Goal: Check status: Check status

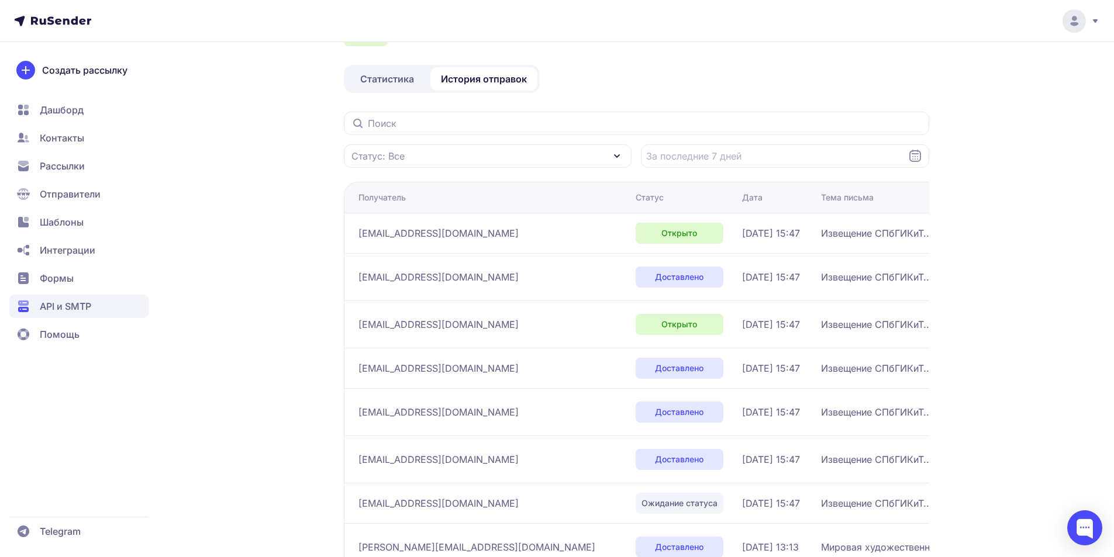
scroll to position [156, 0]
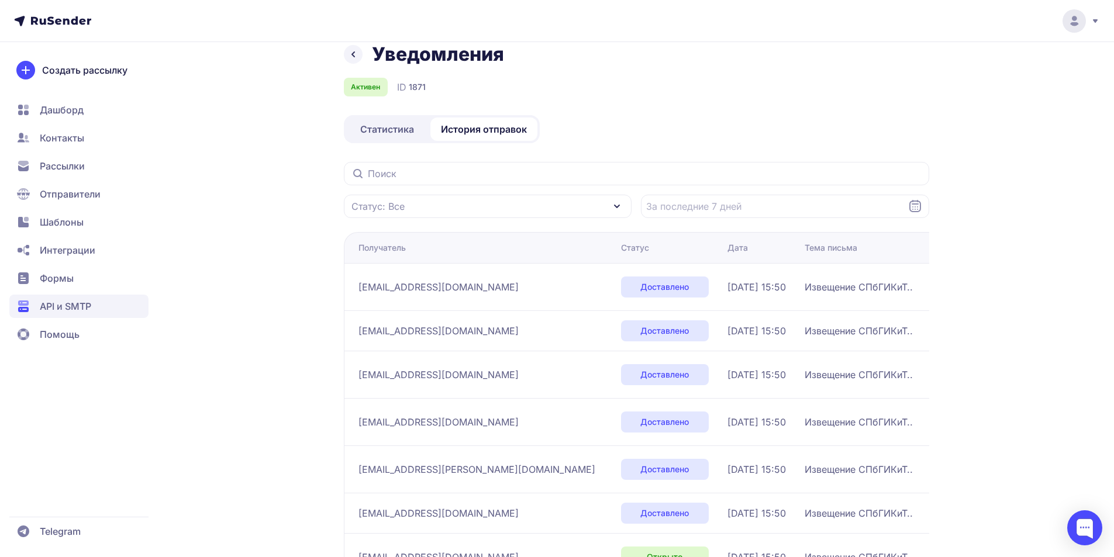
scroll to position [15, 0]
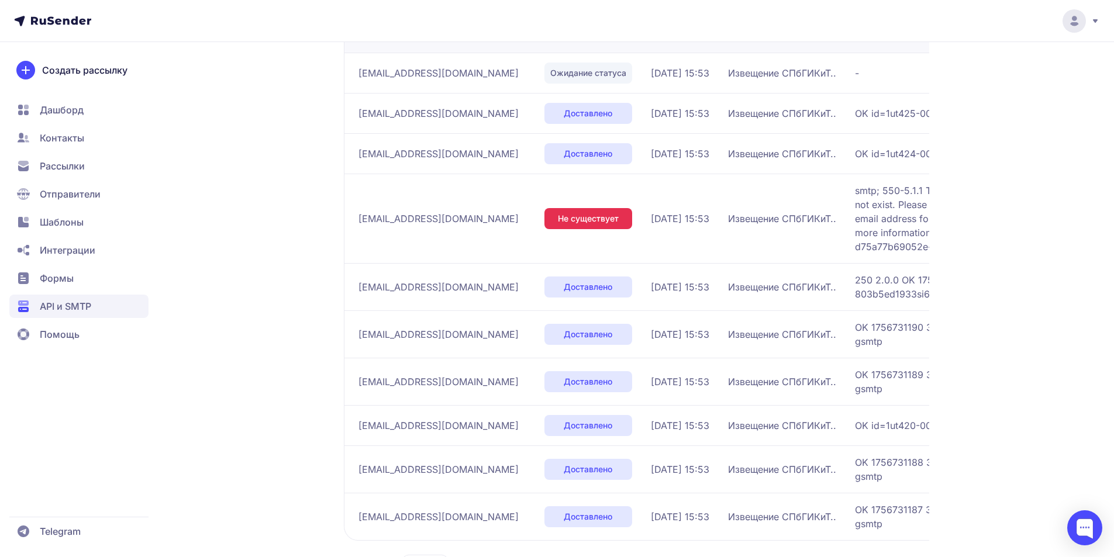
scroll to position [298, 0]
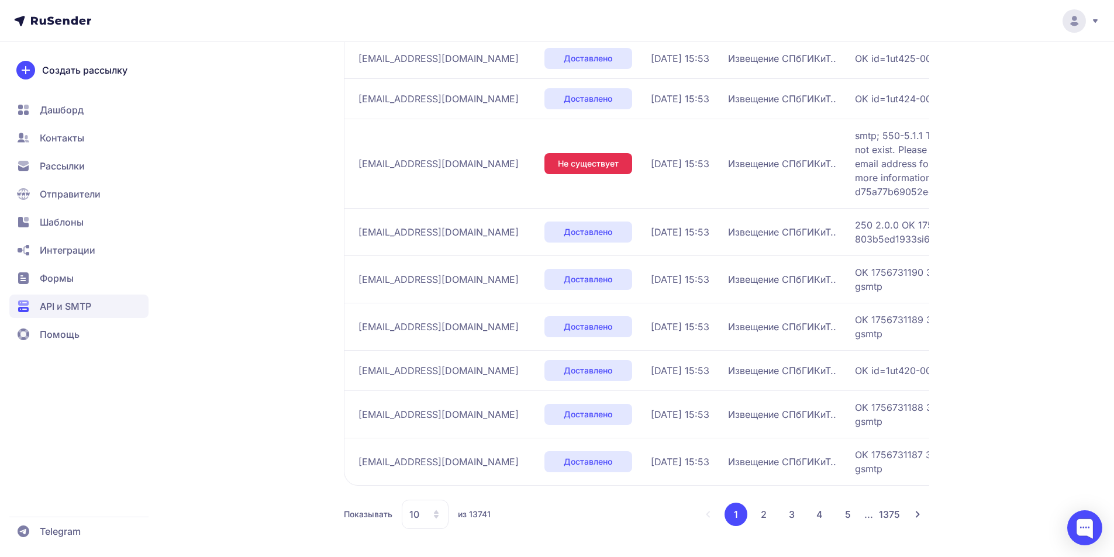
click at [770, 514] on button "2" at bounding box center [763, 514] width 23 height 23
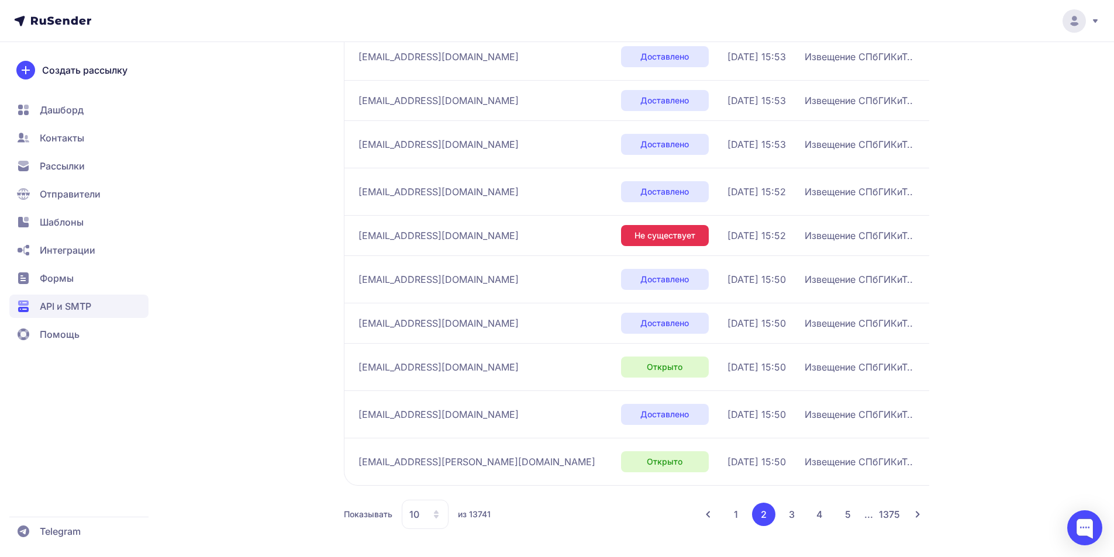
click at [793, 517] on button "3" at bounding box center [791, 514] width 23 height 23
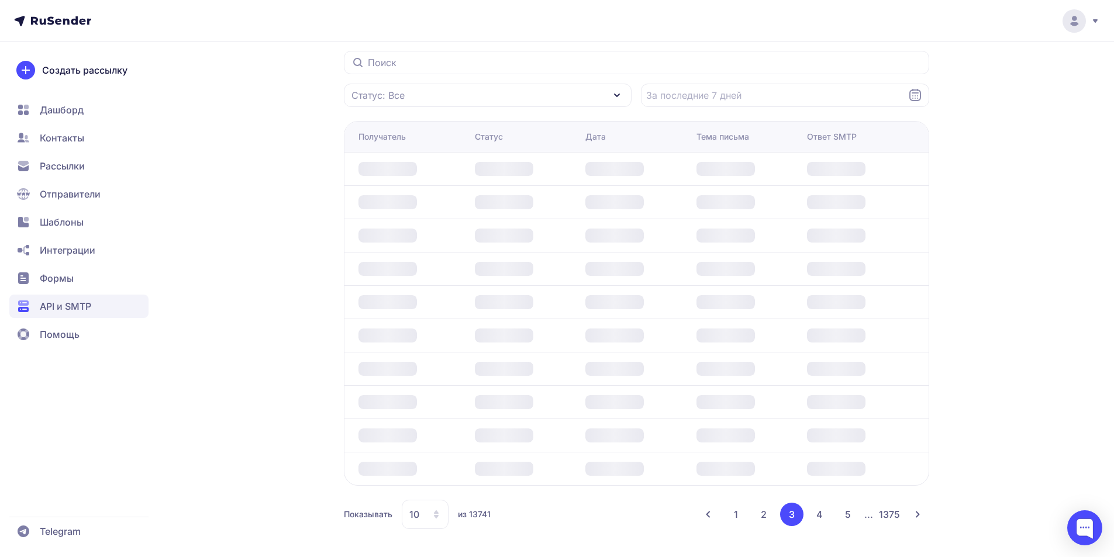
scroll to position [249, 0]
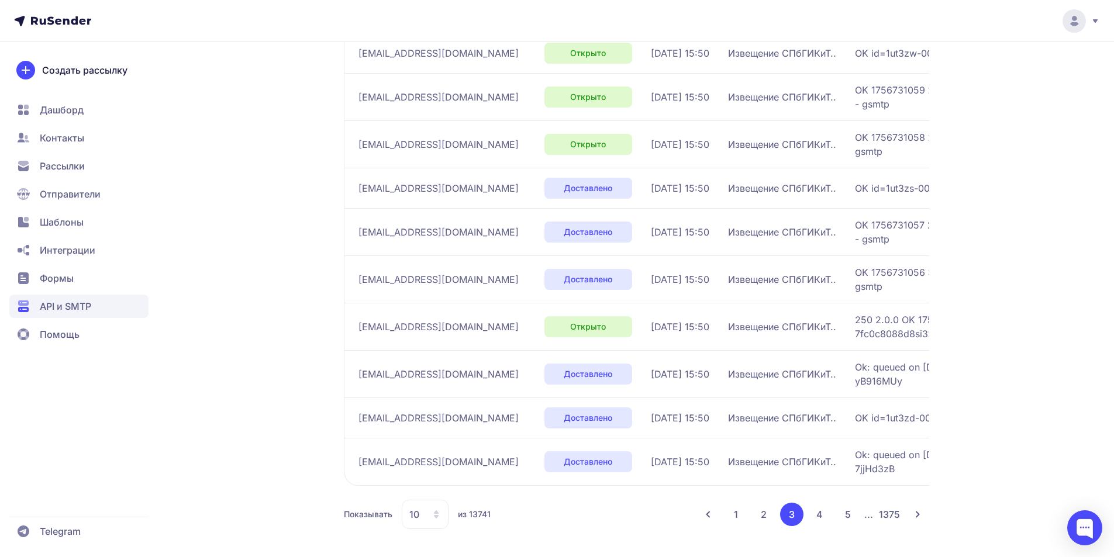
click at [732, 514] on button "1" at bounding box center [736, 514] width 23 height 23
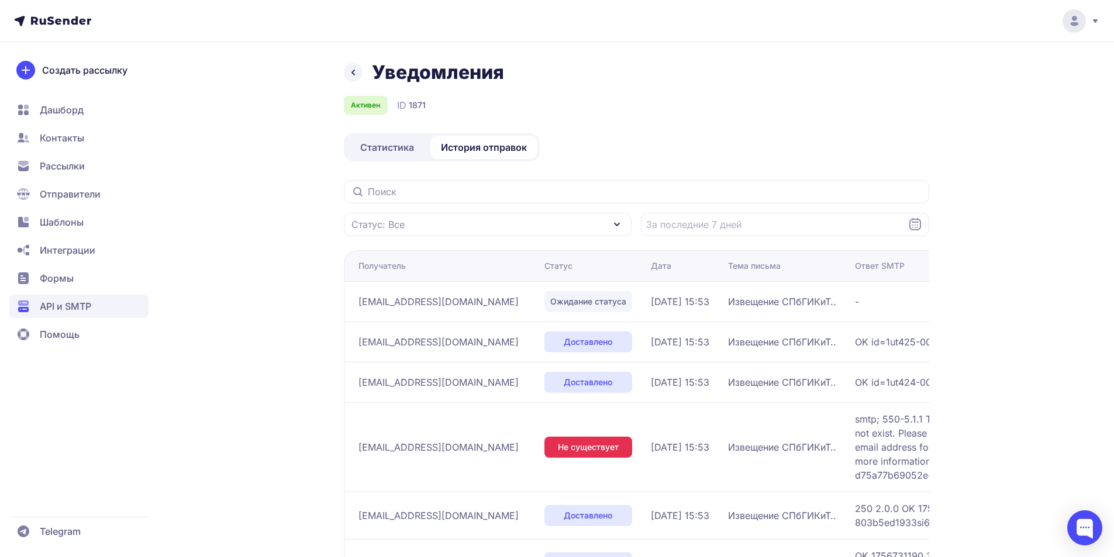
click at [411, 137] on link "Статистика" at bounding box center [387, 147] width 82 height 23
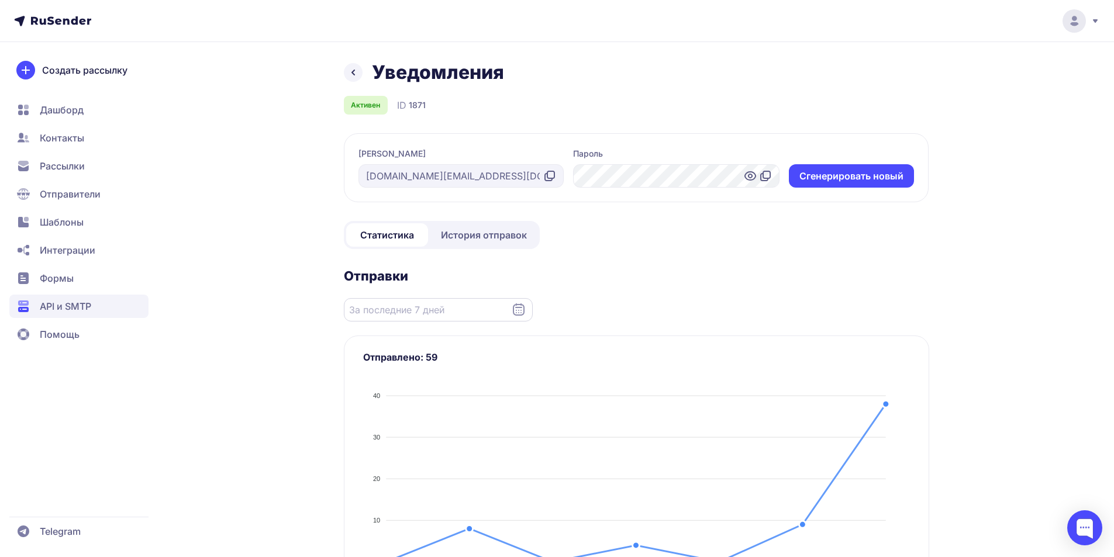
click at [487, 311] on input "Datepicker input" at bounding box center [438, 309] width 189 height 23
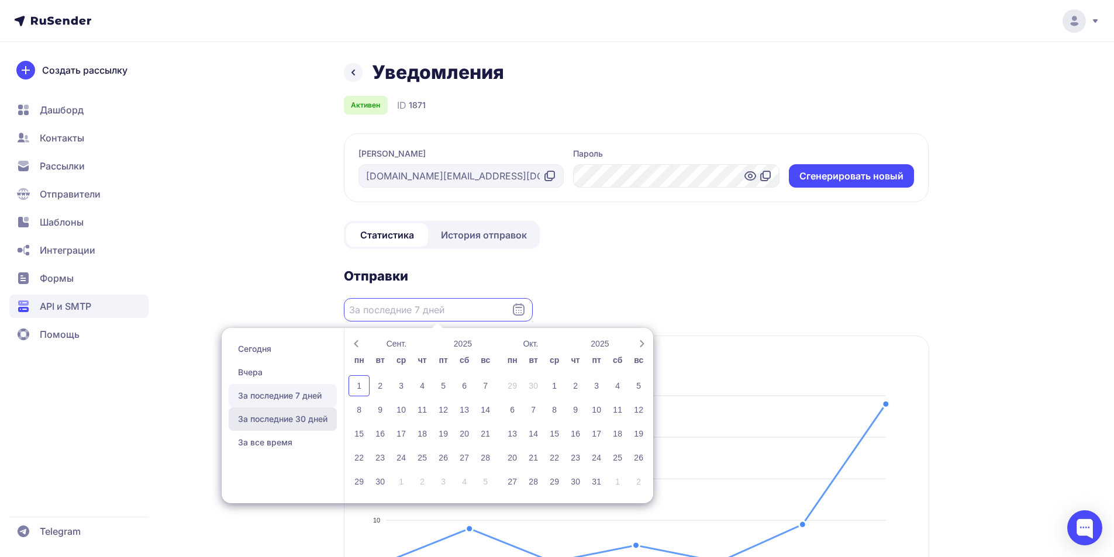
click at [287, 412] on span "За последние 30 дней" at bounding box center [283, 419] width 108 height 23
type input "03.08.2025 - 01.09.2025"
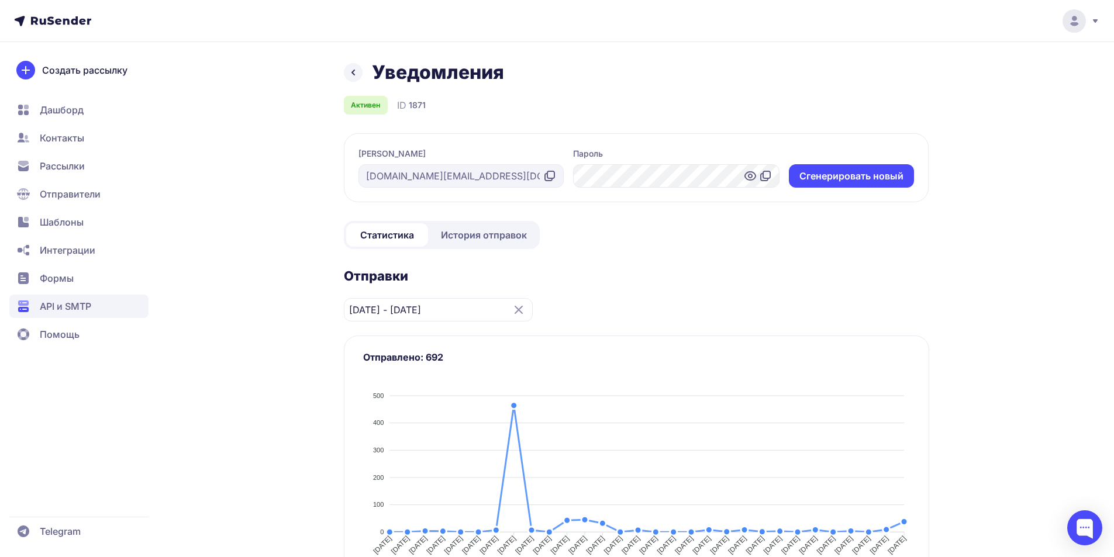
click at [480, 229] on span "История отправок" at bounding box center [484, 235] width 86 height 14
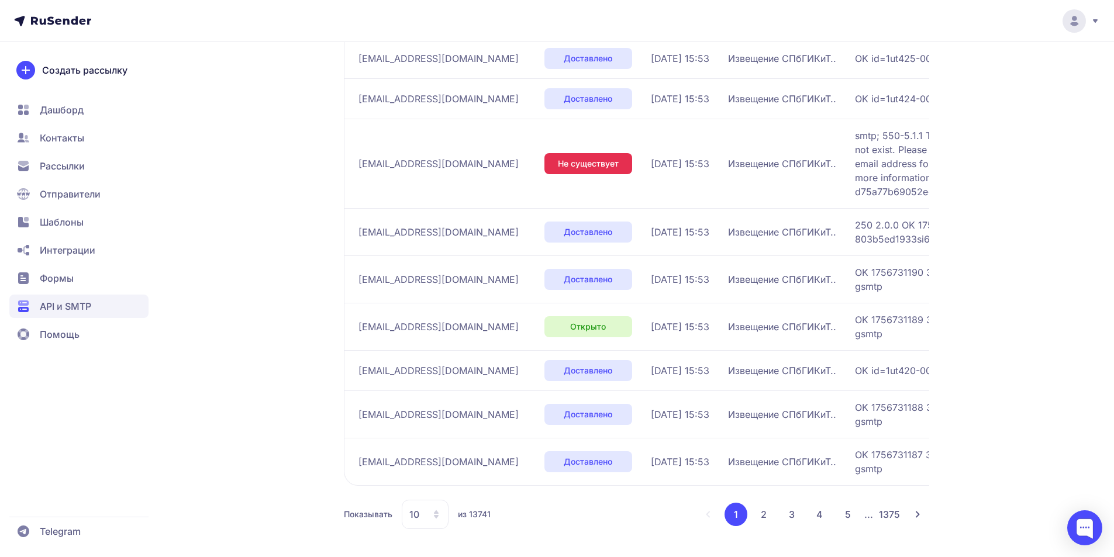
scroll to position [298, 0]
click at [755, 511] on button "2" at bounding box center [763, 514] width 23 height 23
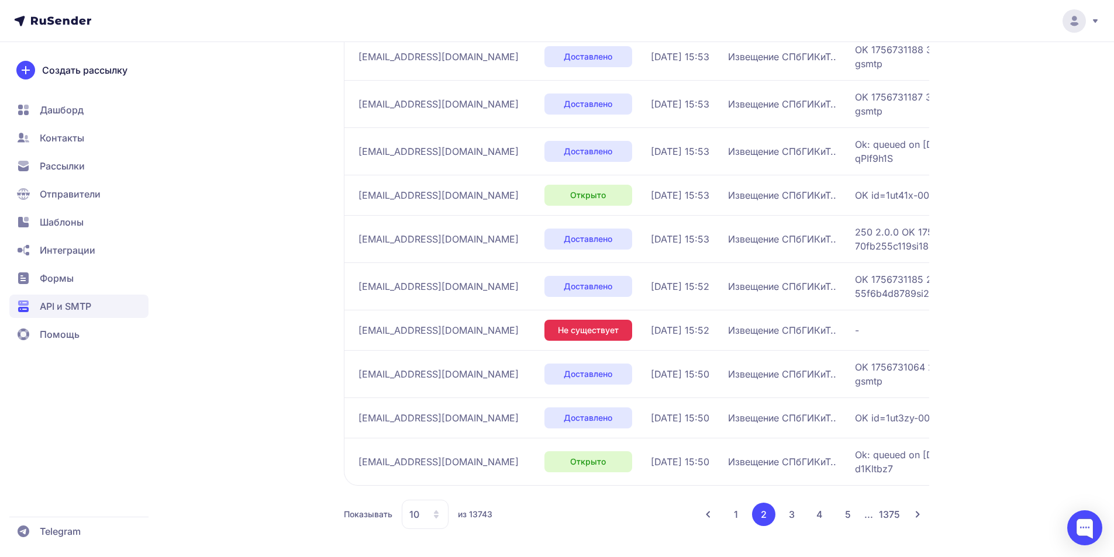
click at [743, 518] on button "1" at bounding box center [736, 514] width 23 height 23
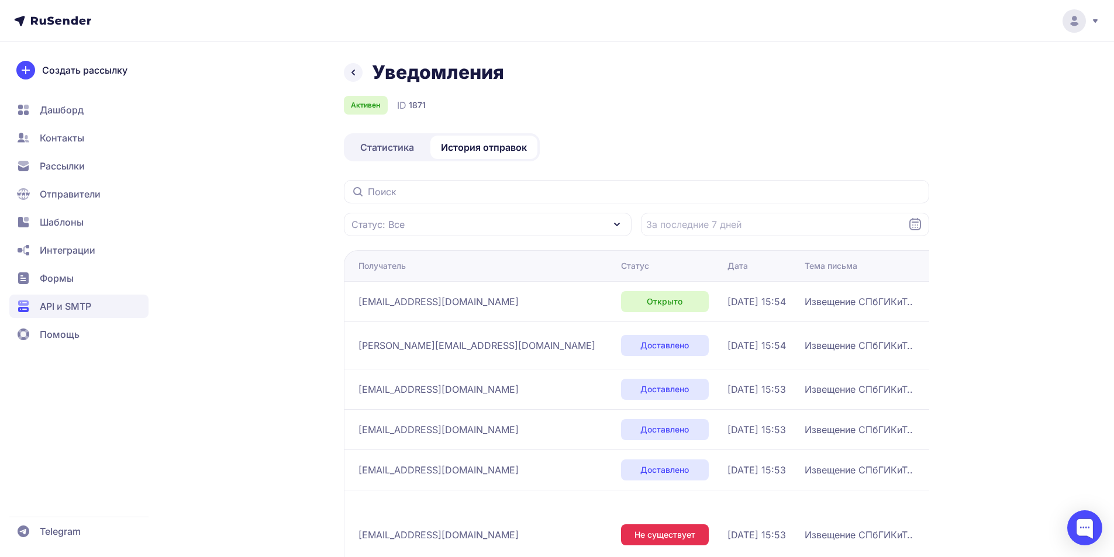
scroll to position [156, 0]
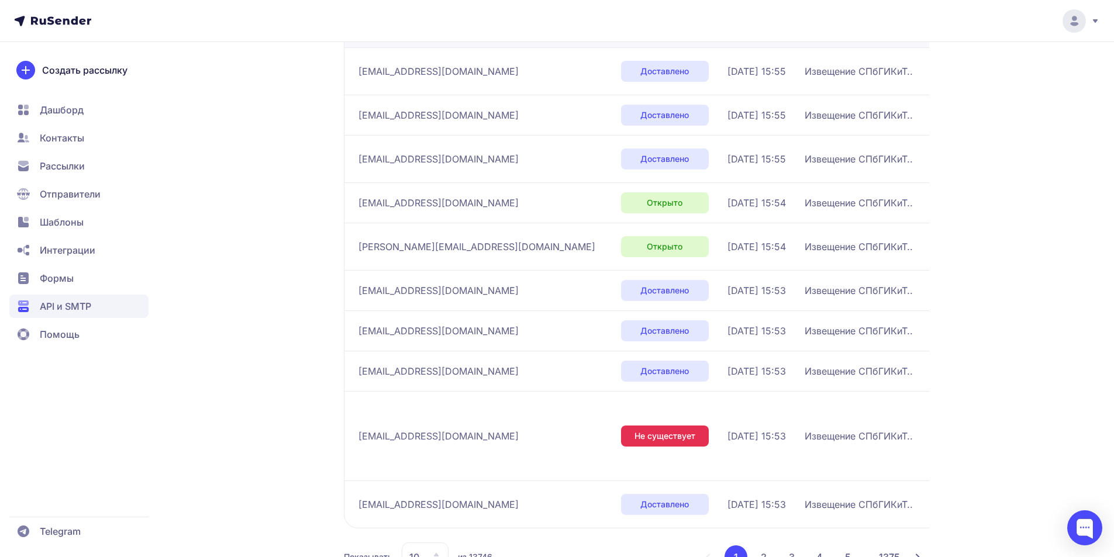
scroll to position [78, 0]
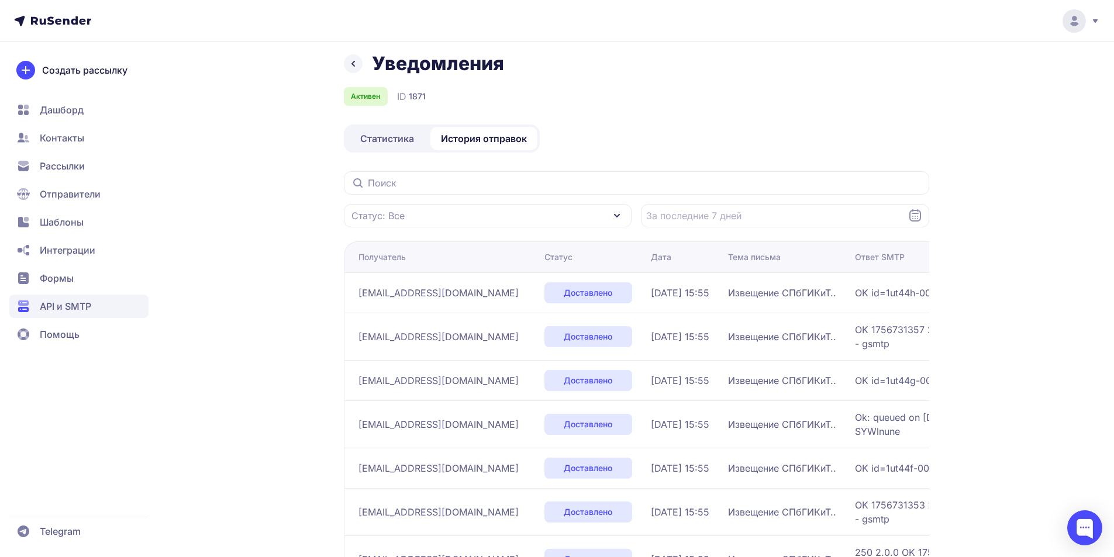
scroll to position [8, 0]
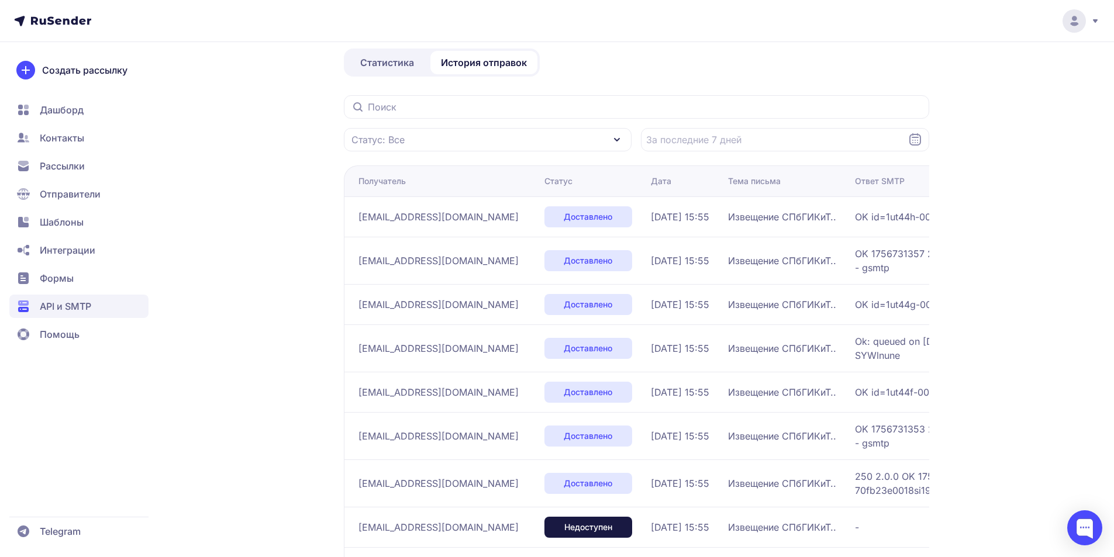
scroll to position [242, 0]
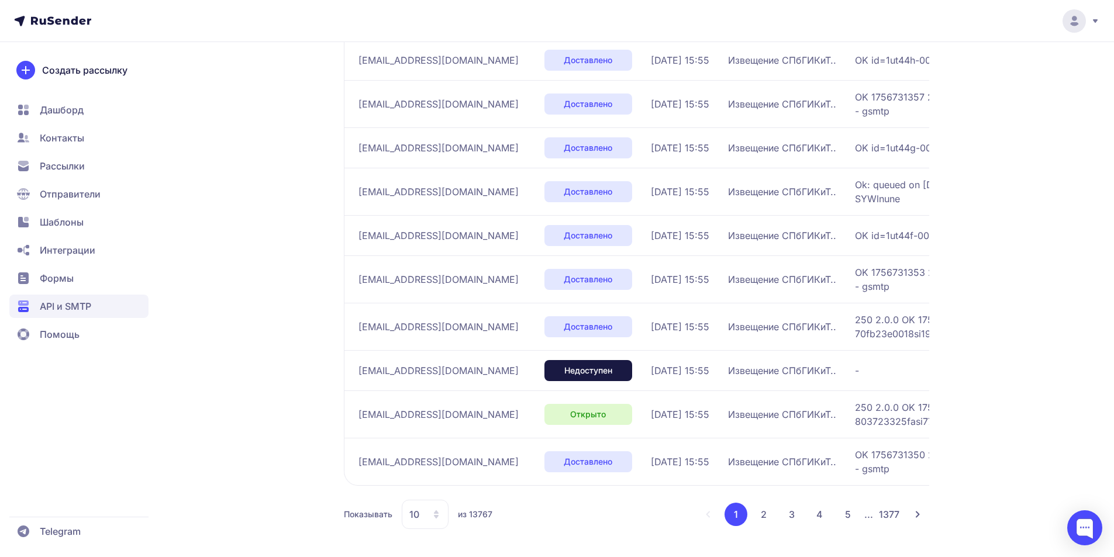
click at [756, 521] on button "2" at bounding box center [763, 514] width 23 height 23
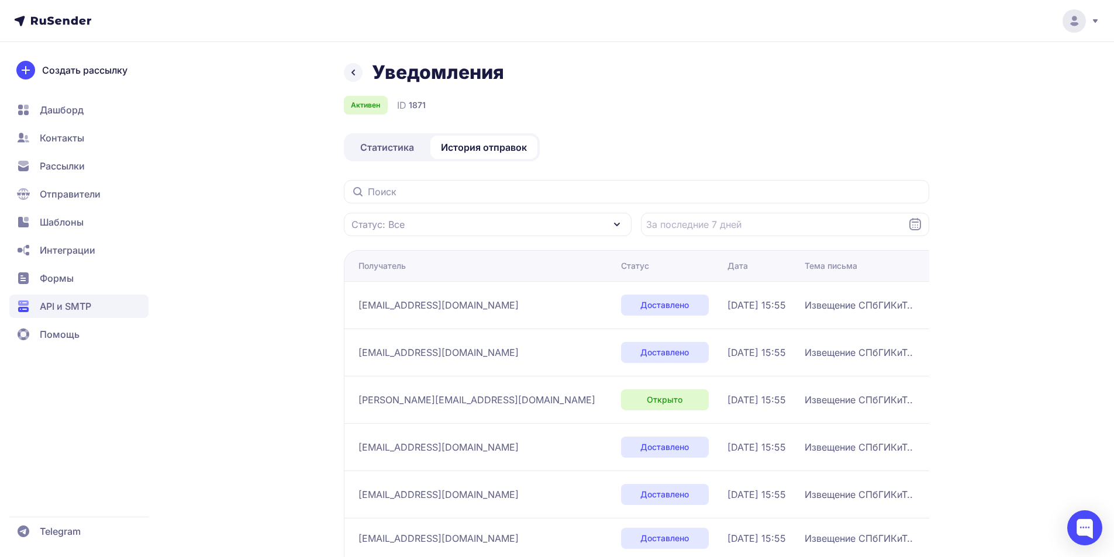
scroll to position [249, 0]
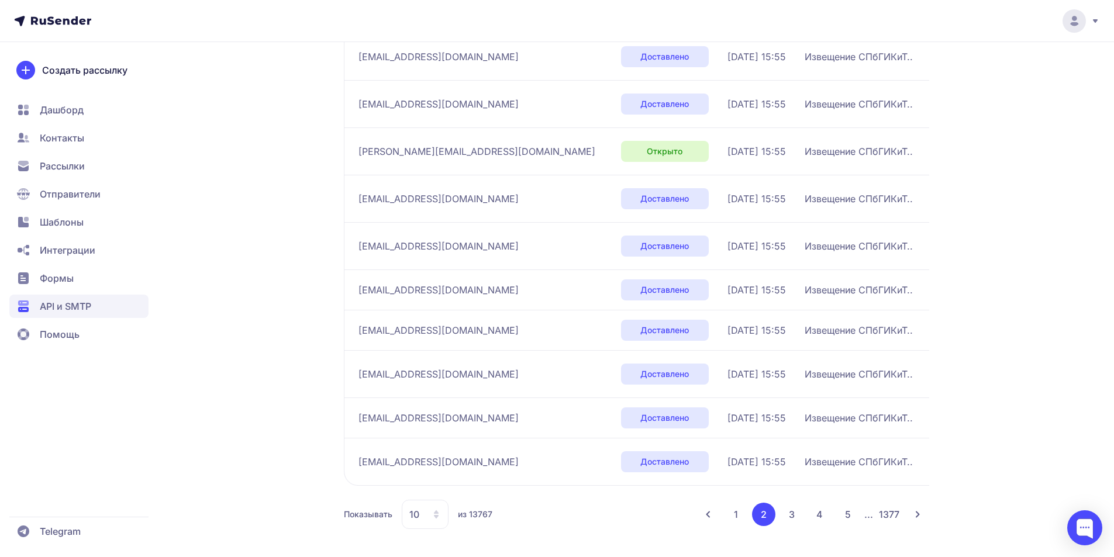
click at [739, 516] on button "1" at bounding box center [736, 514] width 23 height 23
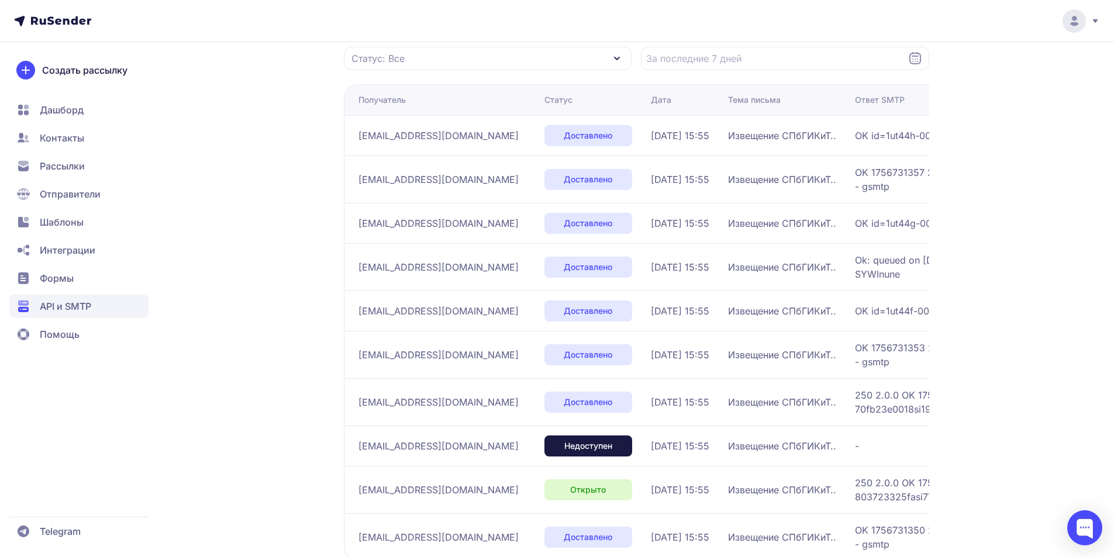
scroll to position [85, 0]
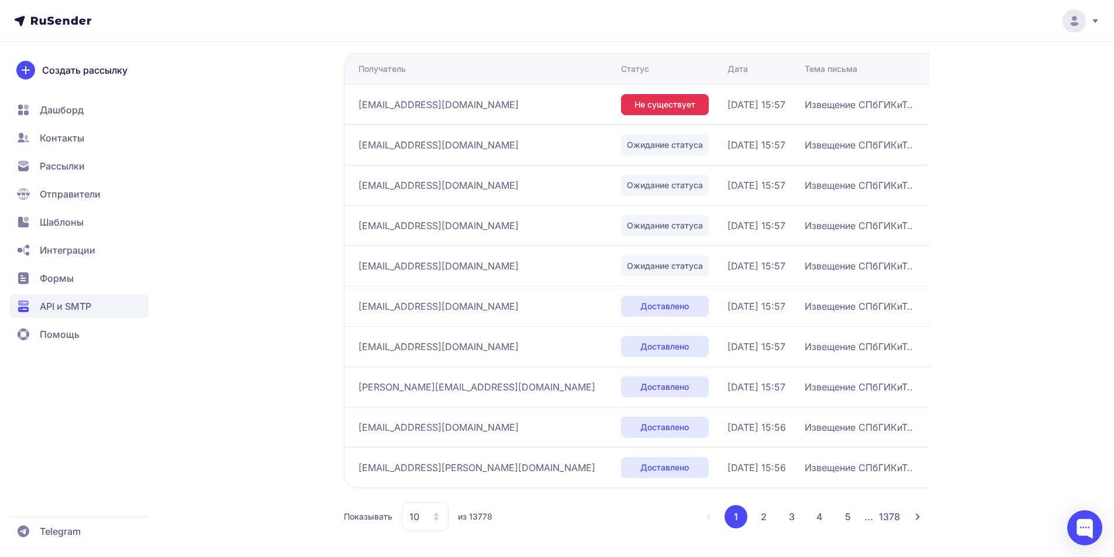
scroll to position [199, 0]
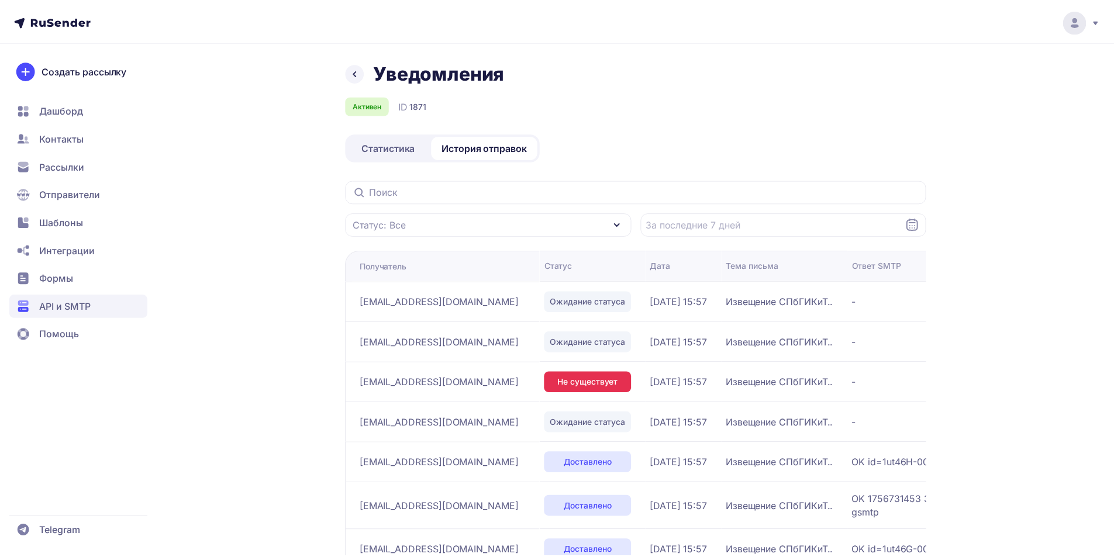
scroll to position [87, 0]
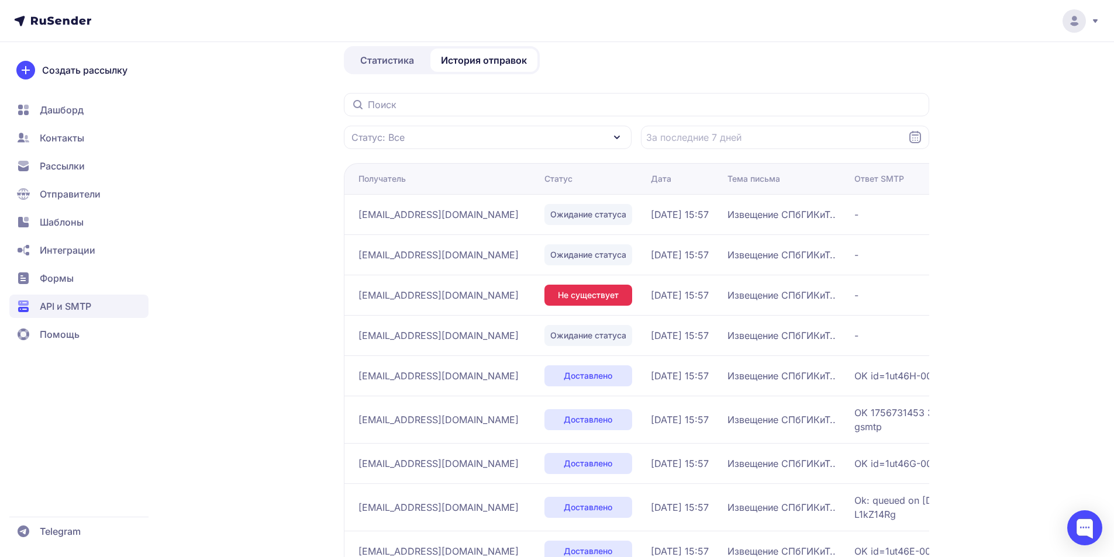
click at [373, 65] on span "Статистика" at bounding box center [387, 60] width 54 height 14
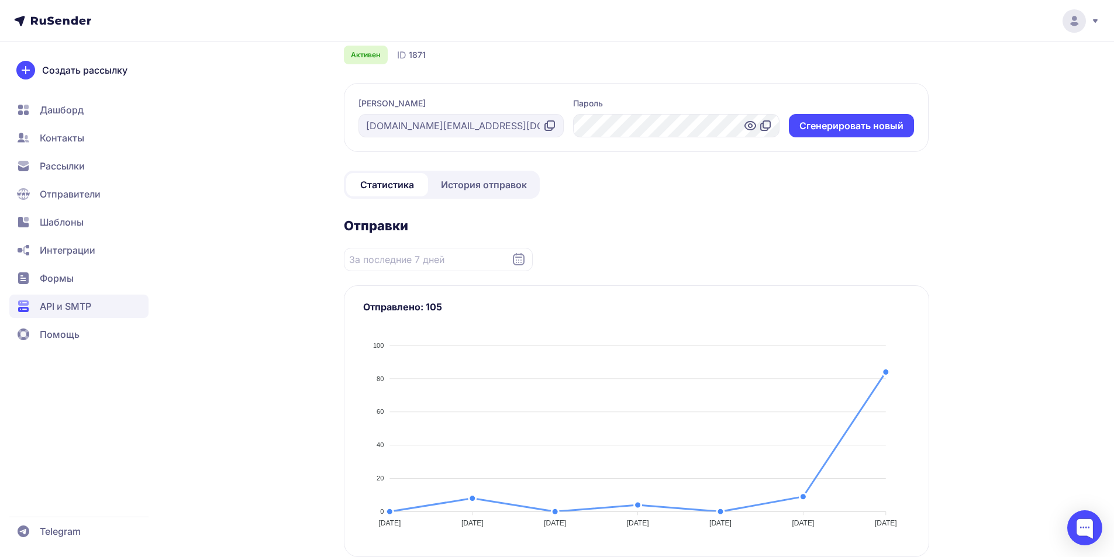
scroll to position [49, 0]
click at [483, 188] on span "История отправок" at bounding box center [484, 187] width 86 height 14
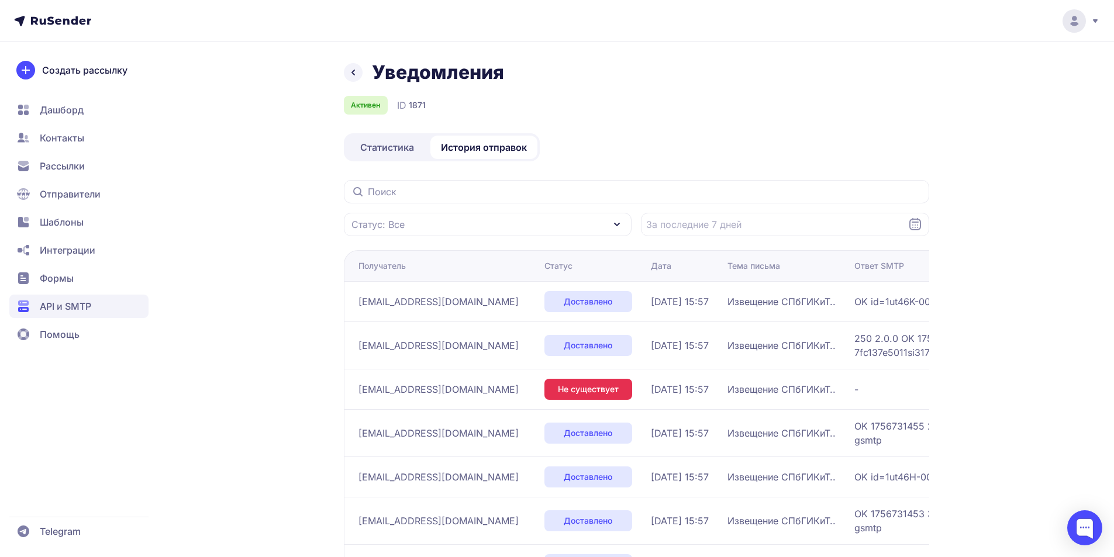
click at [401, 154] on link "Статистика" at bounding box center [387, 147] width 82 height 23
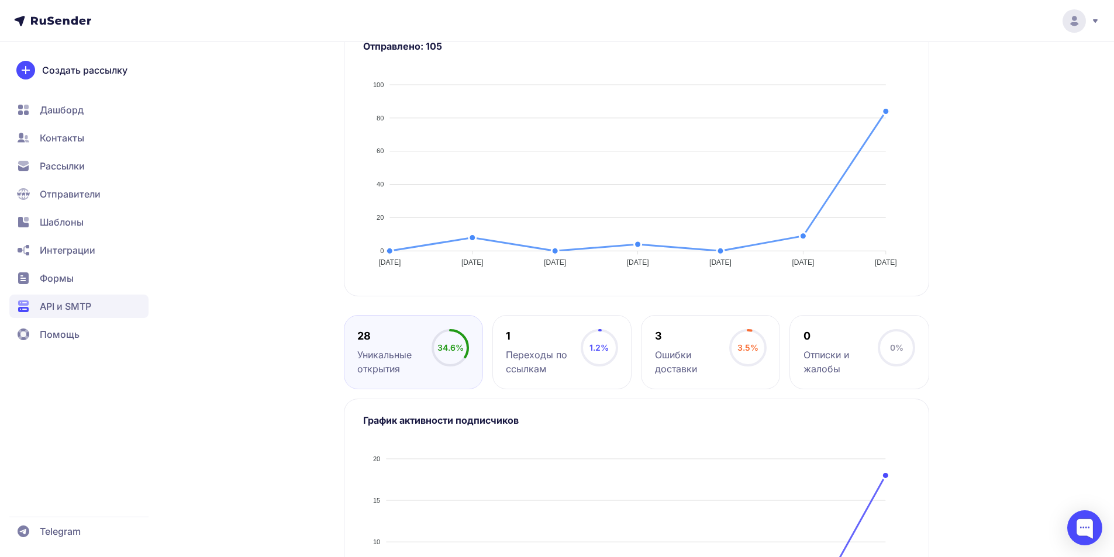
scroll to position [49, 0]
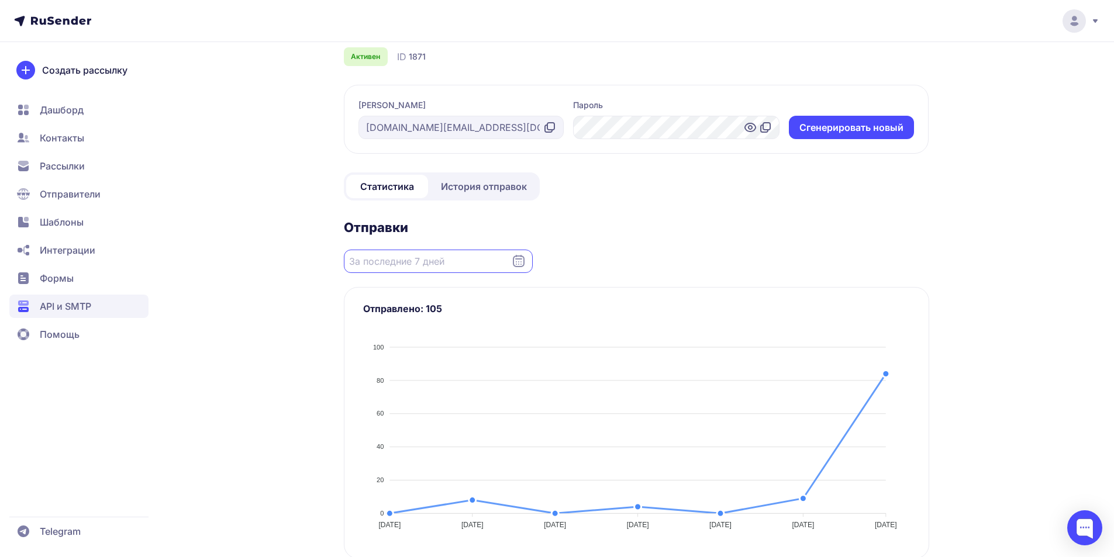
click at [432, 253] on input "Datepicker input" at bounding box center [438, 261] width 189 height 23
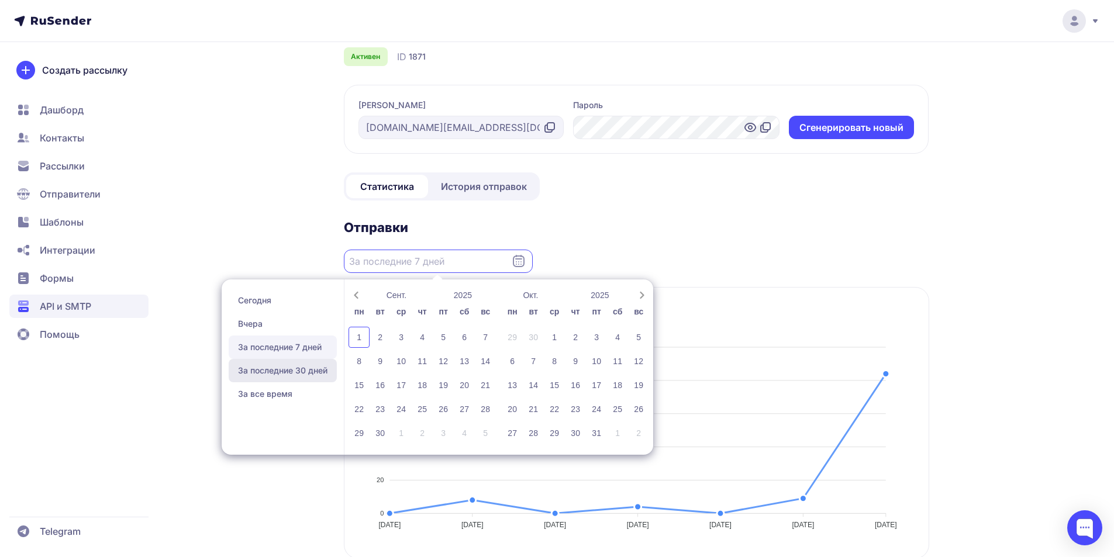
click at [302, 363] on span "За последние 30 дней" at bounding box center [283, 370] width 108 height 23
type input "[DATE] - [DATE]"
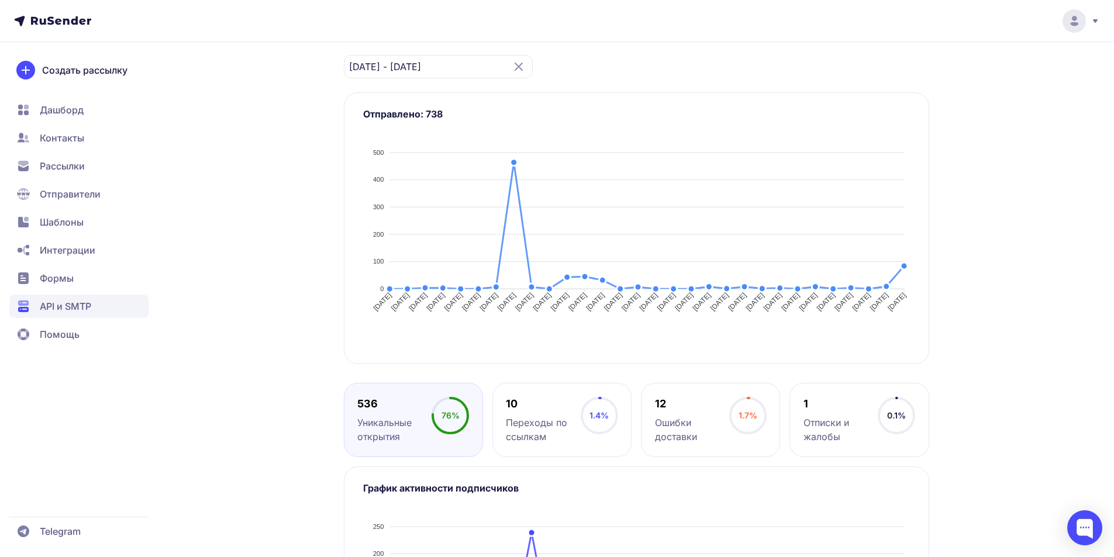
scroll to position [49, 0]
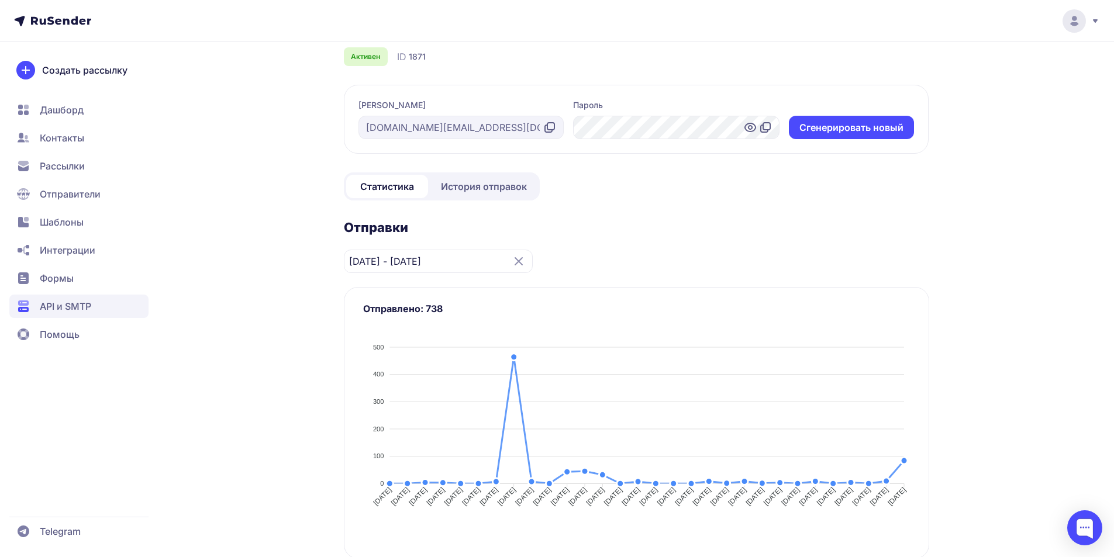
click at [498, 195] on link "История отправок" at bounding box center [484, 186] width 107 height 23
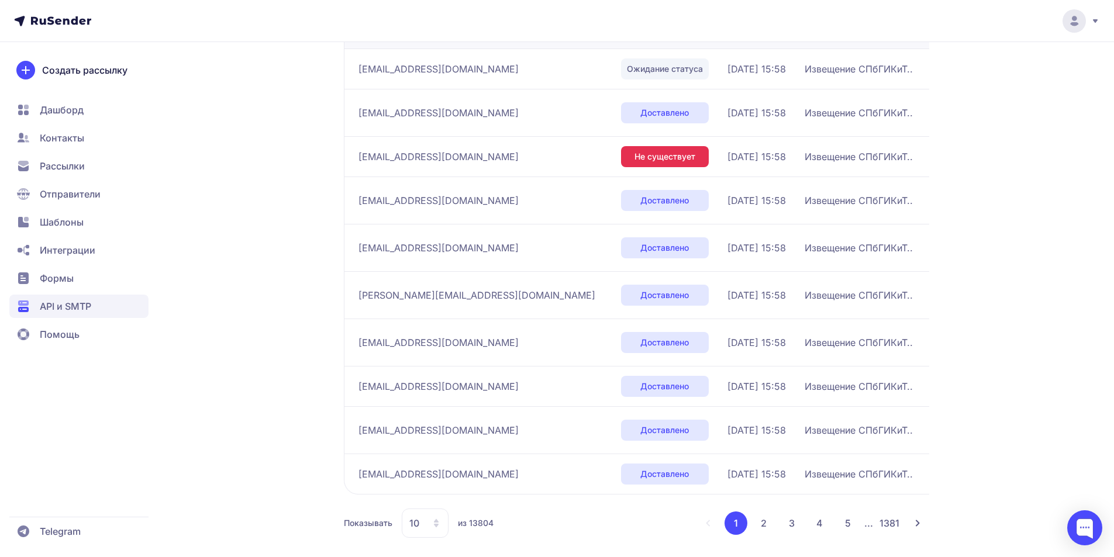
scroll to position [242, 0]
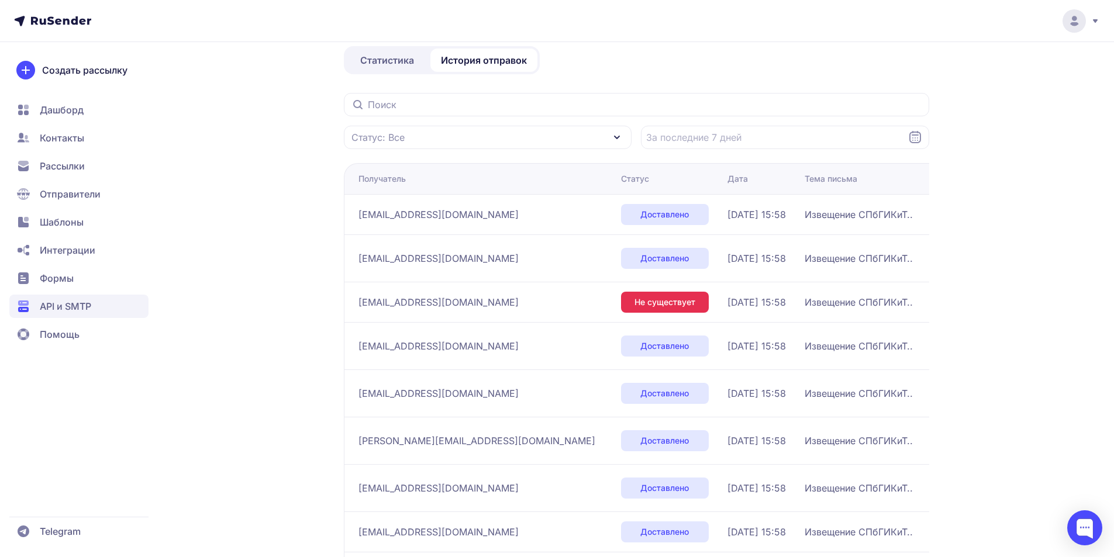
scroll to position [242, 0]
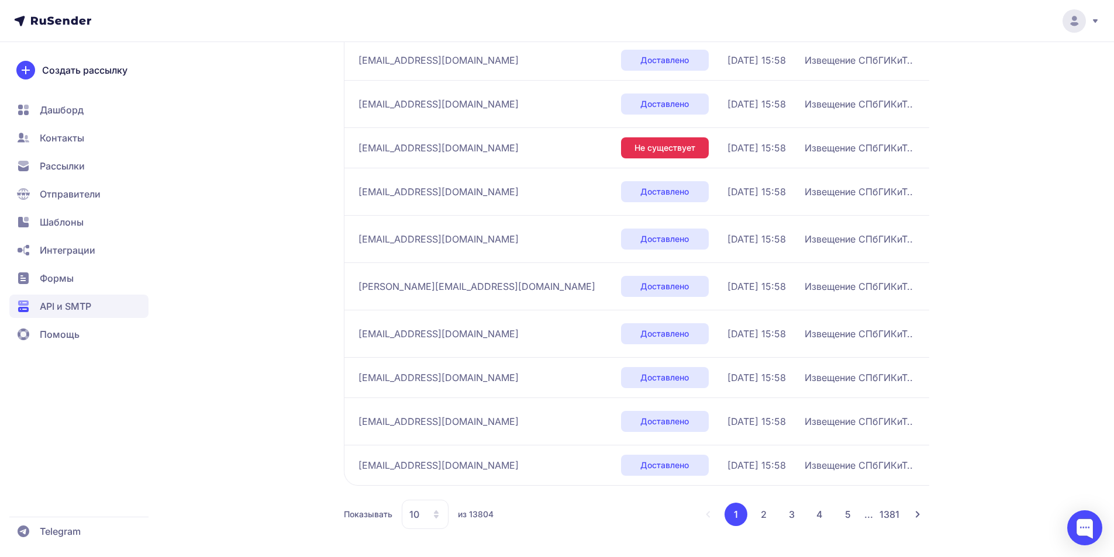
click at [761, 520] on button "2" at bounding box center [763, 514] width 23 height 23
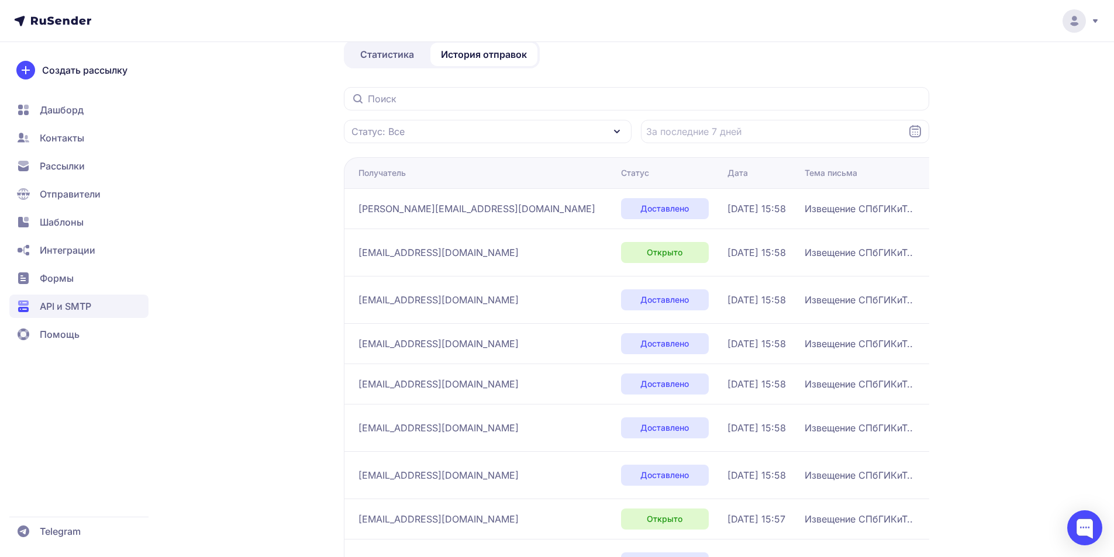
scroll to position [235, 0]
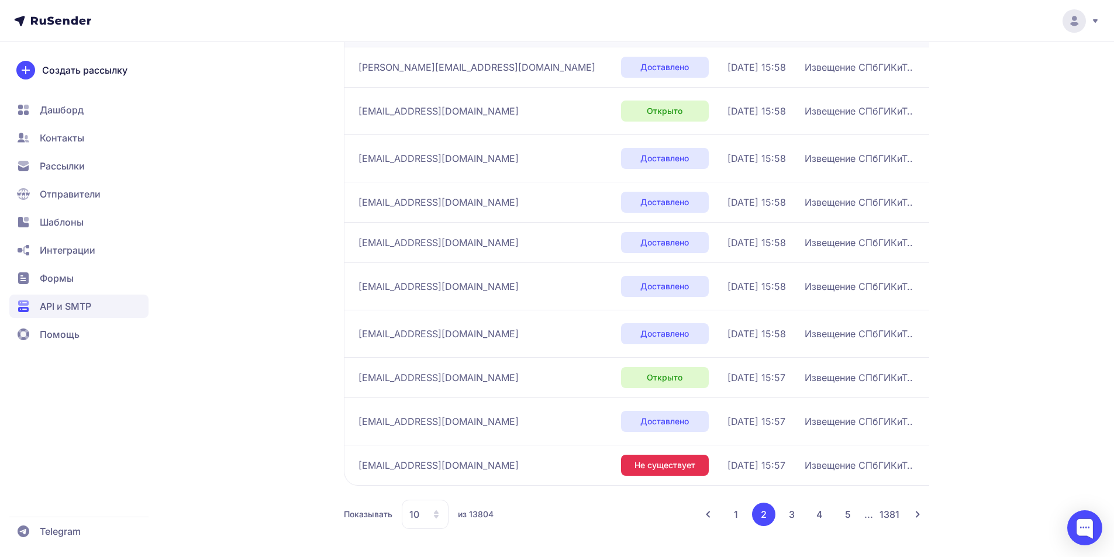
click at [797, 515] on button "3" at bounding box center [791, 514] width 23 height 23
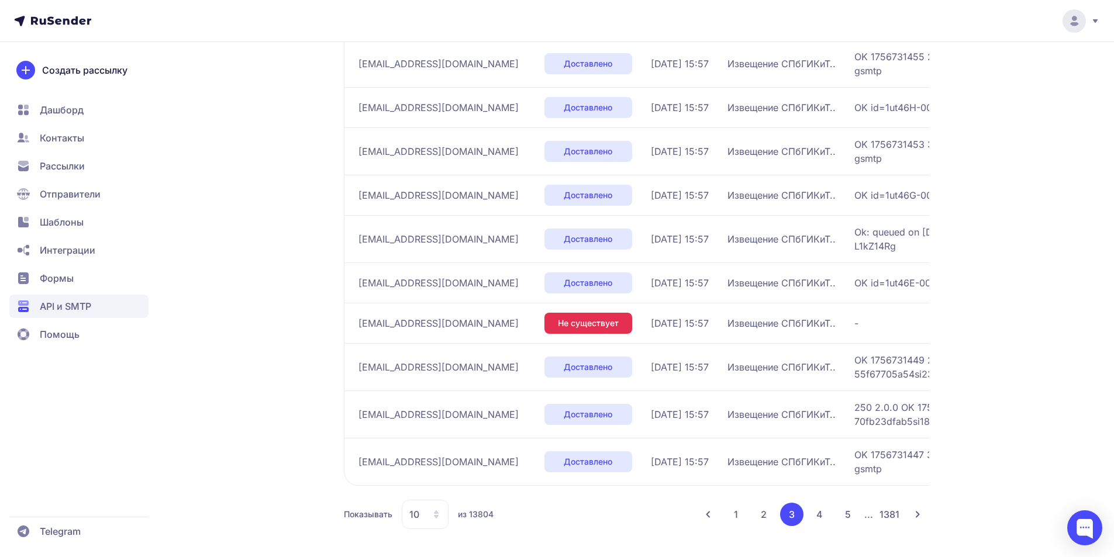
click at [736, 512] on button "1" at bounding box center [736, 514] width 23 height 23
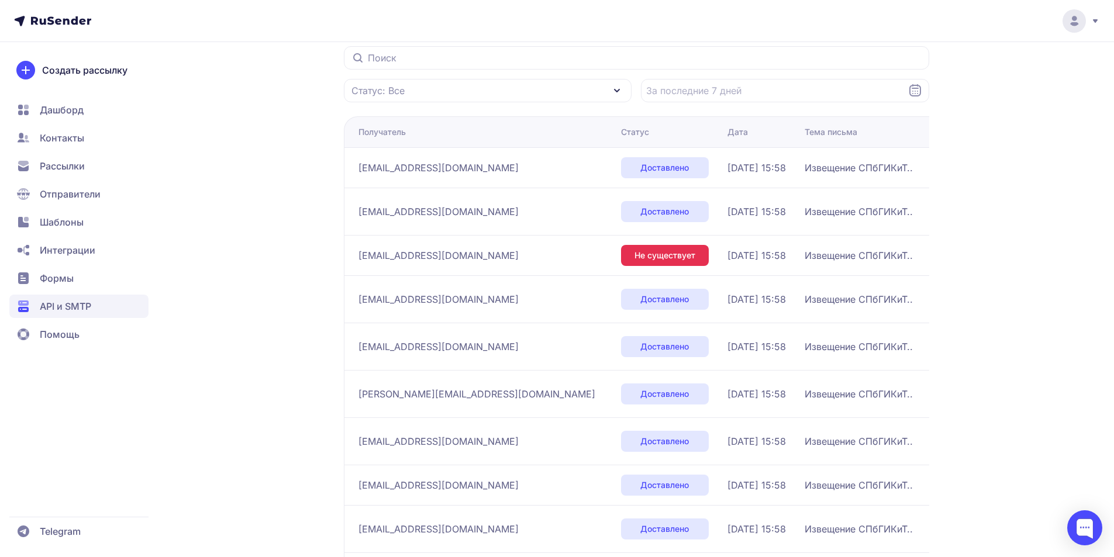
scroll to position [156, 0]
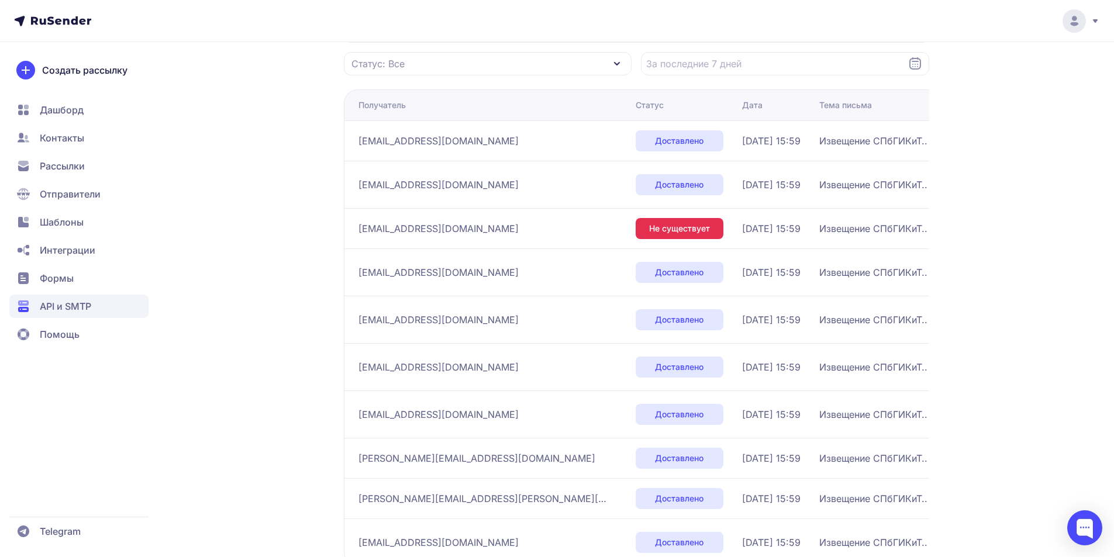
scroll to position [242, 0]
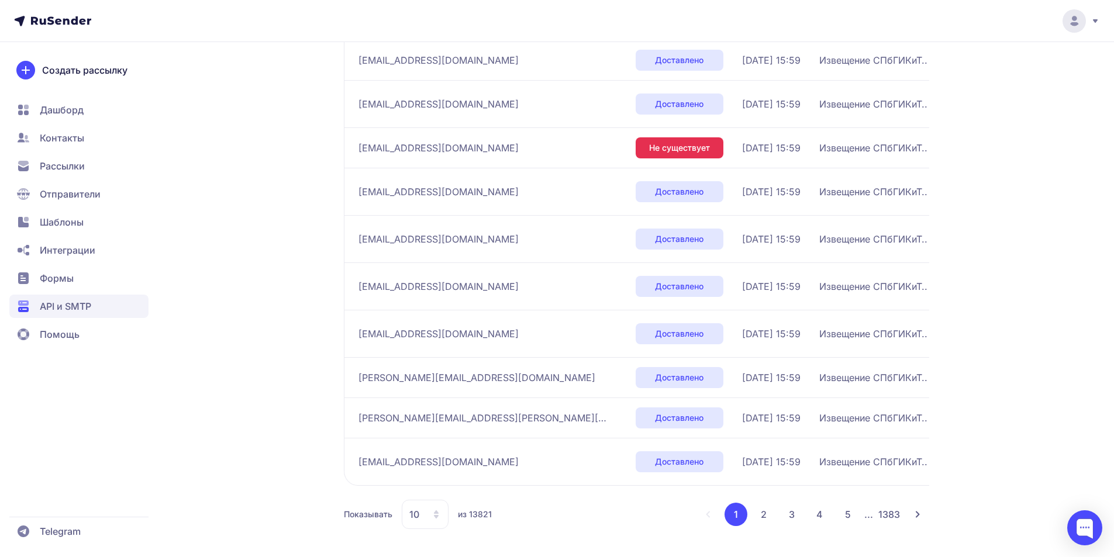
click at [758, 510] on button "2" at bounding box center [763, 514] width 23 height 23
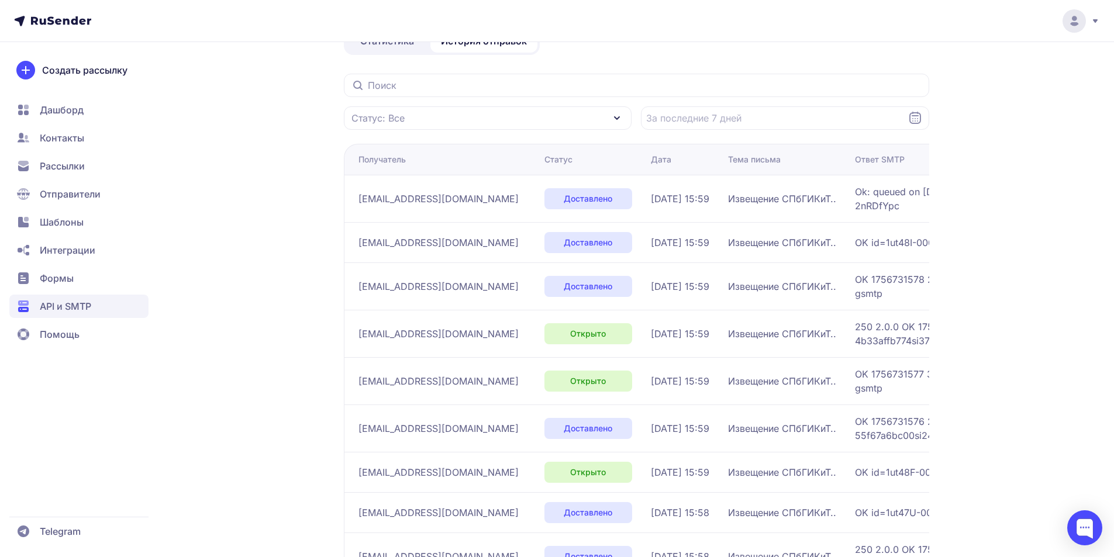
scroll to position [242, 0]
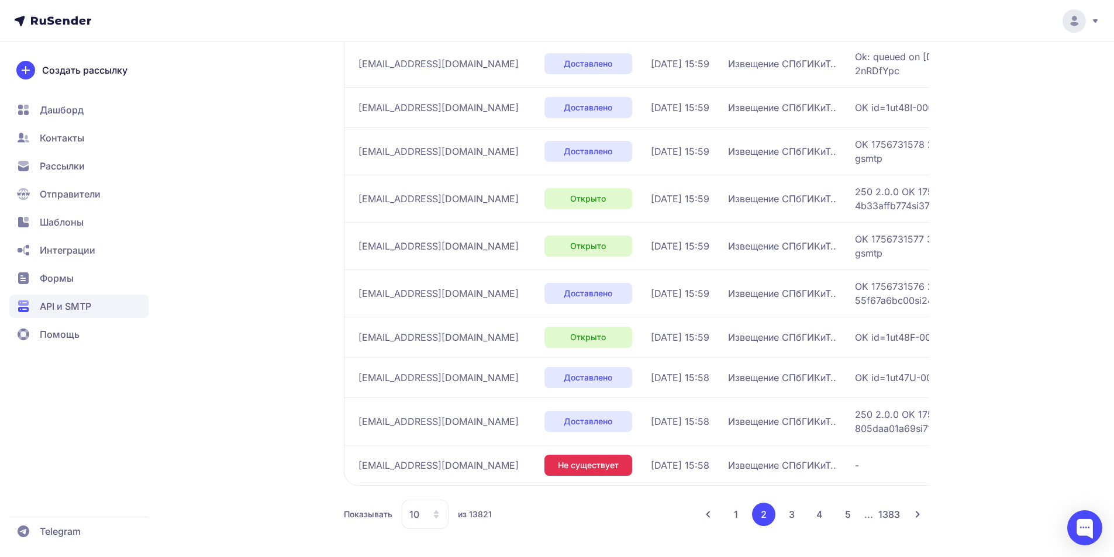
click at [735, 515] on button "1" at bounding box center [736, 514] width 23 height 23
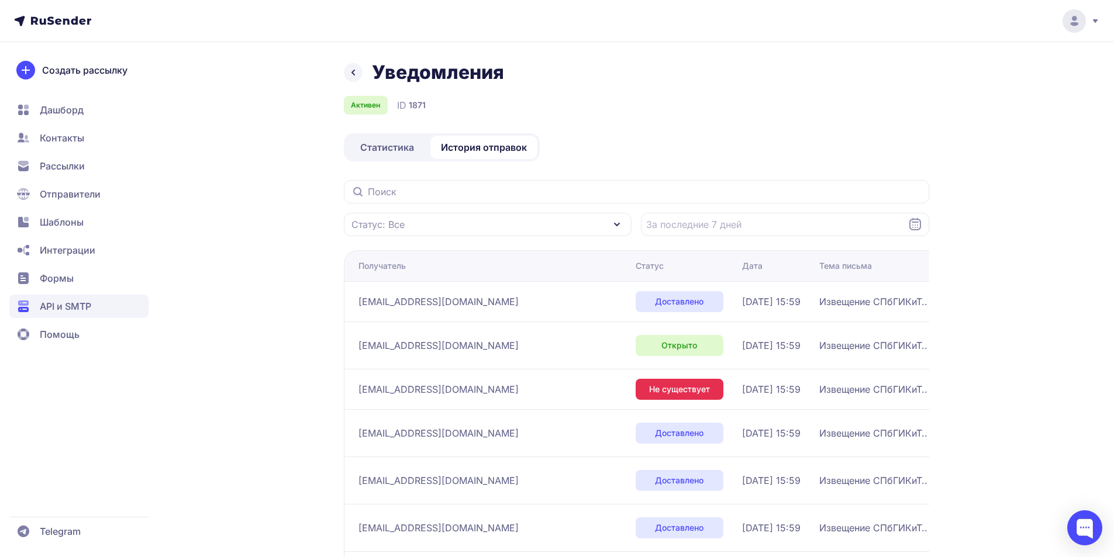
click at [376, 152] on span "Статистика" at bounding box center [387, 147] width 54 height 14
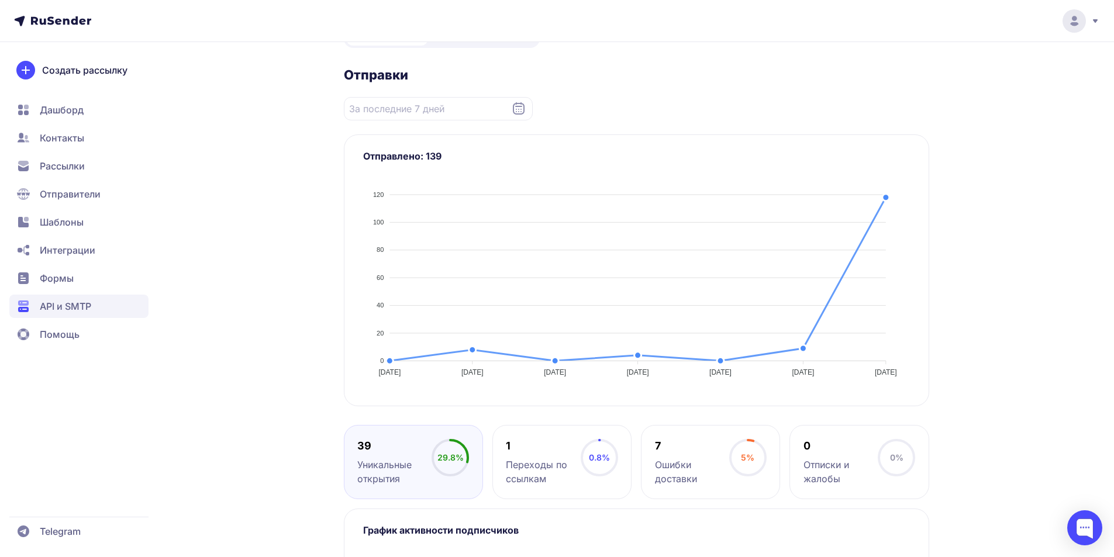
scroll to position [49, 0]
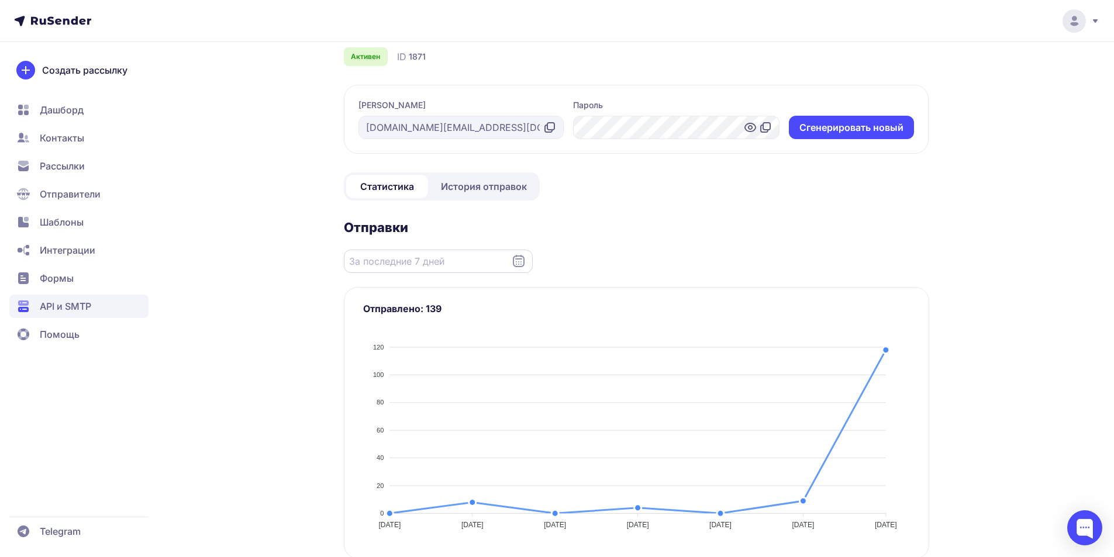
click at [481, 259] on input "Datepicker input" at bounding box center [438, 261] width 189 height 23
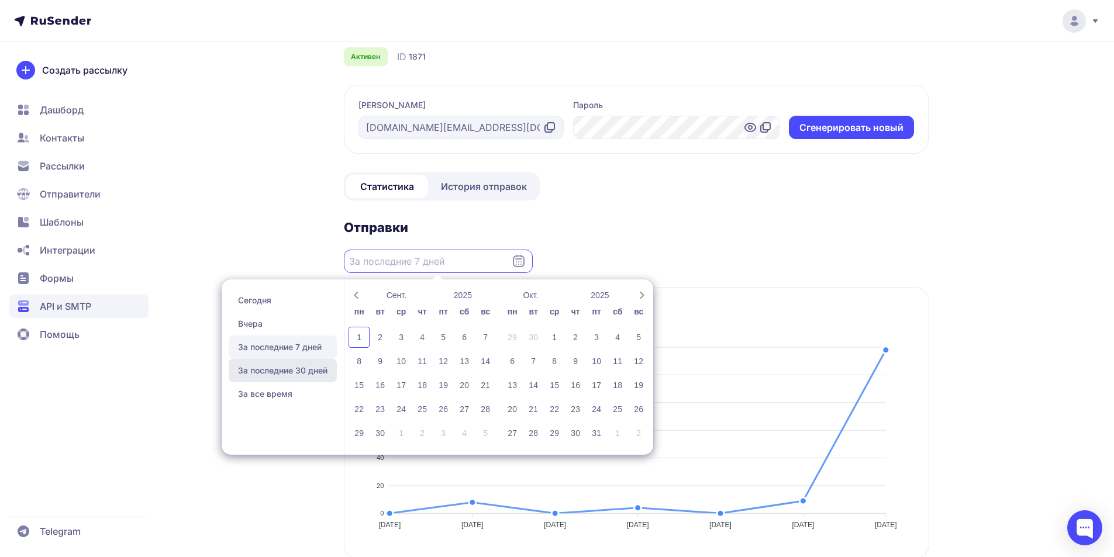
click at [280, 366] on span "За последние 30 дней" at bounding box center [283, 370] width 108 height 23
type input "03.08.2025 - 01.09.2025"
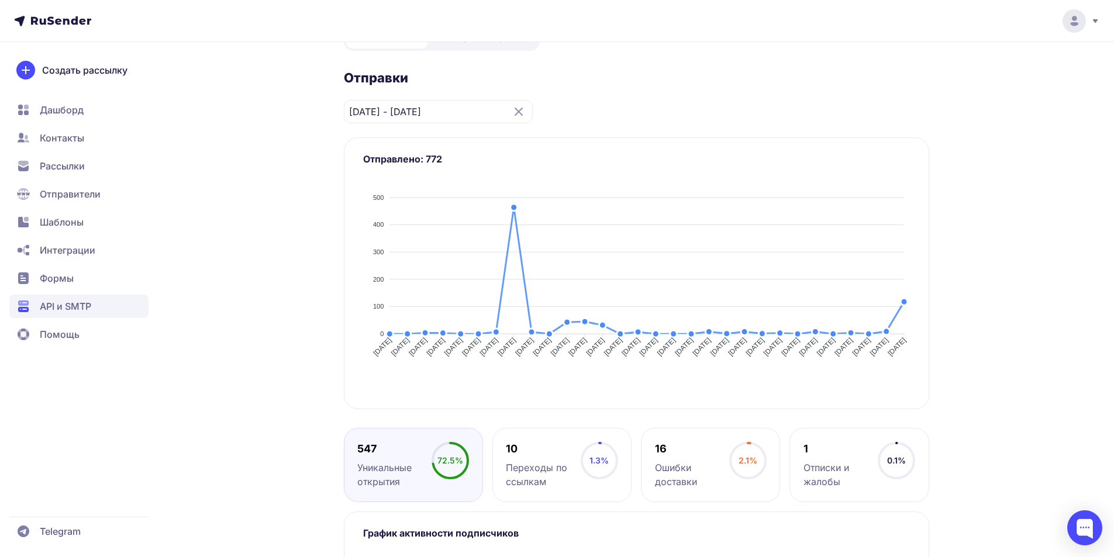
scroll to position [49, 0]
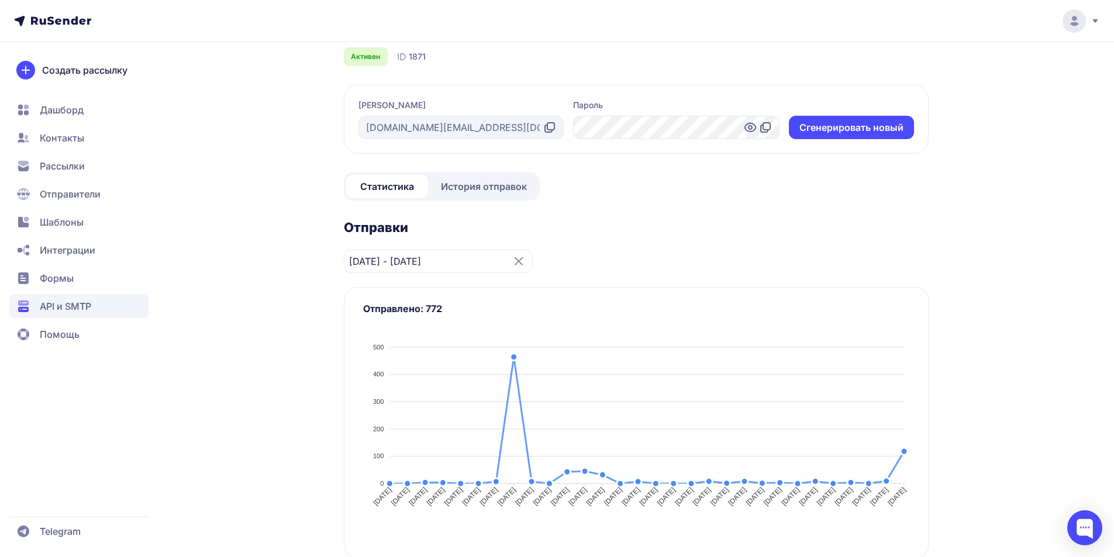
click at [505, 188] on span "История отправок" at bounding box center [484, 187] width 86 height 14
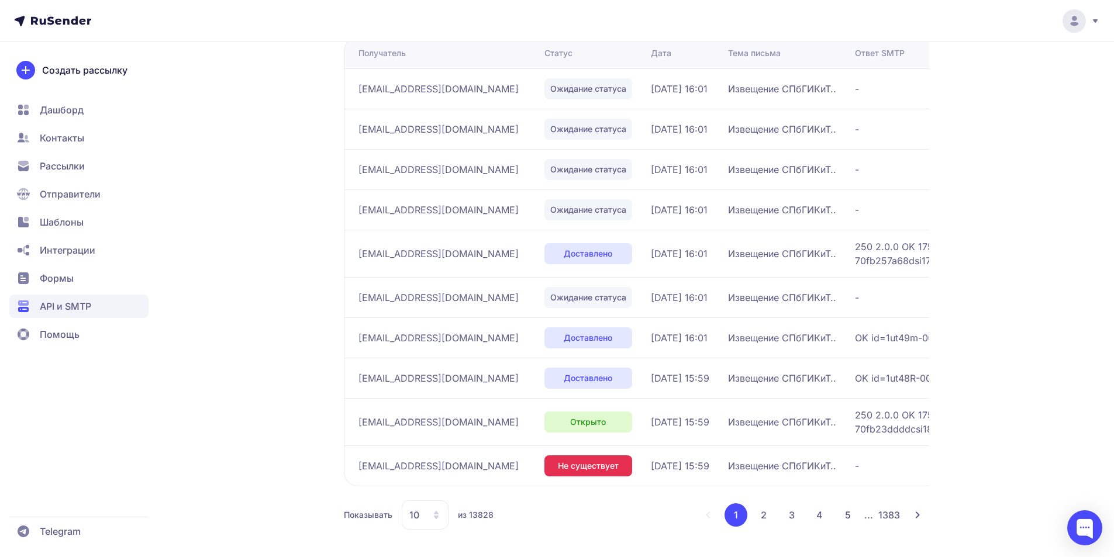
scroll to position [214, 0]
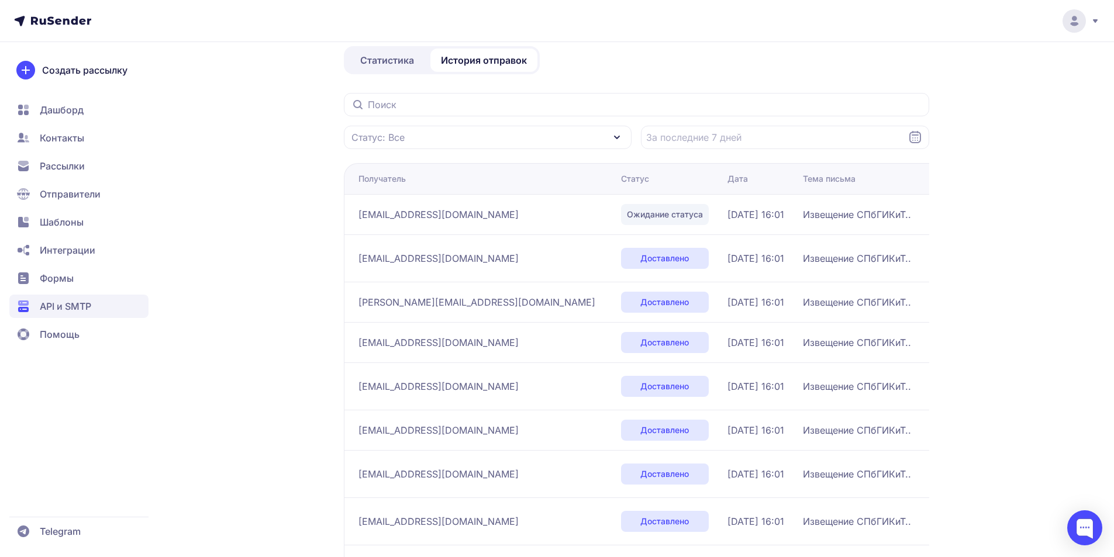
scroll to position [235, 0]
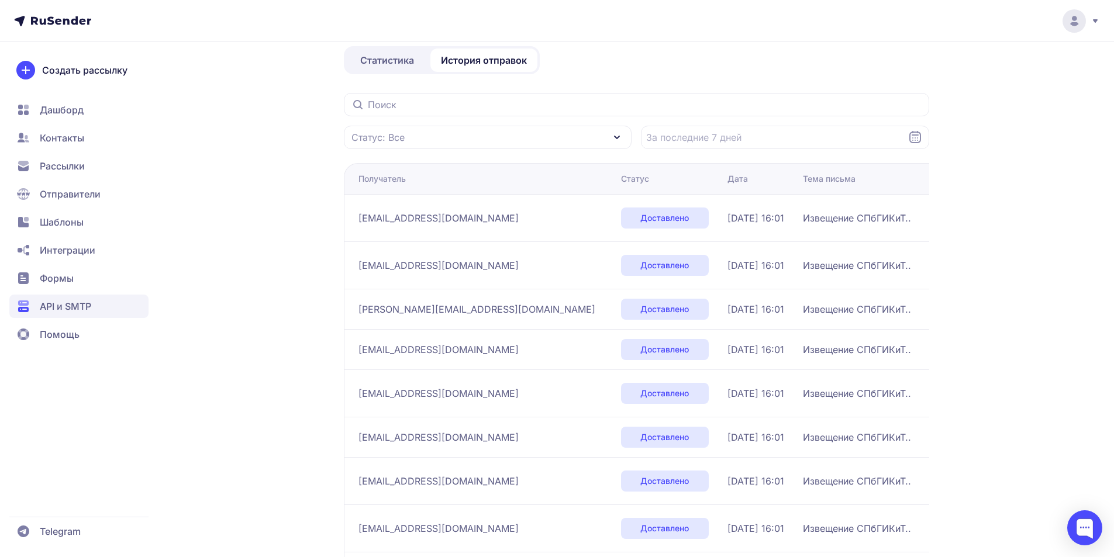
scroll to position [242, 0]
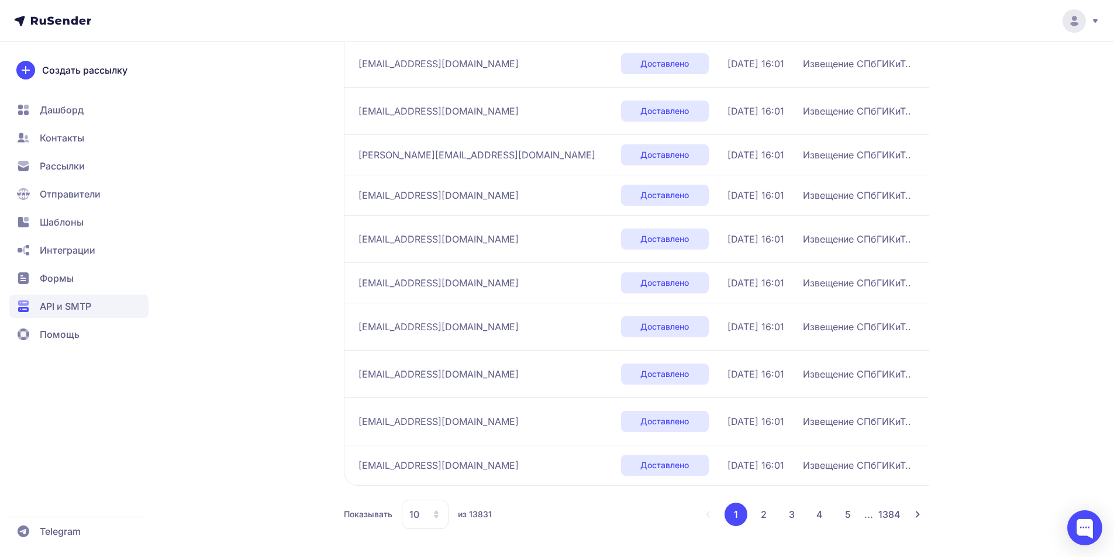
click at [769, 517] on button "2" at bounding box center [763, 514] width 23 height 23
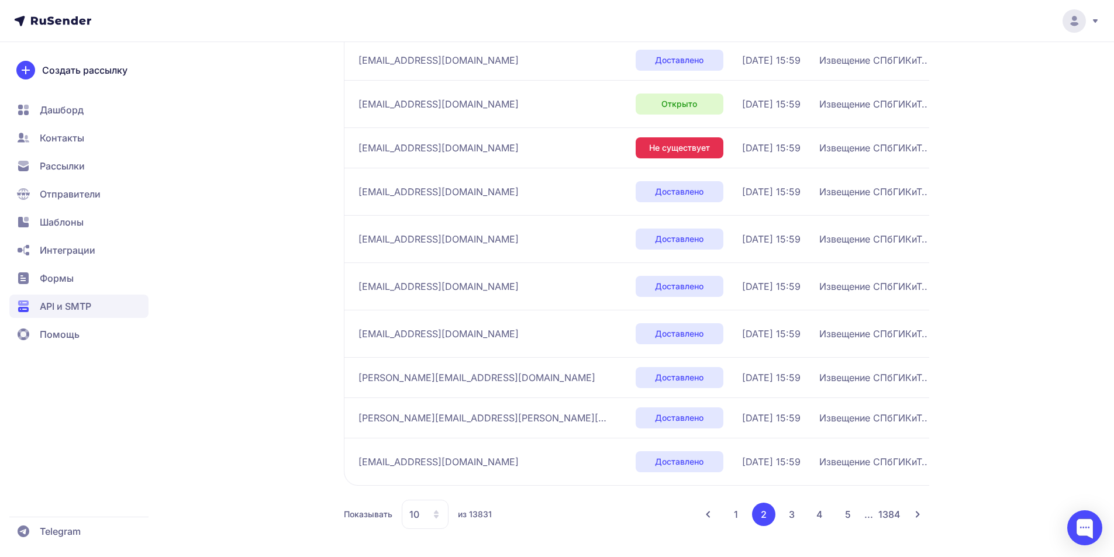
click at [737, 514] on button "1" at bounding box center [736, 514] width 23 height 23
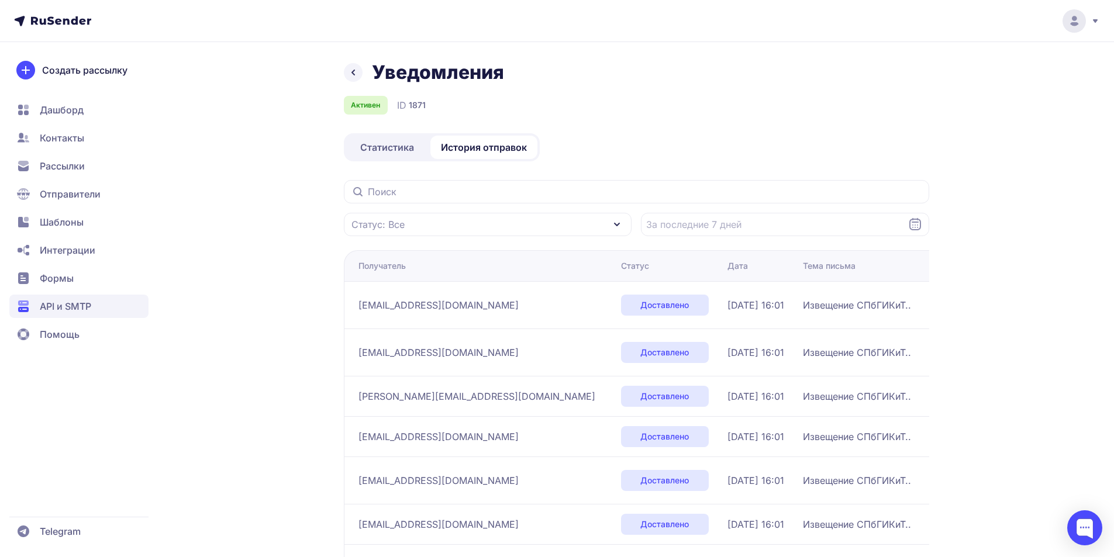
drag, startPoint x: 398, startPoint y: 143, endPoint x: 381, endPoint y: 146, distance: 17.2
click at [398, 143] on span "Статистика" at bounding box center [387, 147] width 54 height 14
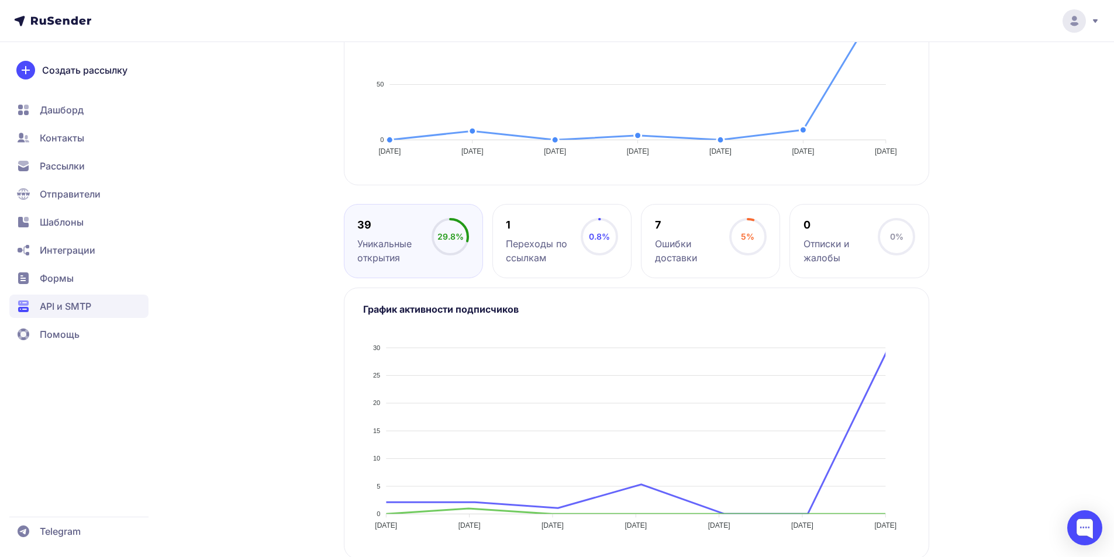
scroll to position [439, 0]
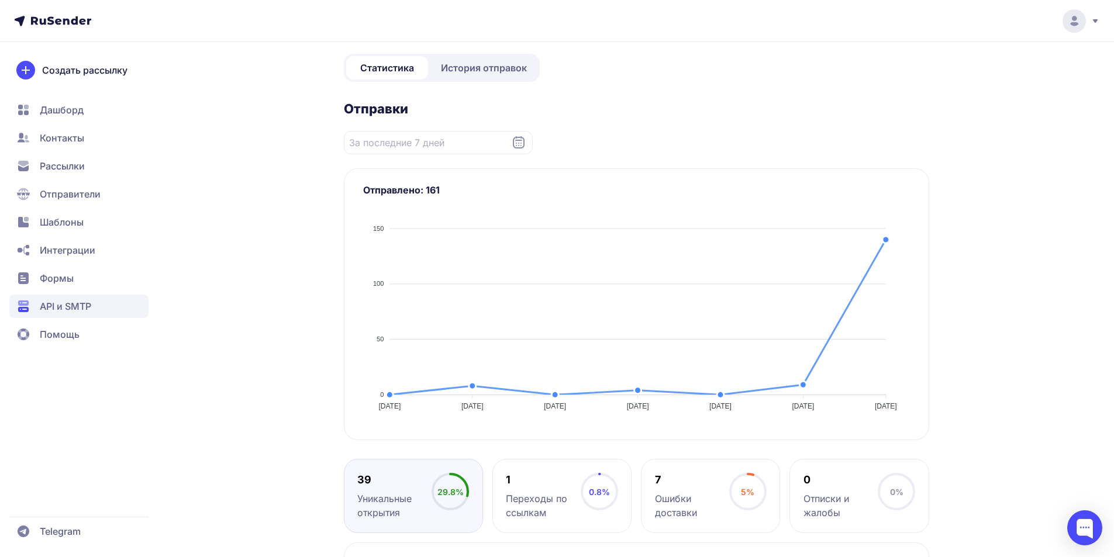
scroll to position [361, 0]
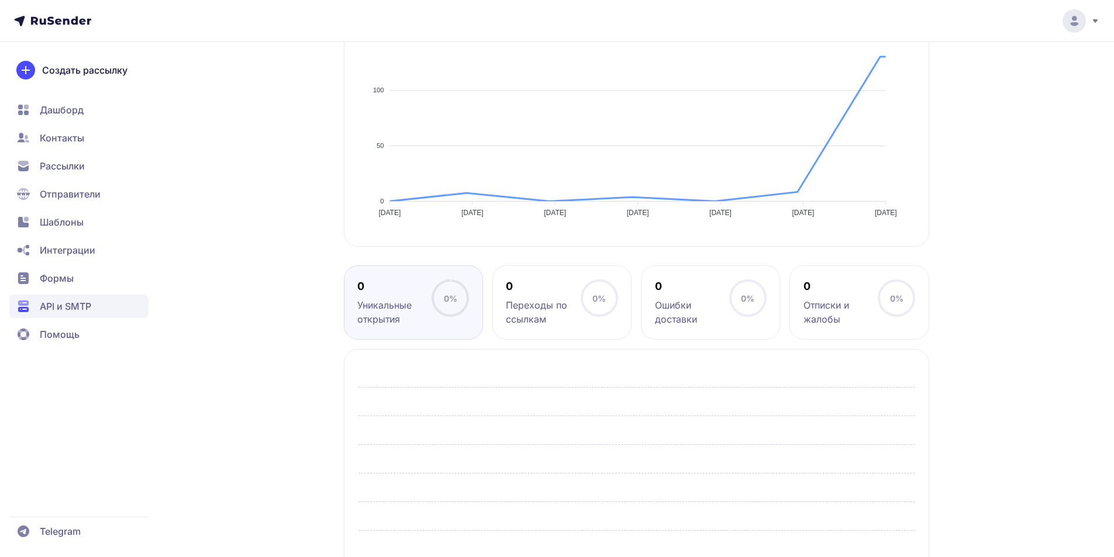
scroll to position [361, 0]
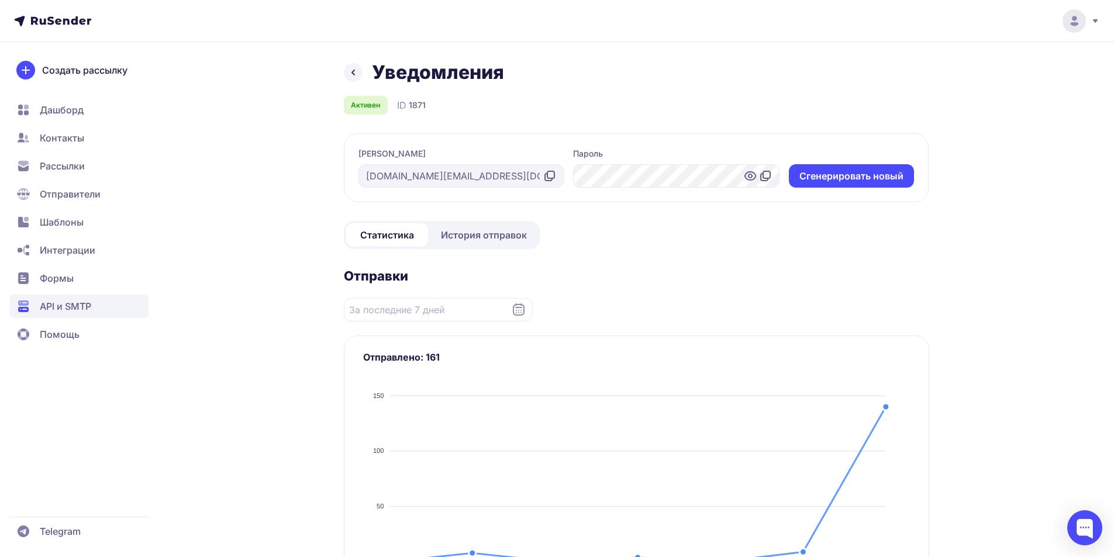
click at [483, 244] on link "История отправок" at bounding box center [484, 234] width 107 height 23
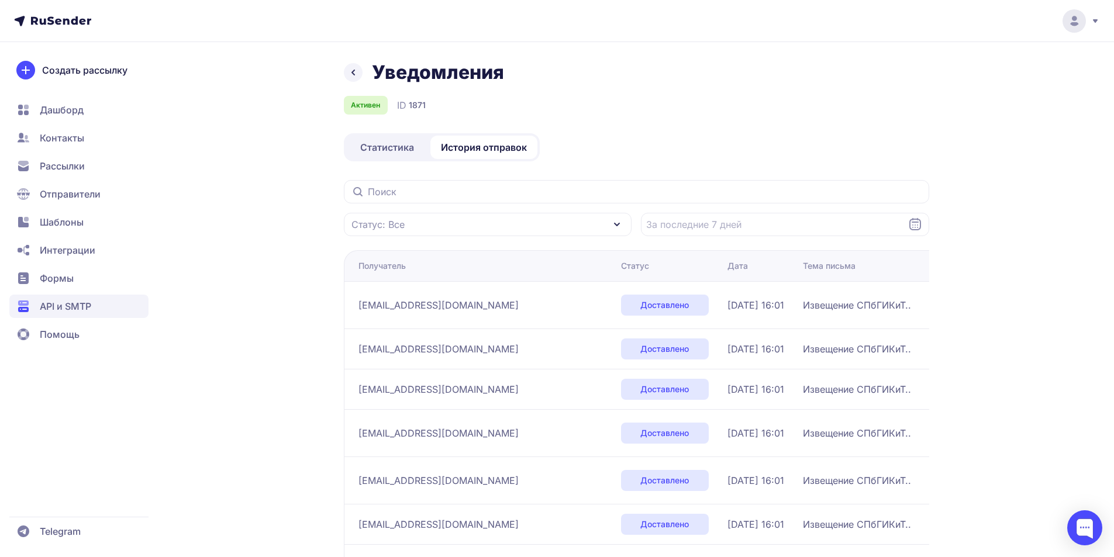
click at [387, 146] on span "Статистика" at bounding box center [387, 147] width 54 height 14
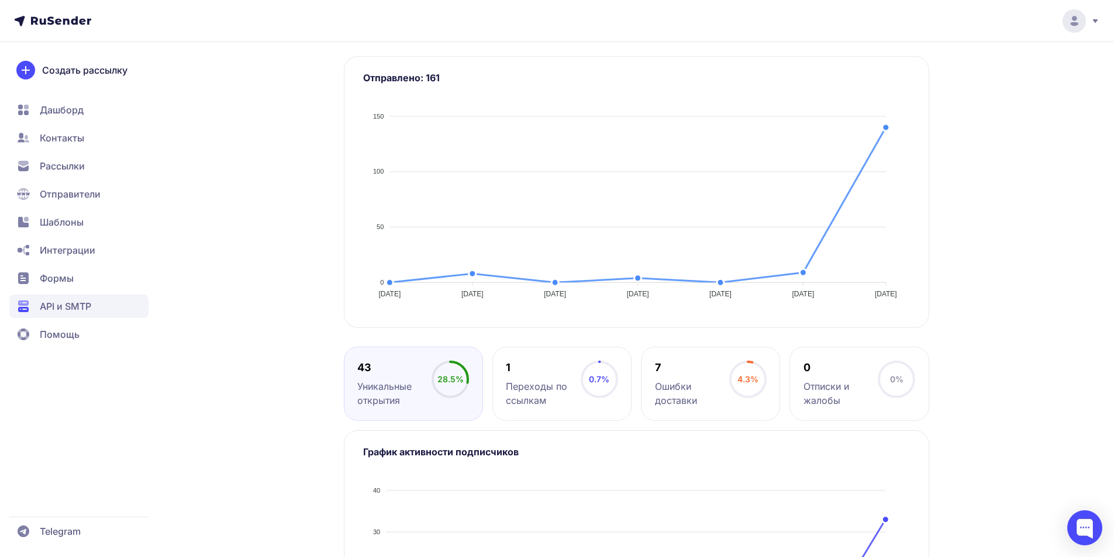
scroll to position [127, 0]
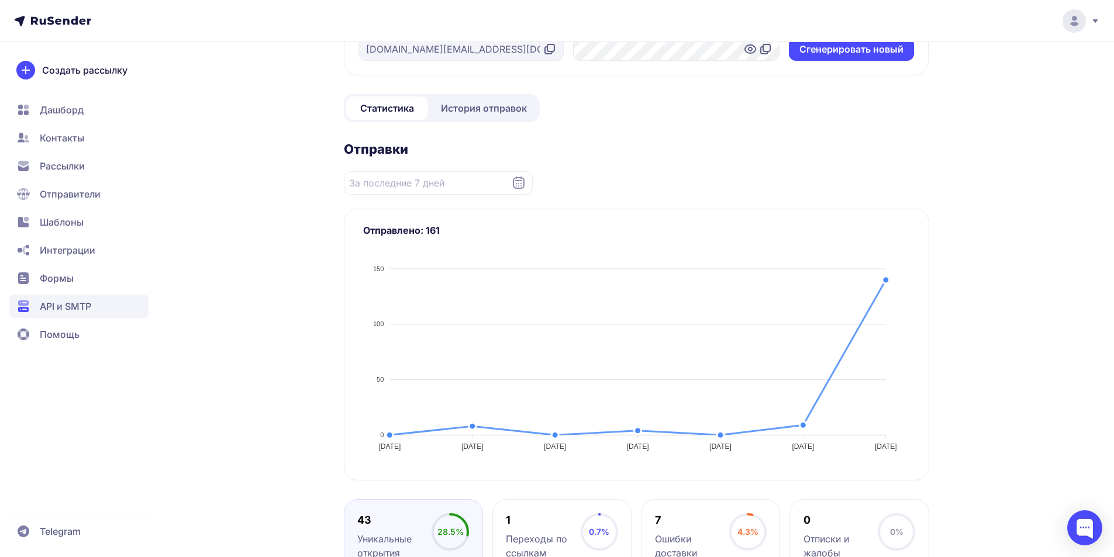
click at [480, 97] on link "История отправок" at bounding box center [484, 108] width 107 height 23
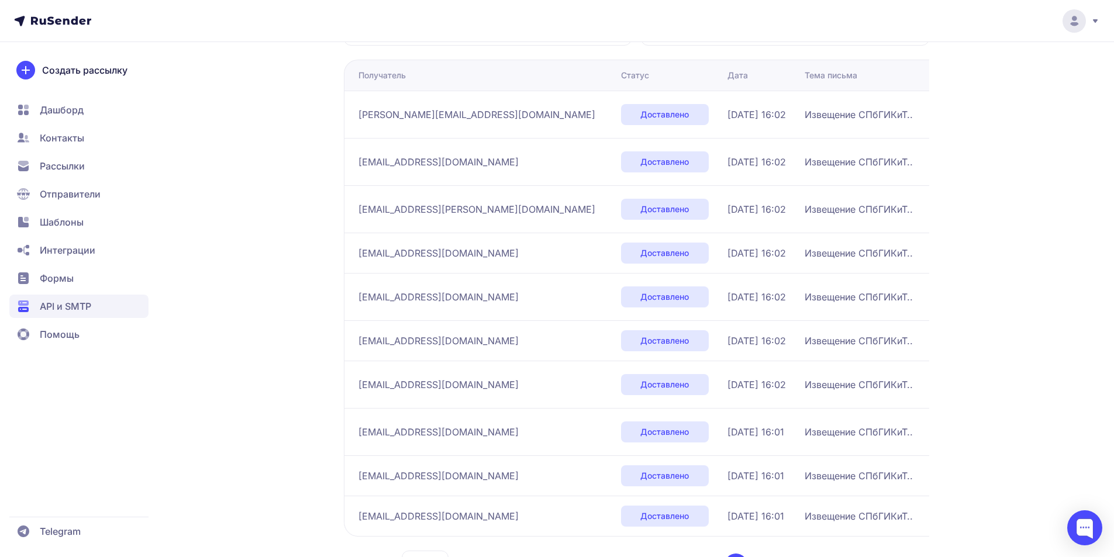
scroll to position [234, 0]
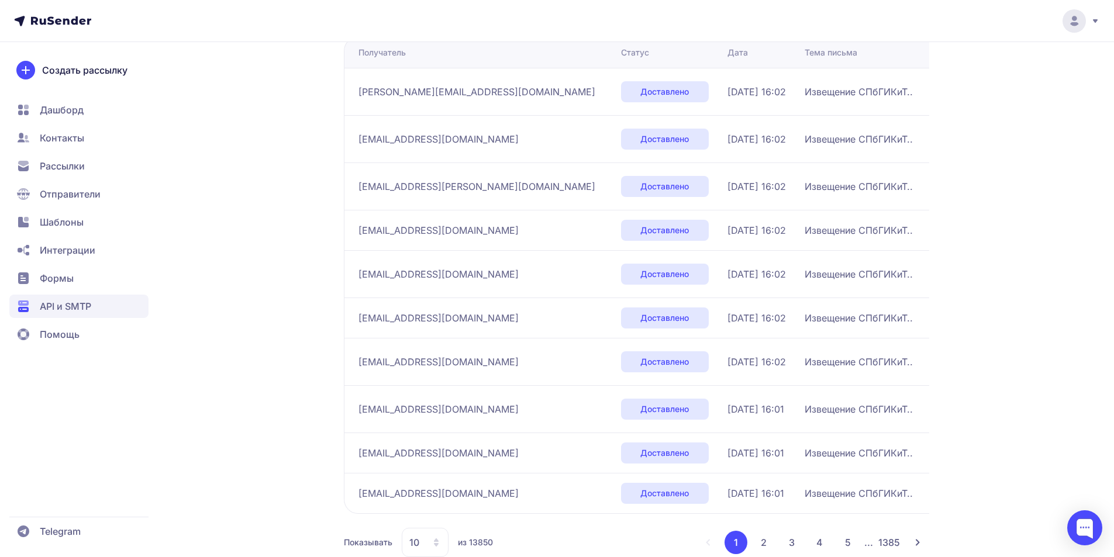
scroll to position [242, 0]
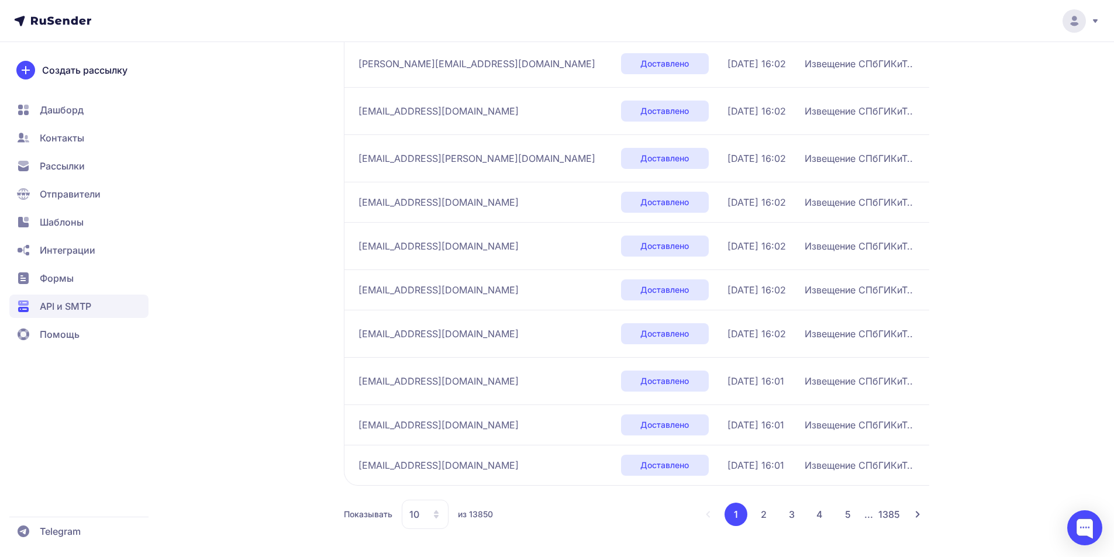
click at [763, 515] on button "2" at bounding box center [763, 514] width 23 height 23
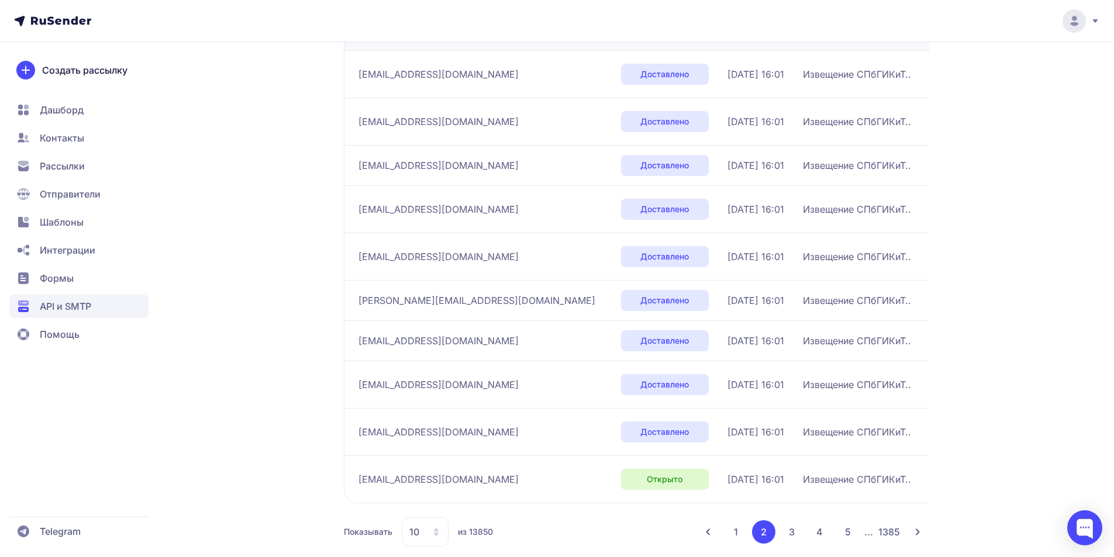
scroll to position [249, 0]
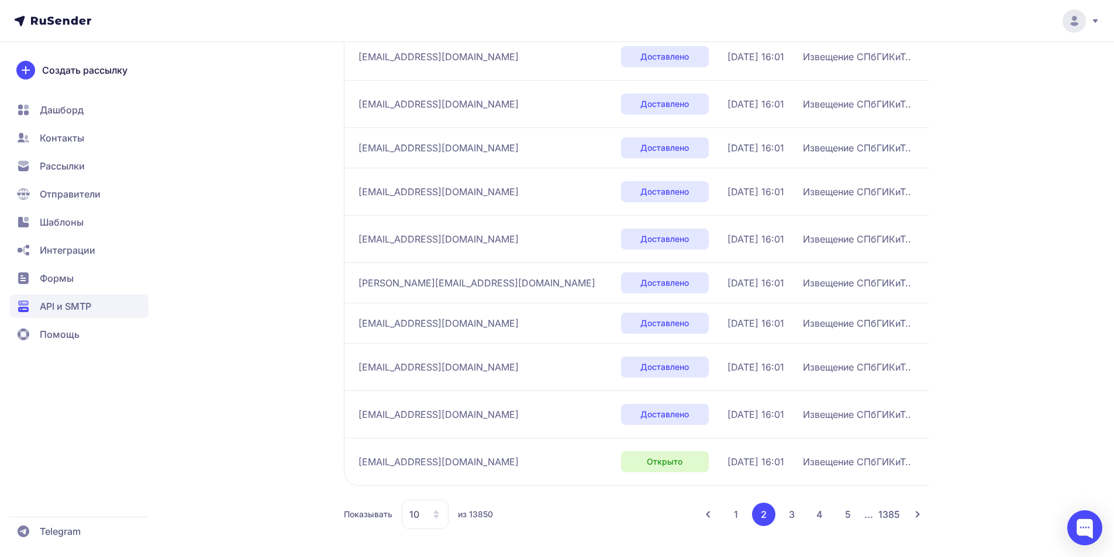
click at [739, 514] on button "1" at bounding box center [736, 514] width 23 height 23
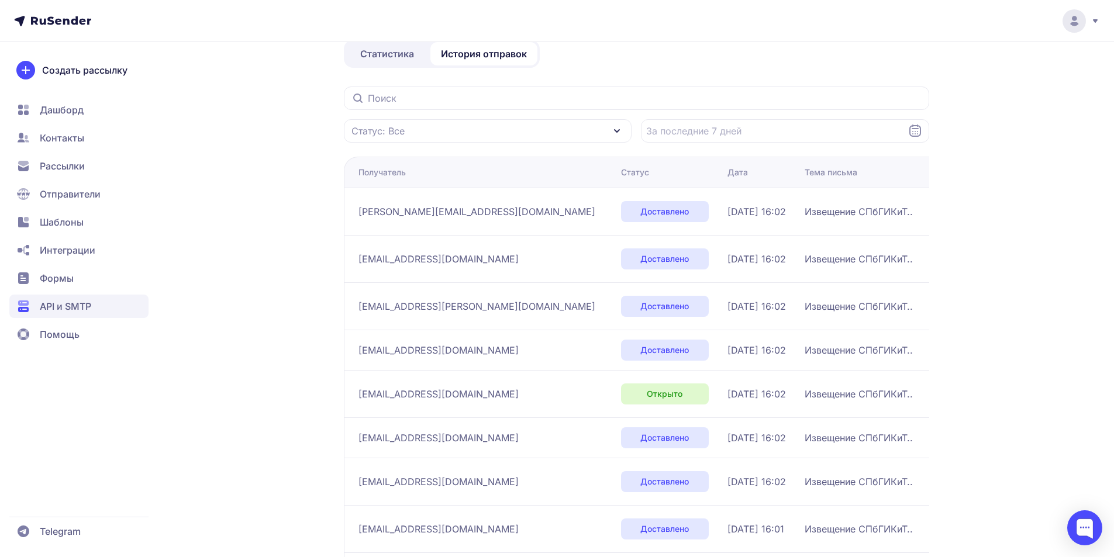
scroll to position [85, 0]
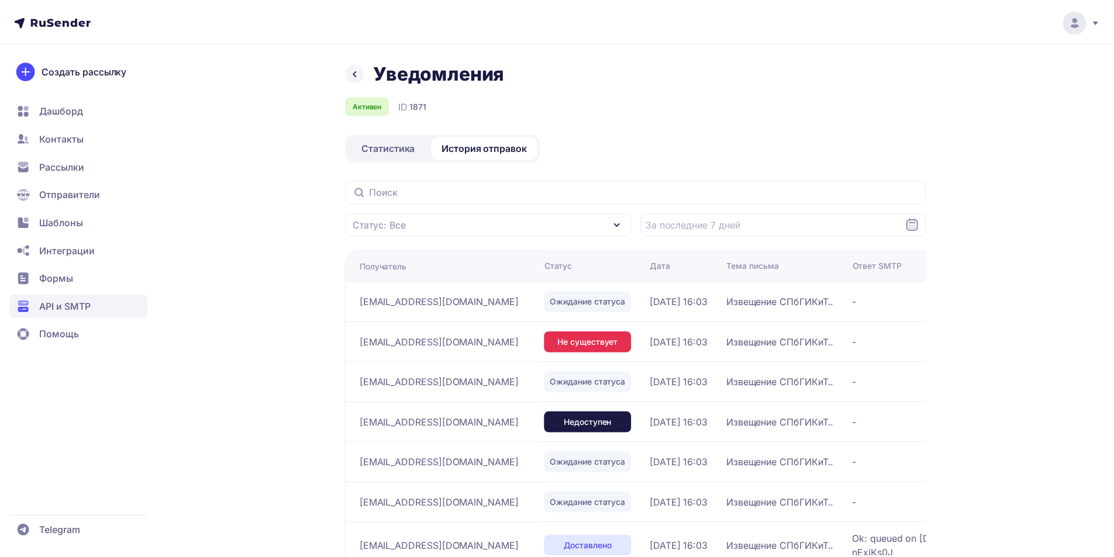
scroll to position [85, 0]
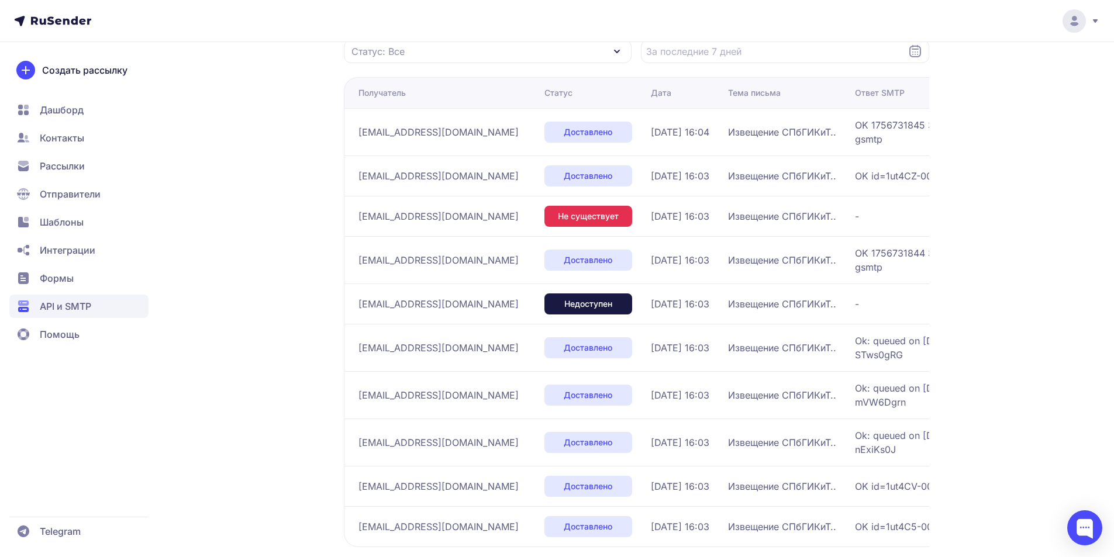
scroll to position [235, 0]
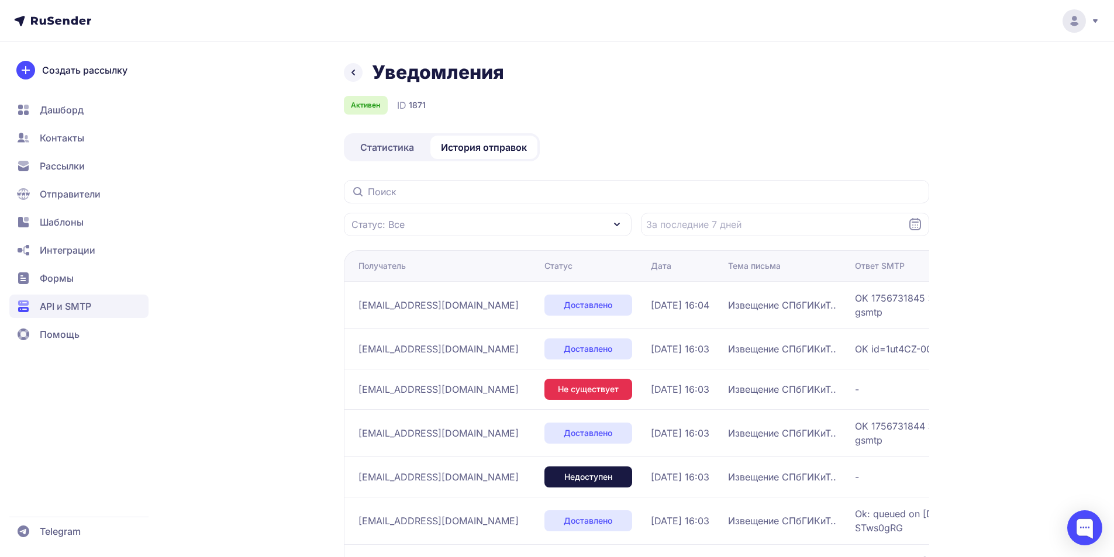
click at [407, 143] on span "Статистика" at bounding box center [387, 147] width 54 height 14
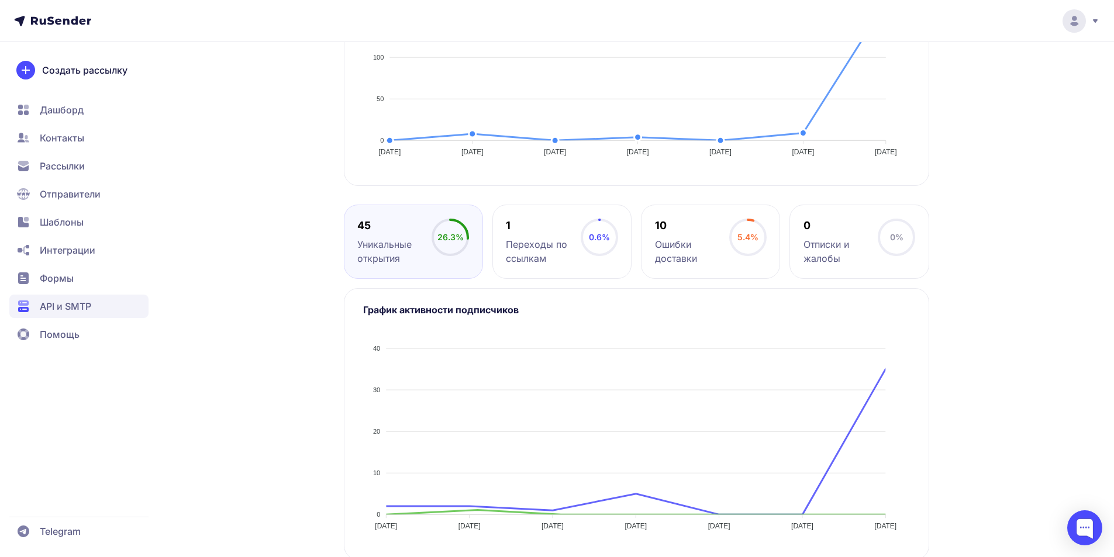
scroll to position [439, 0]
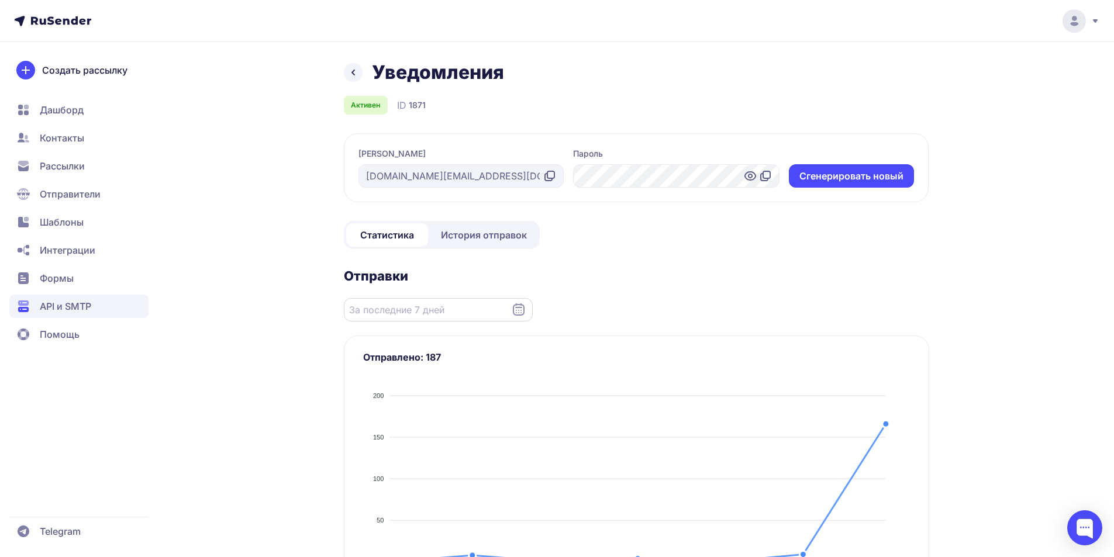
click at [483, 312] on input "Datepicker input" at bounding box center [438, 309] width 189 height 23
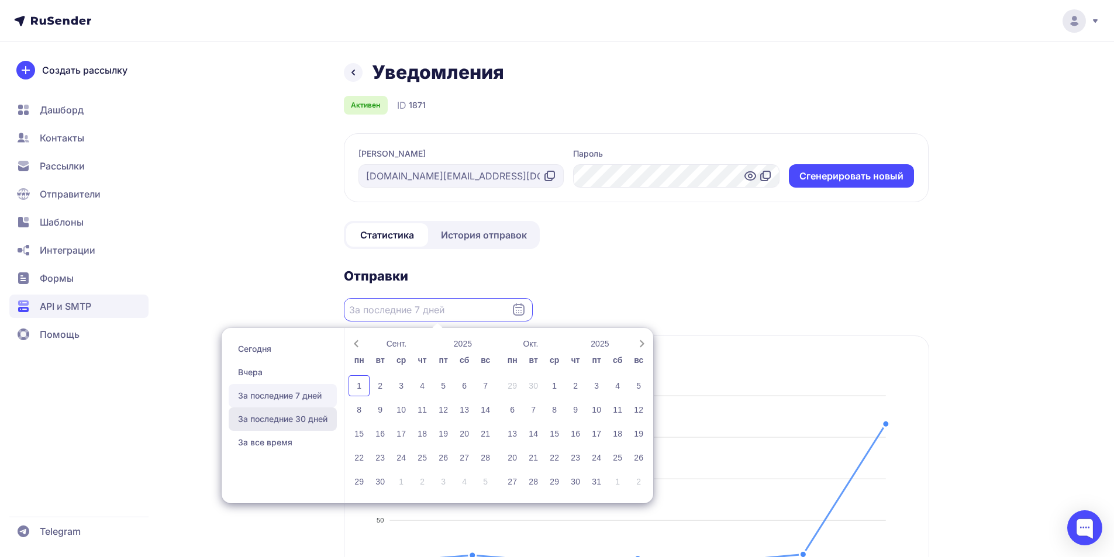
click at [295, 415] on span "За последние 30 дней" at bounding box center [283, 419] width 108 height 23
type input "03.08.2025 - 01.09.2025"
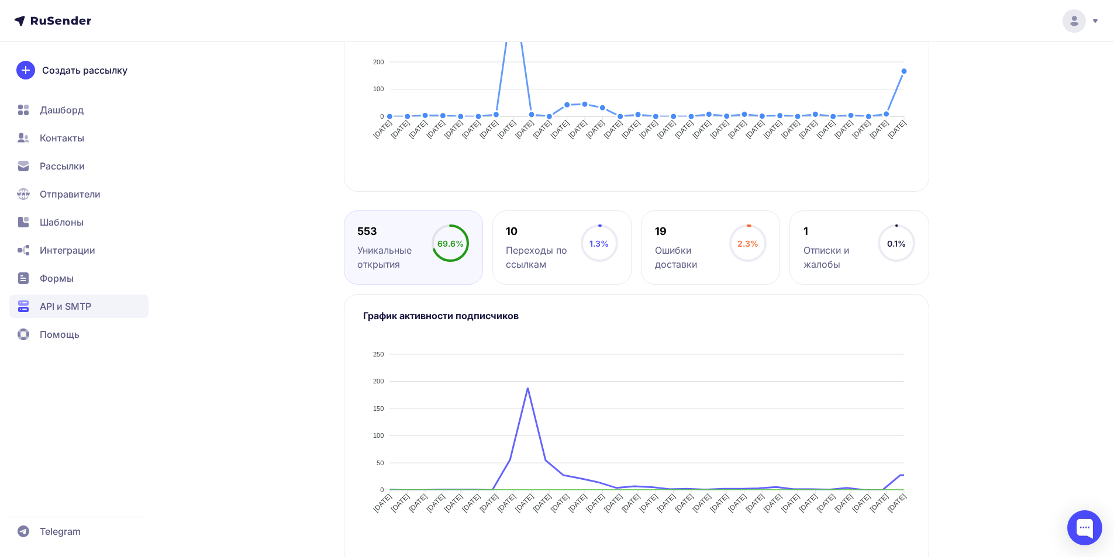
scroll to position [439, 0]
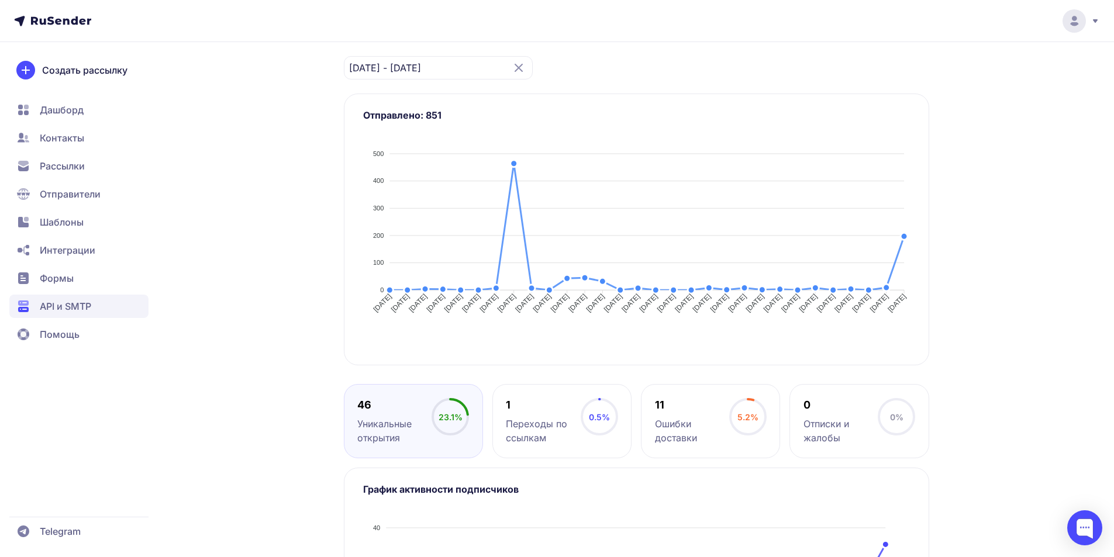
scroll to position [49, 0]
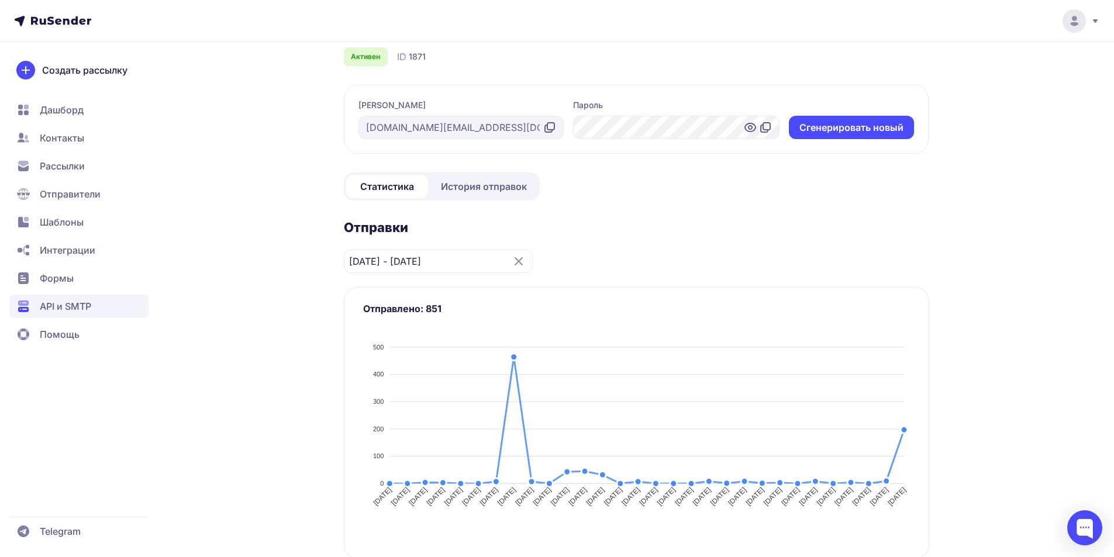
click at [515, 187] on span "История отправок" at bounding box center [484, 187] width 86 height 14
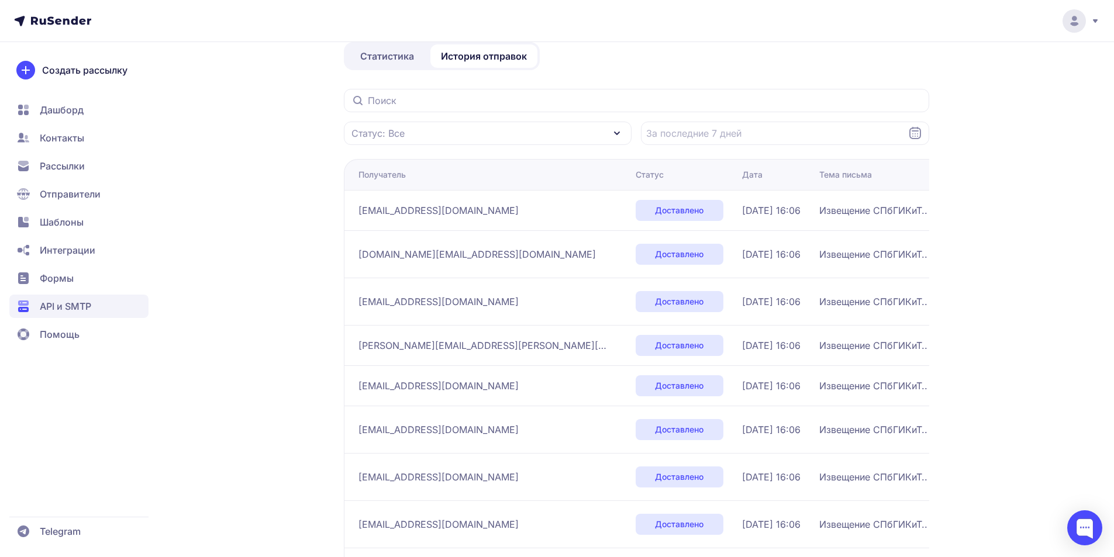
scroll to position [249, 0]
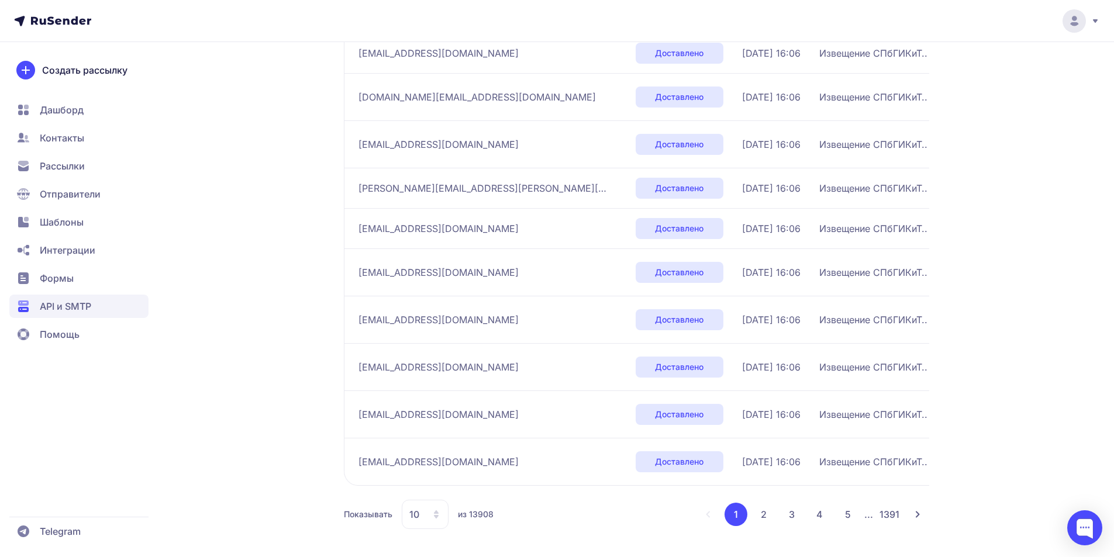
click at [760, 514] on button "2" at bounding box center [763, 514] width 23 height 23
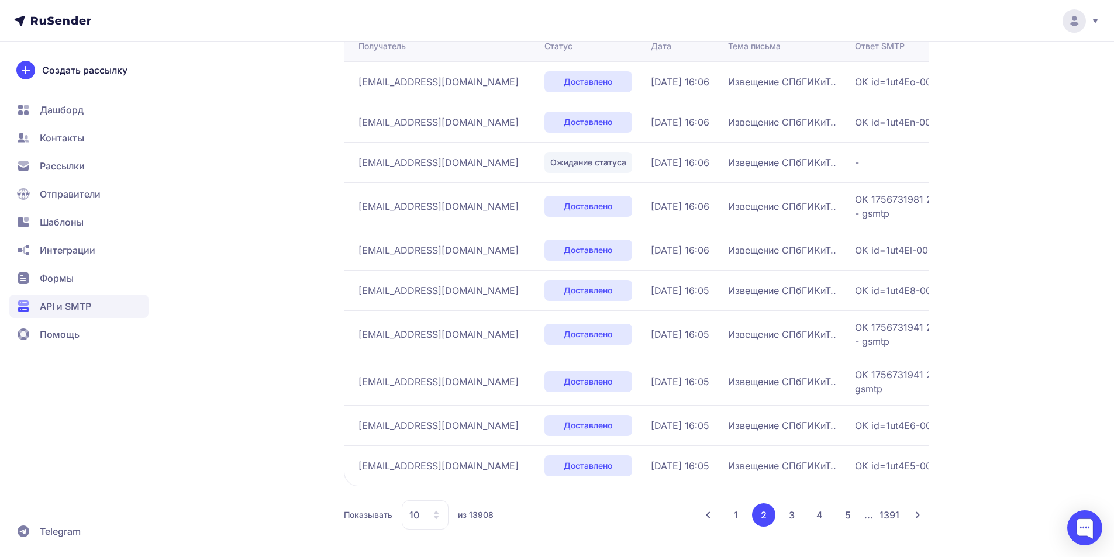
scroll to position [221, 0]
click at [791, 521] on button "3" at bounding box center [791, 514] width 23 height 23
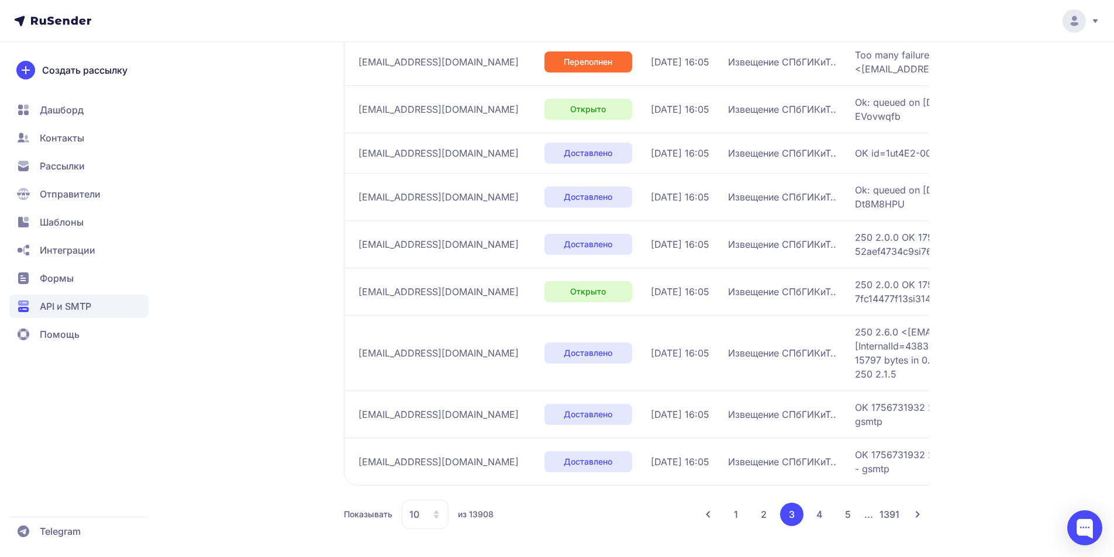
click at [735, 514] on button "1" at bounding box center [736, 514] width 23 height 23
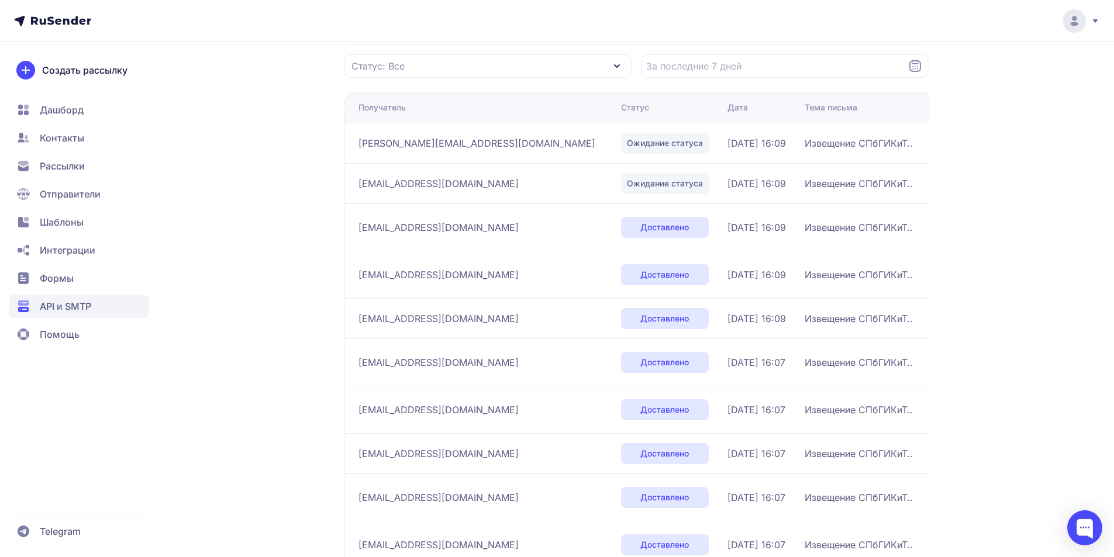
scroll to position [85, 0]
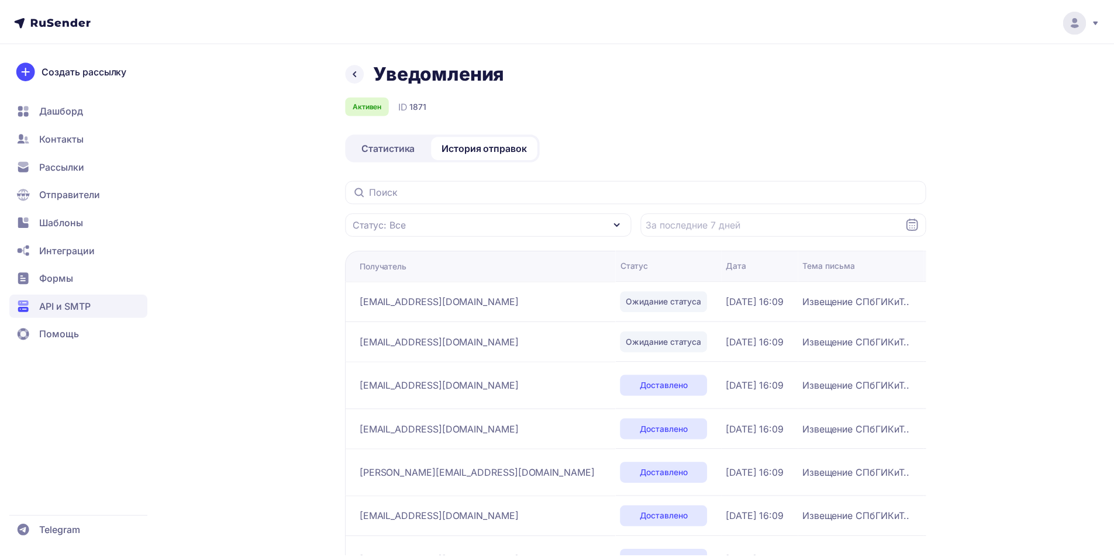
scroll to position [85, 0]
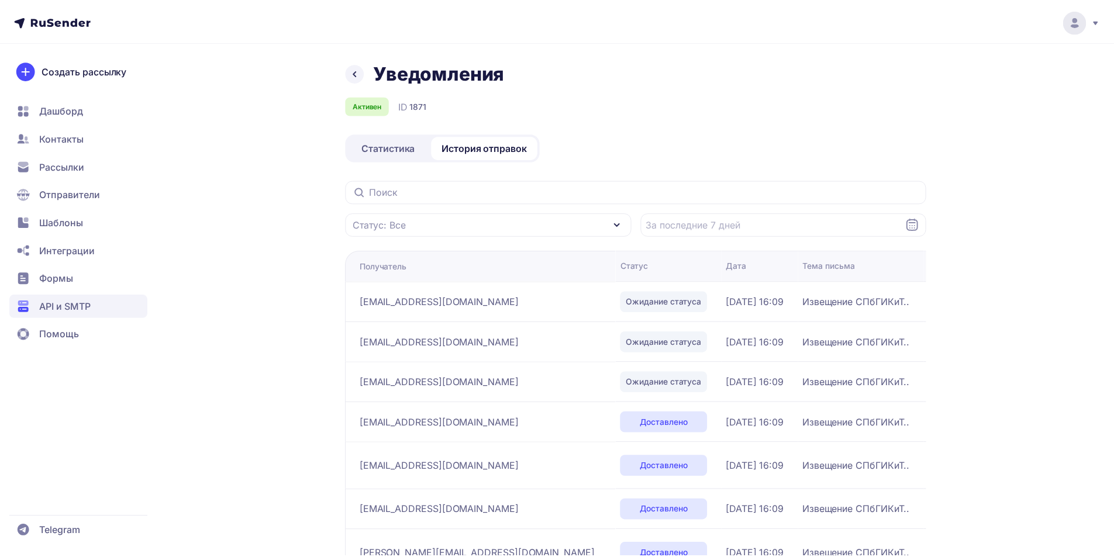
scroll to position [85, 0]
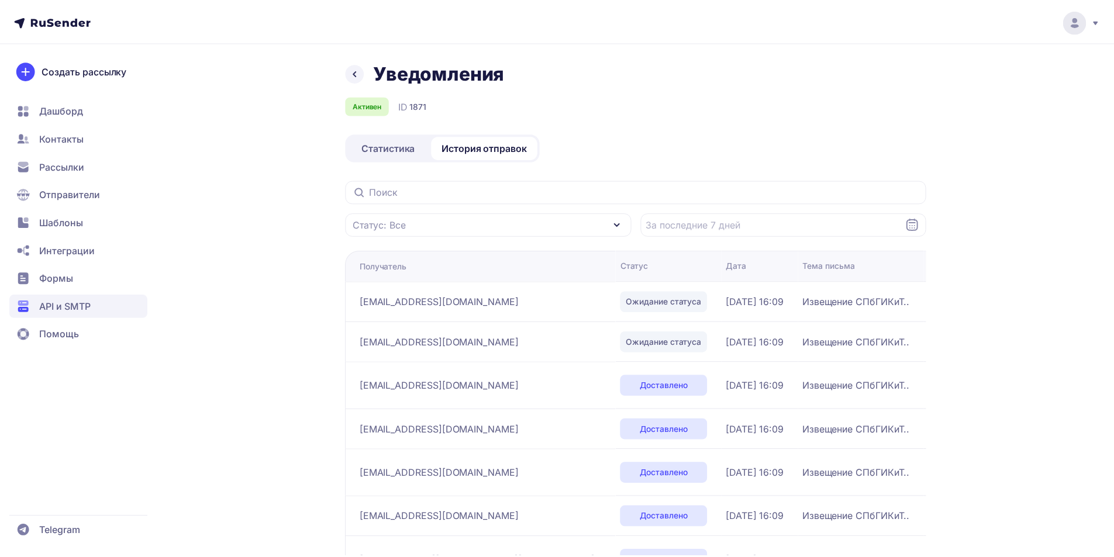
scroll to position [85, 0]
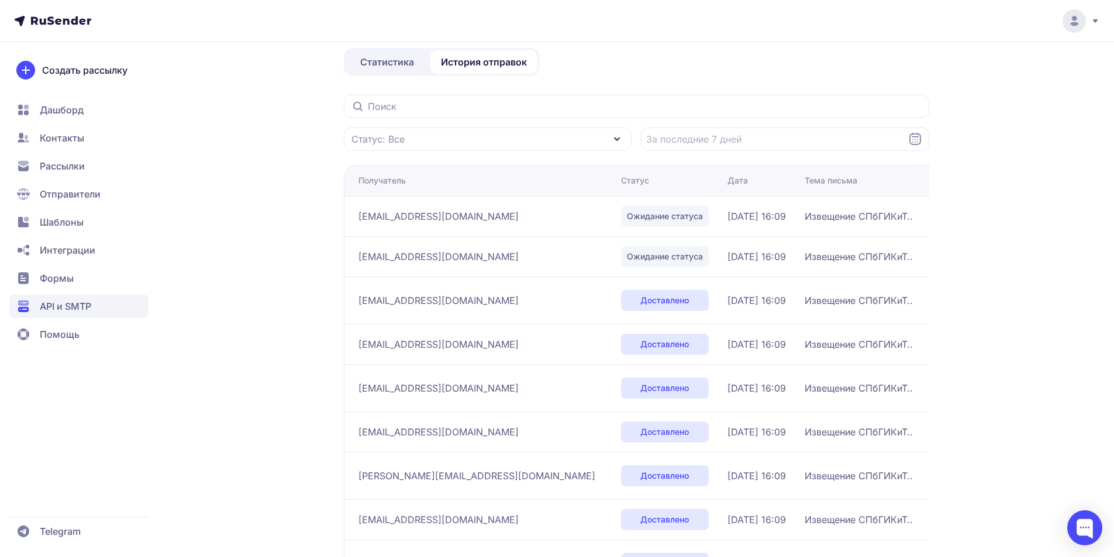
click at [384, 50] on div "Статистика История отправок" at bounding box center [442, 62] width 196 height 28
click at [384, 57] on span "Статистика" at bounding box center [387, 62] width 54 height 14
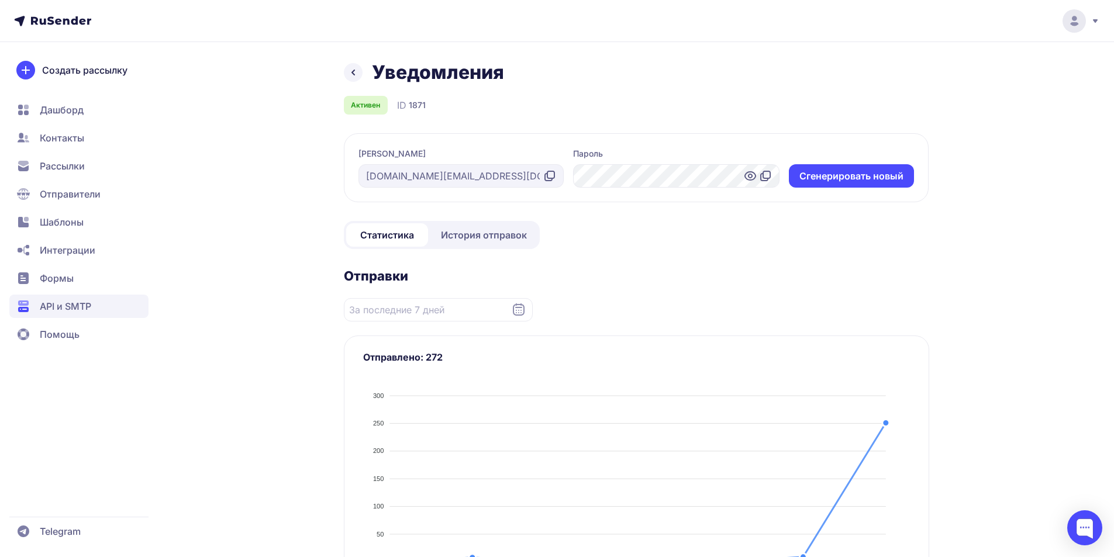
click at [458, 233] on span "История отправок" at bounding box center [484, 235] width 86 height 14
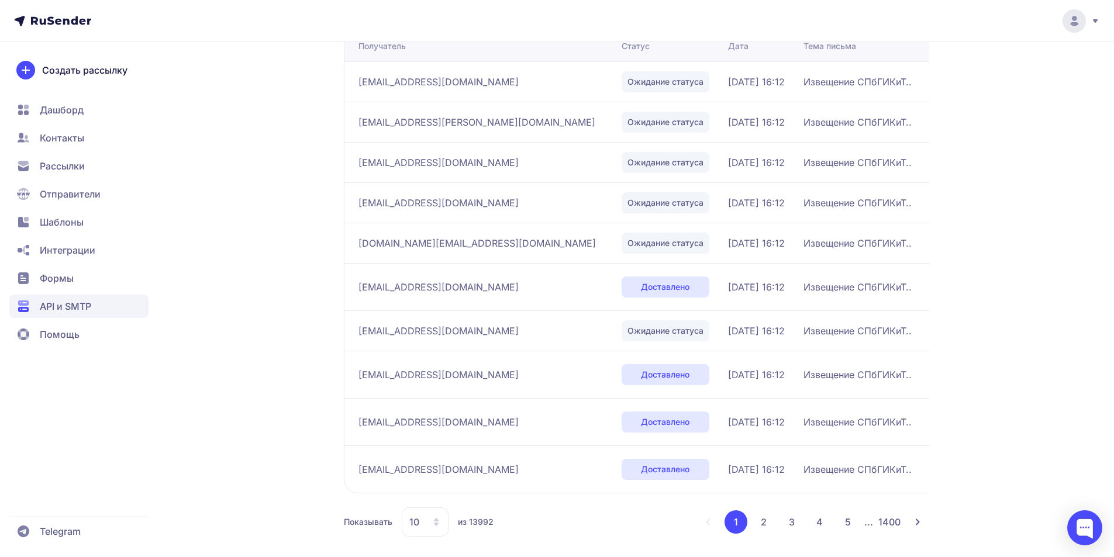
scroll to position [228, 0]
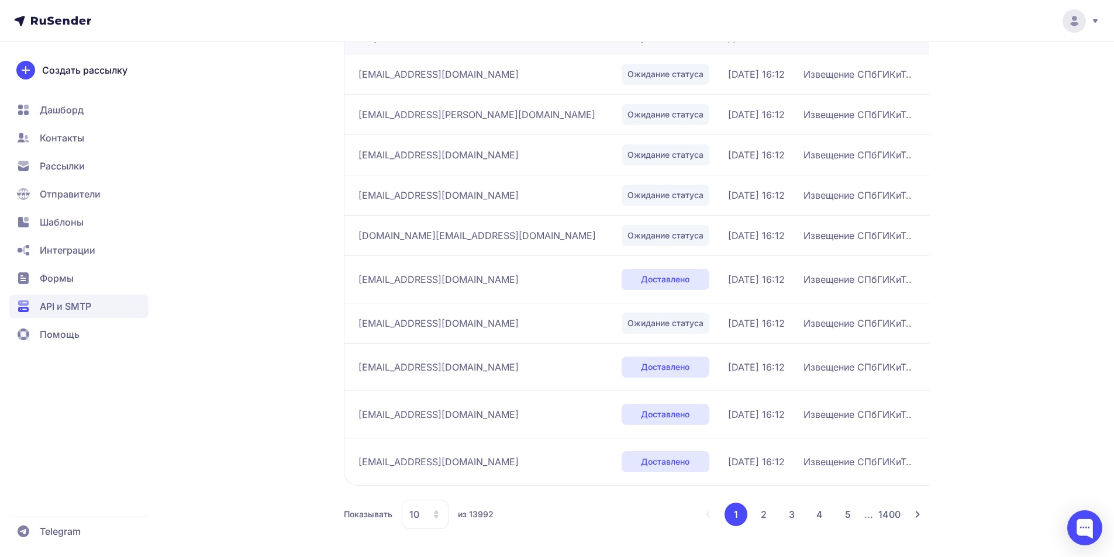
click at [767, 517] on button "2" at bounding box center [763, 514] width 23 height 23
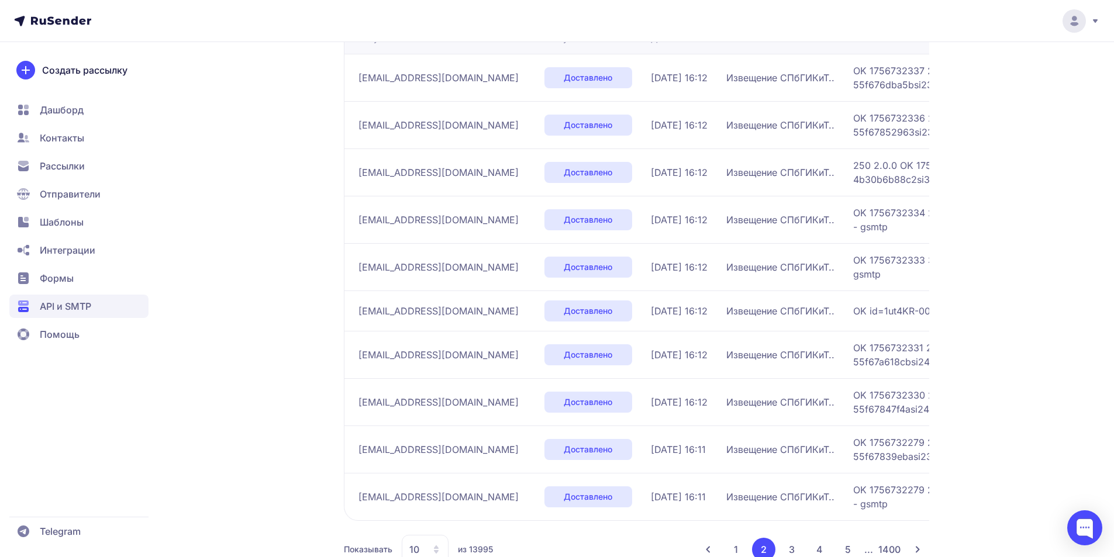
click at [791, 547] on button "3" at bounding box center [791, 549] width 23 height 23
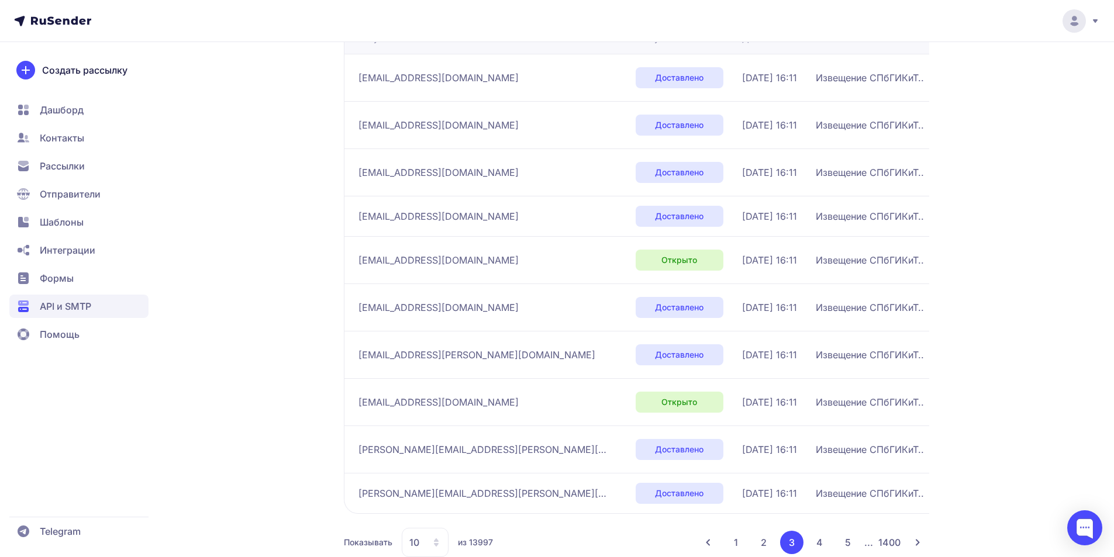
click at [818, 547] on button "4" at bounding box center [819, 542] width 23 height 23
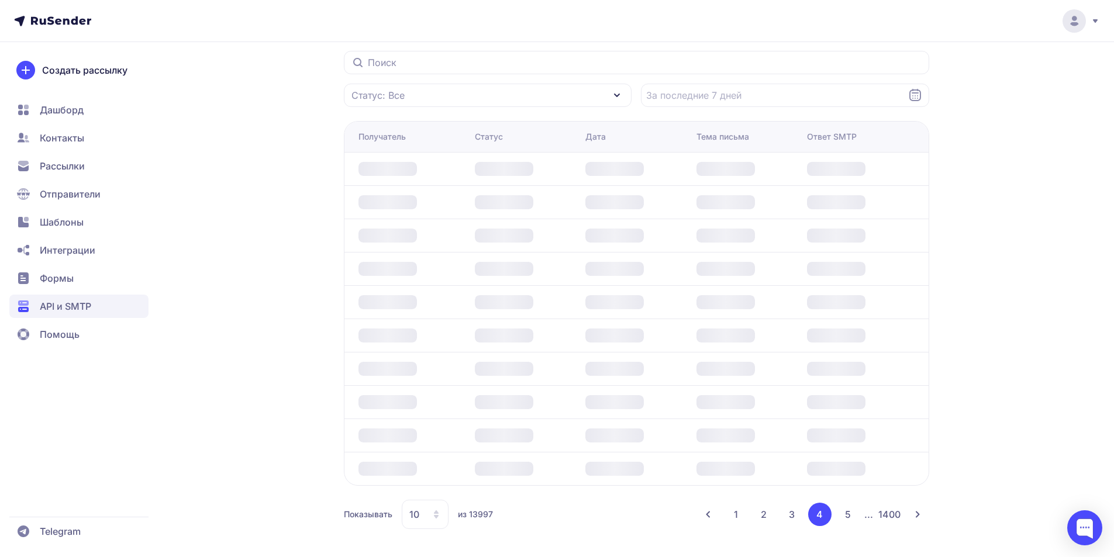
scroll to position [228, 0]
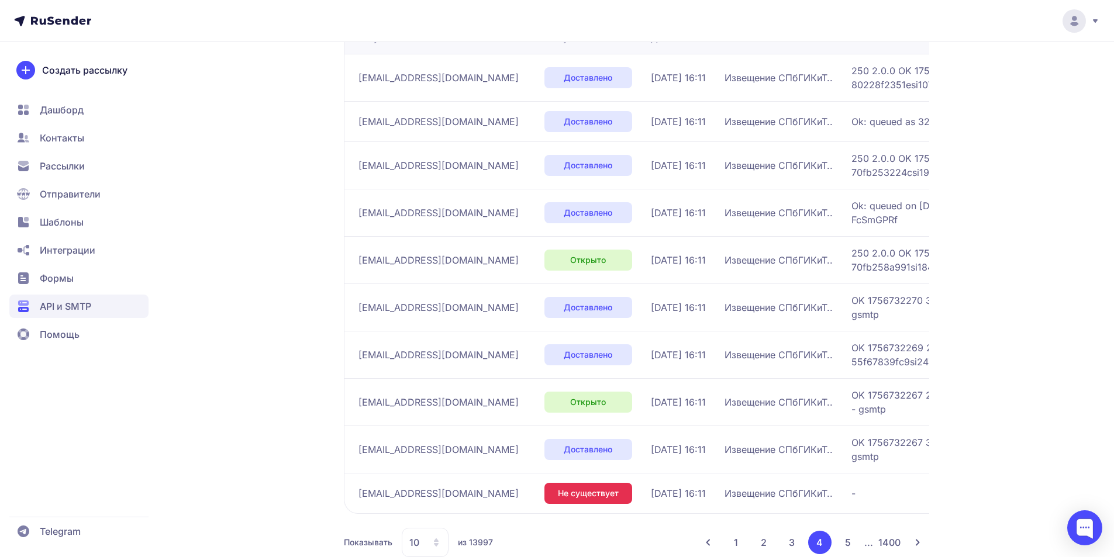
click at [734, 541] on button "1" at bounding box center [736, 542] width 23 height 23
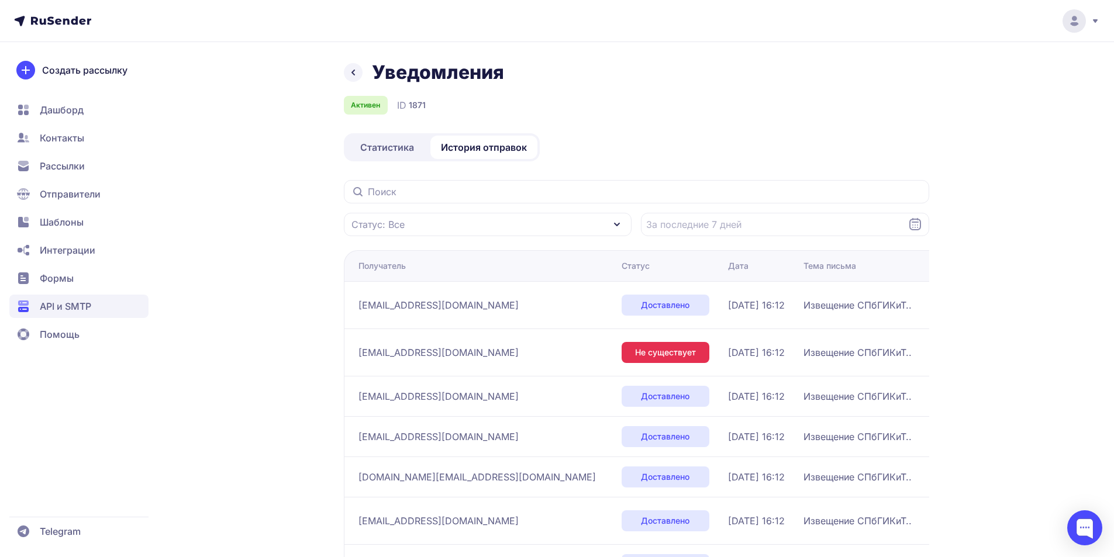
click at [398, 149] on span "Статистика" at bounding box center [387, 147] width 54 height 14
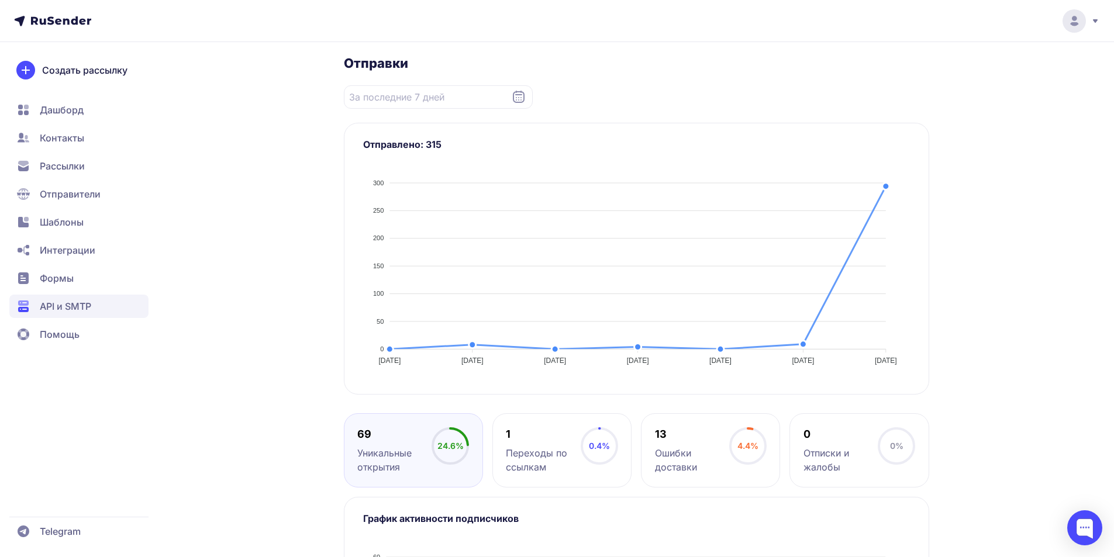
scroll to position [390, 0]
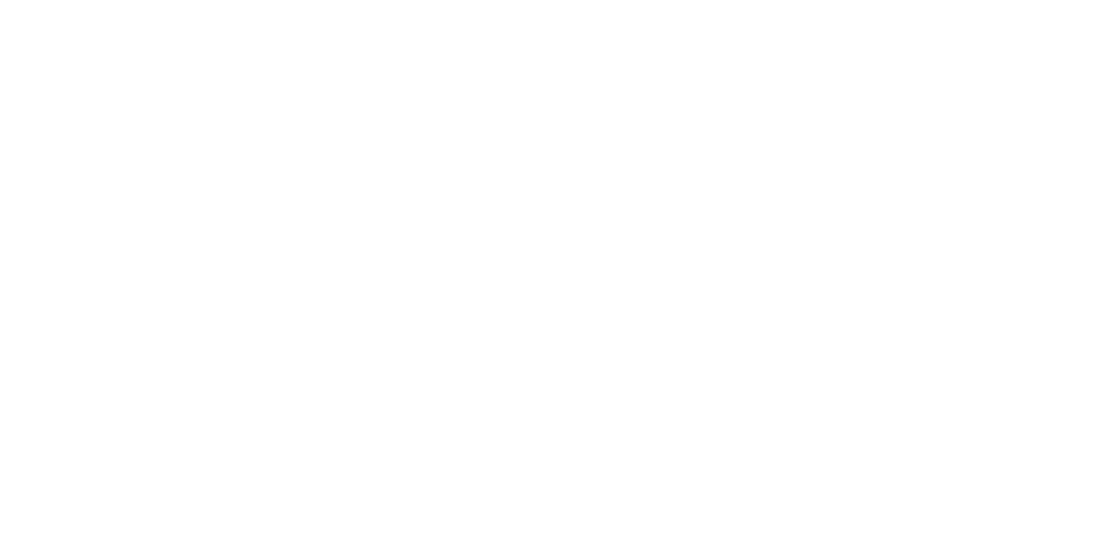
scroll to position [390, 0]
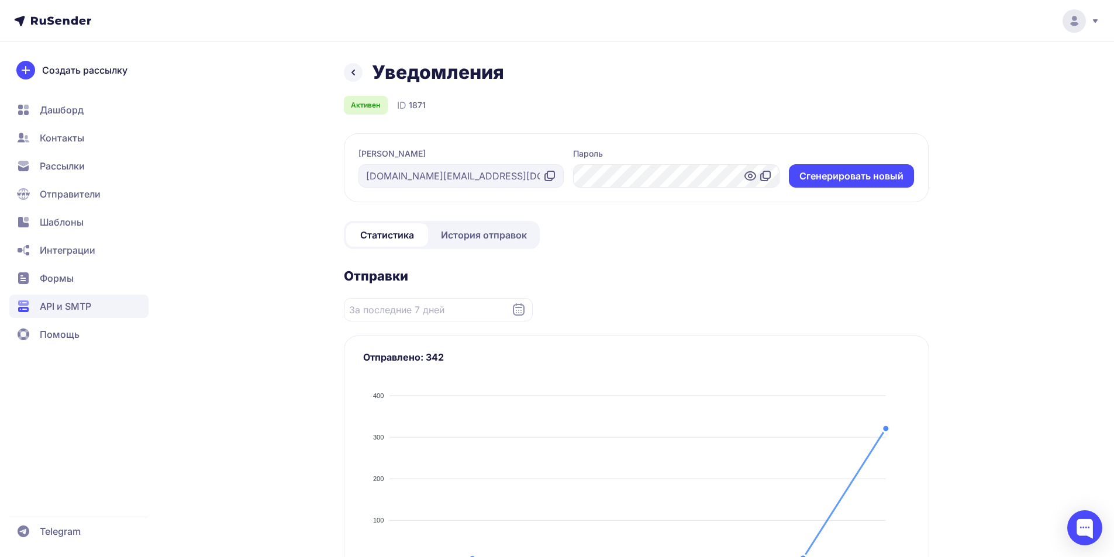
click at [487, 229] on span "История отправок" at bounding box center [484, 235] width 86 height 14
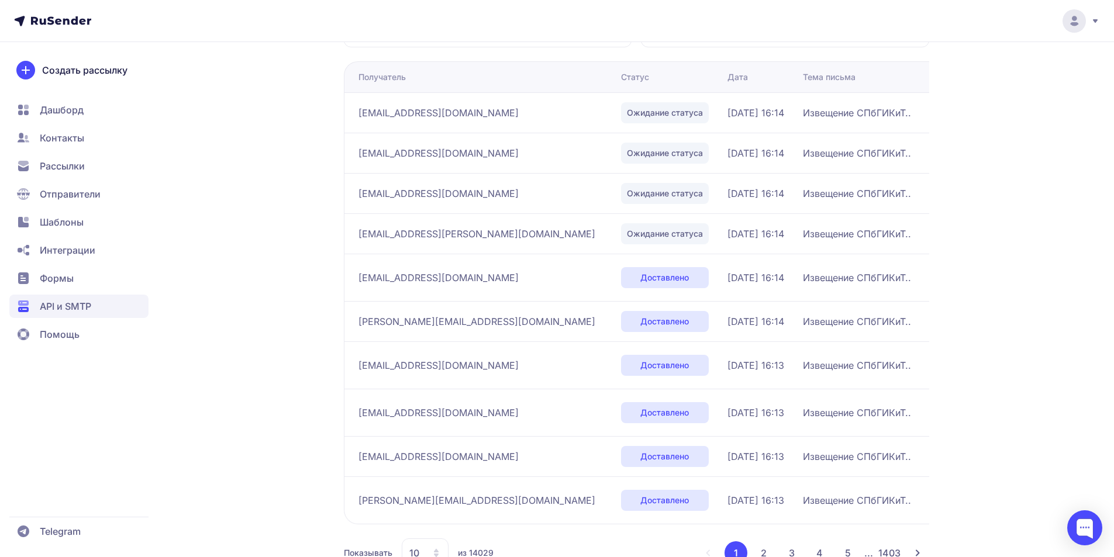
scroll to position [228, 0]
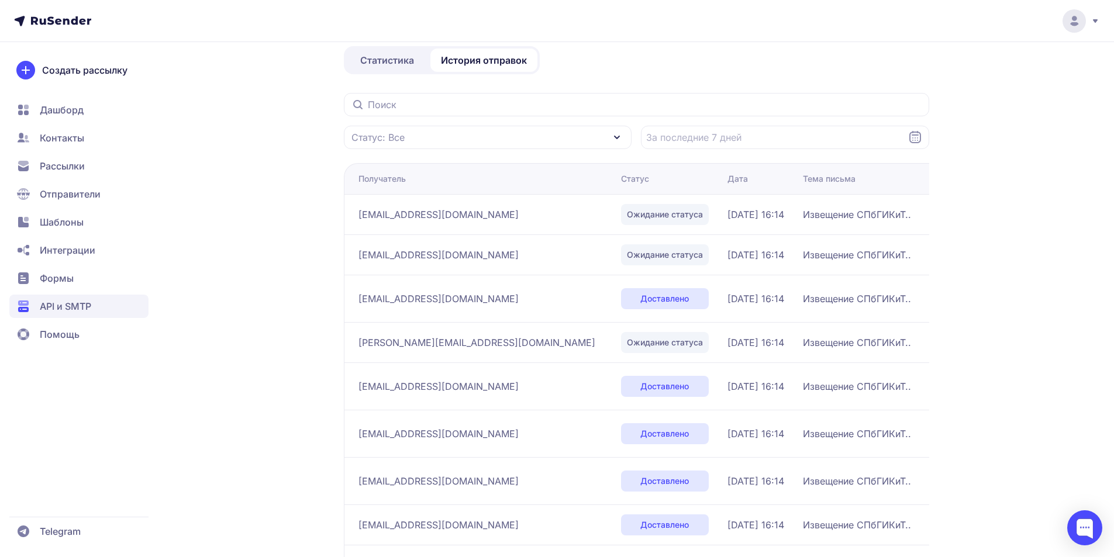
scroll to position [242, 0]
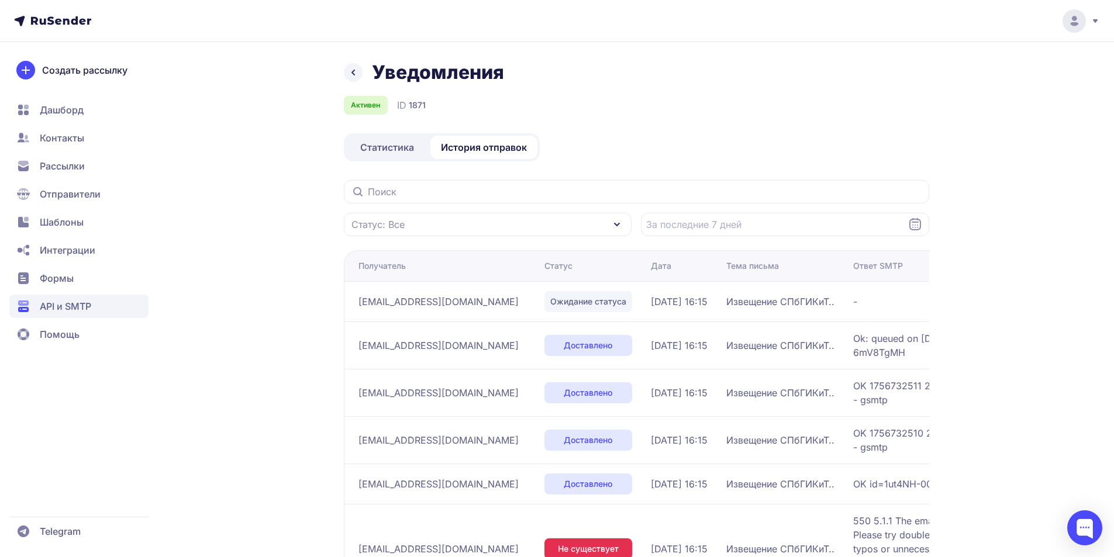
click at [397, 147] on span "Статистика" at bounding box center [387, 147] width 54 height 14
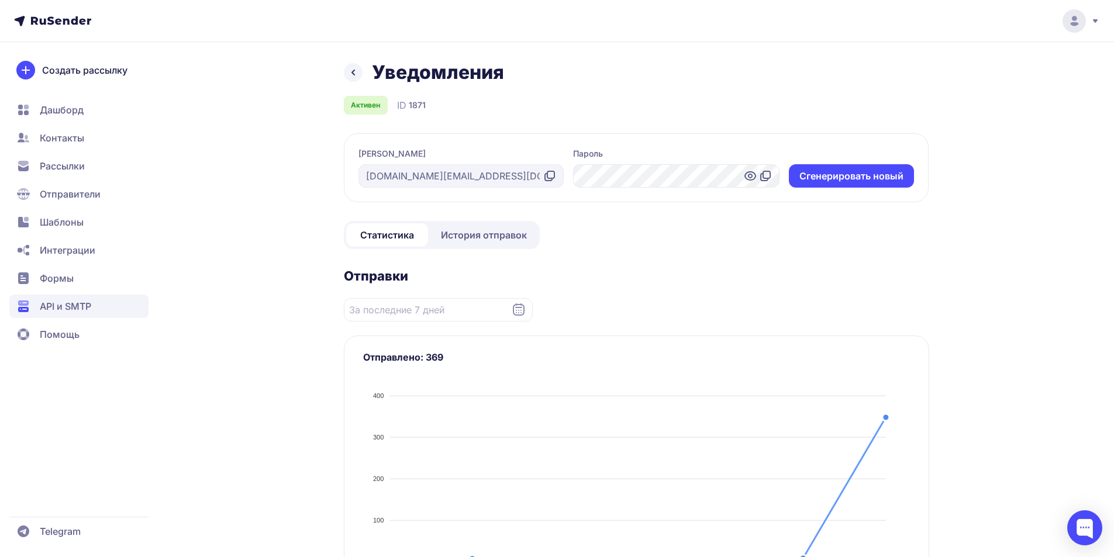
scroll to position [390, 0]
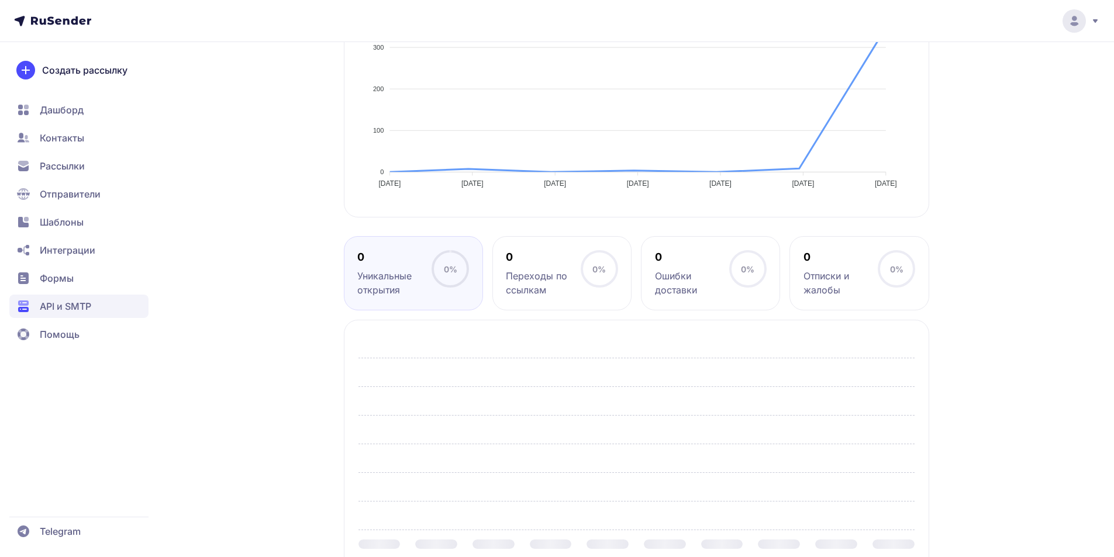
scroll to position [390, 0]
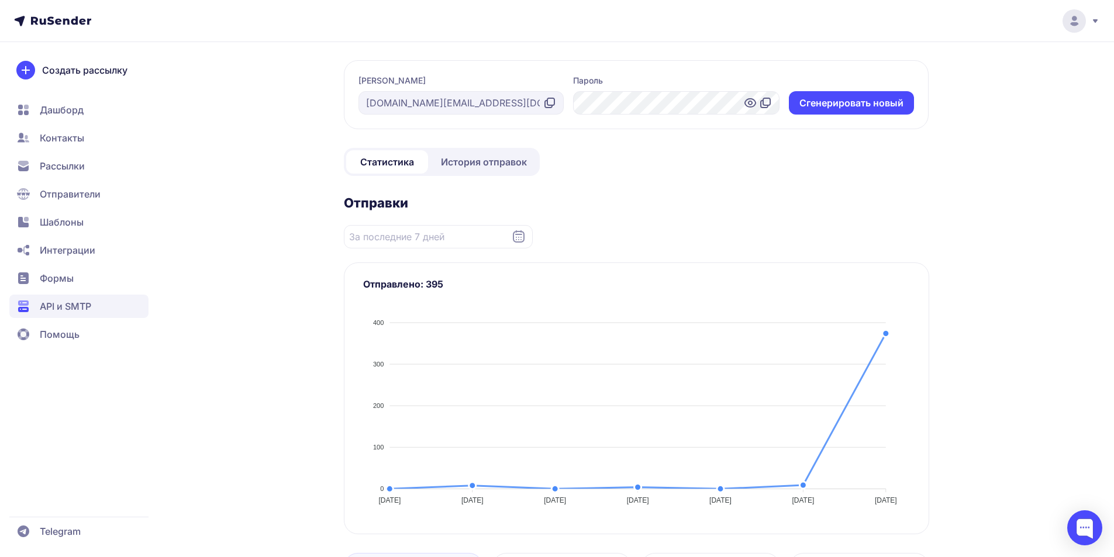
scroll to position [49, 0]
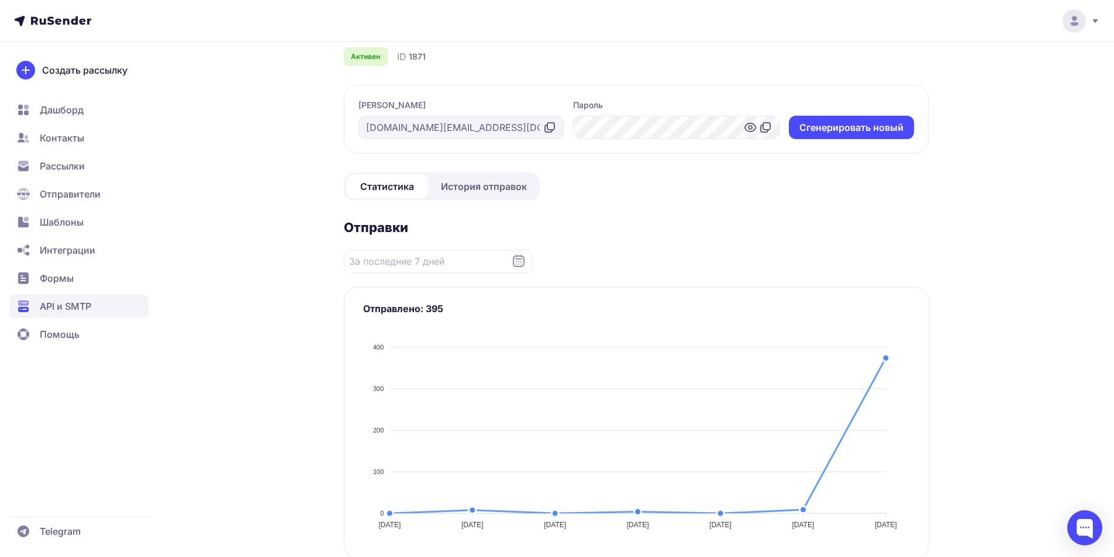
click at [496, 186] on span "История отправок" at bounding box center [484, 187] width 86 height 14
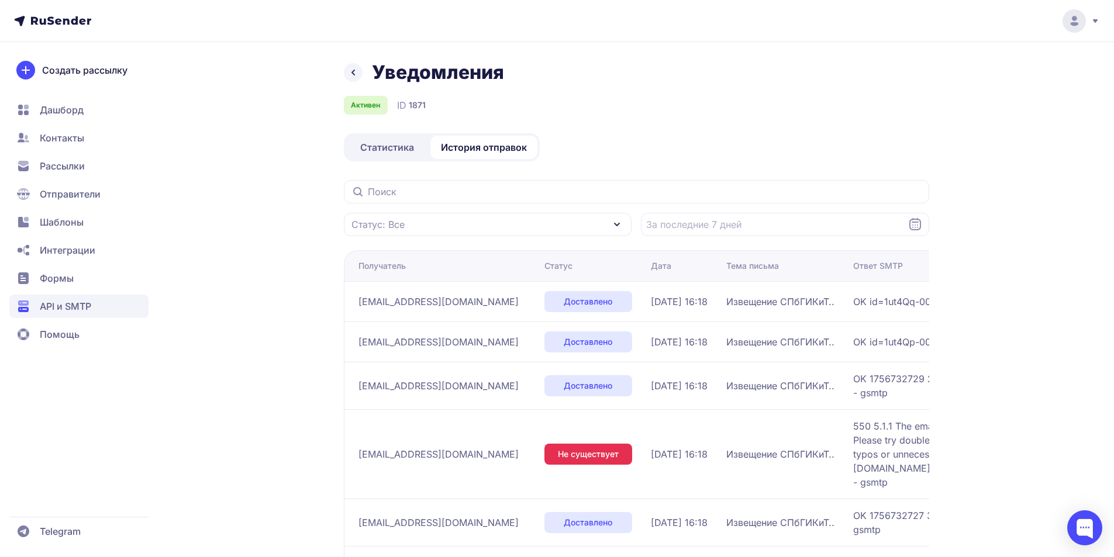
click at [394, 157] on link "Статистика" at bounding box center [387, 147] width 82 height 23
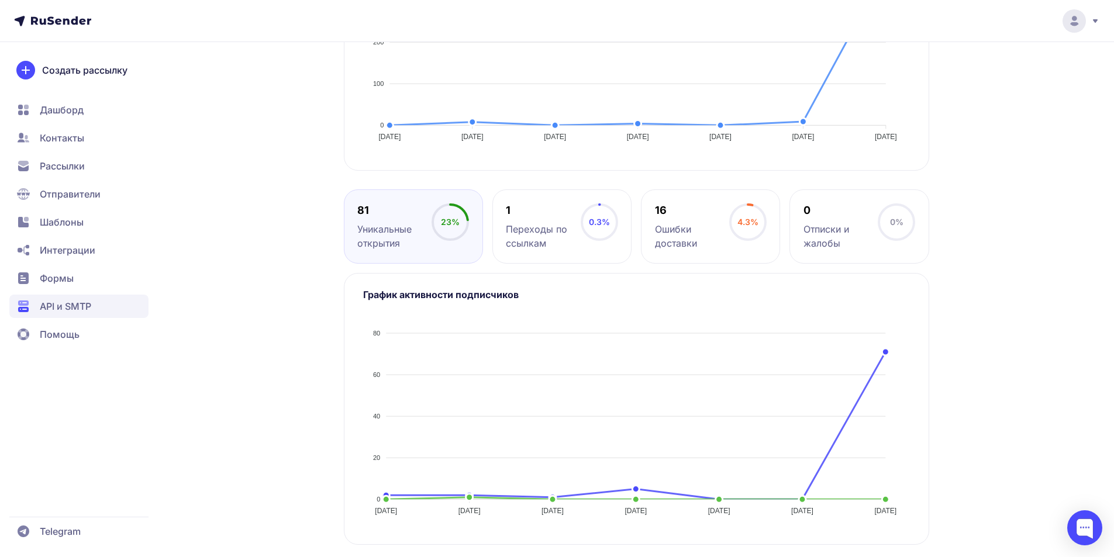
scroll to position [439, 0]
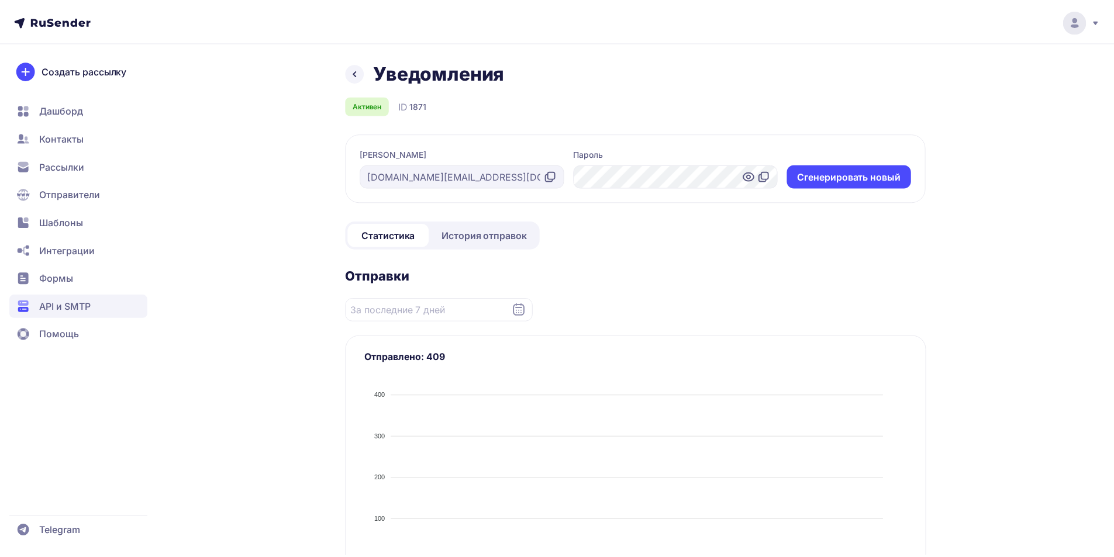
scroll to position [426, 0]
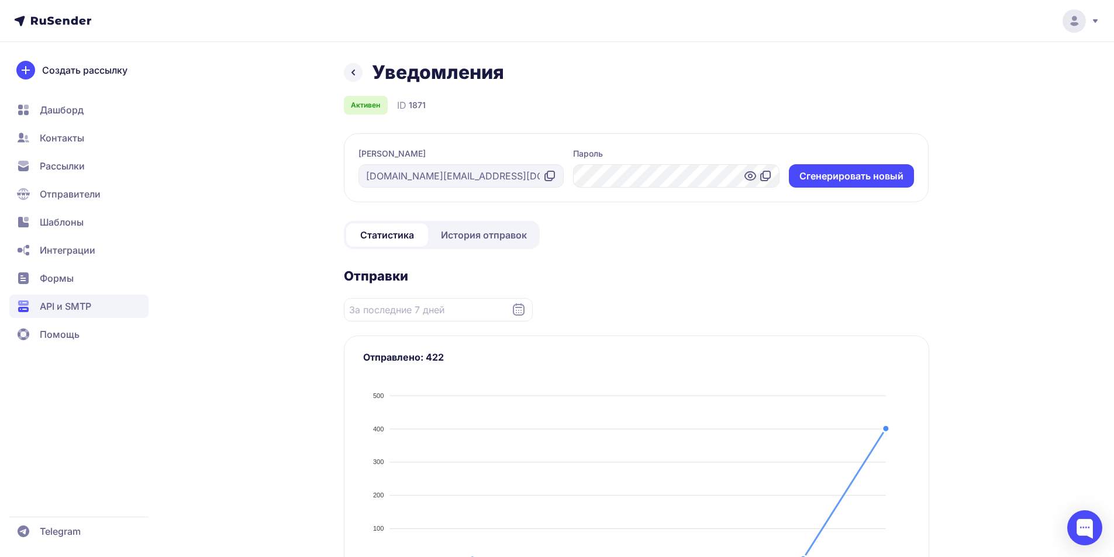
click at [479, 237] on span "История отправок" at bounding box center [484, 235] width 86 height 14
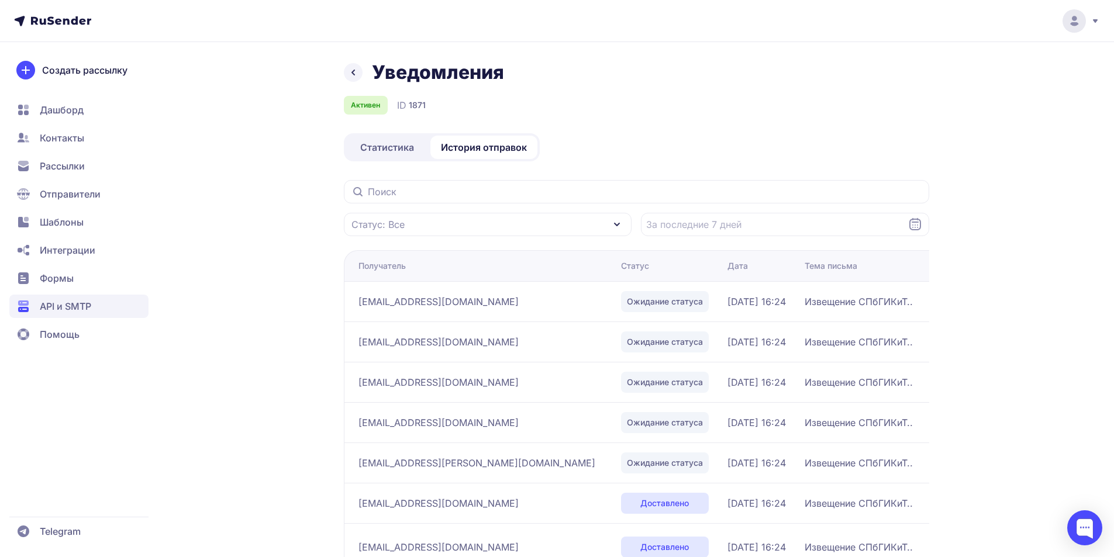
click at [385, 147] on span "Статистика" at bounding box center [387, 147] width 54 height 14
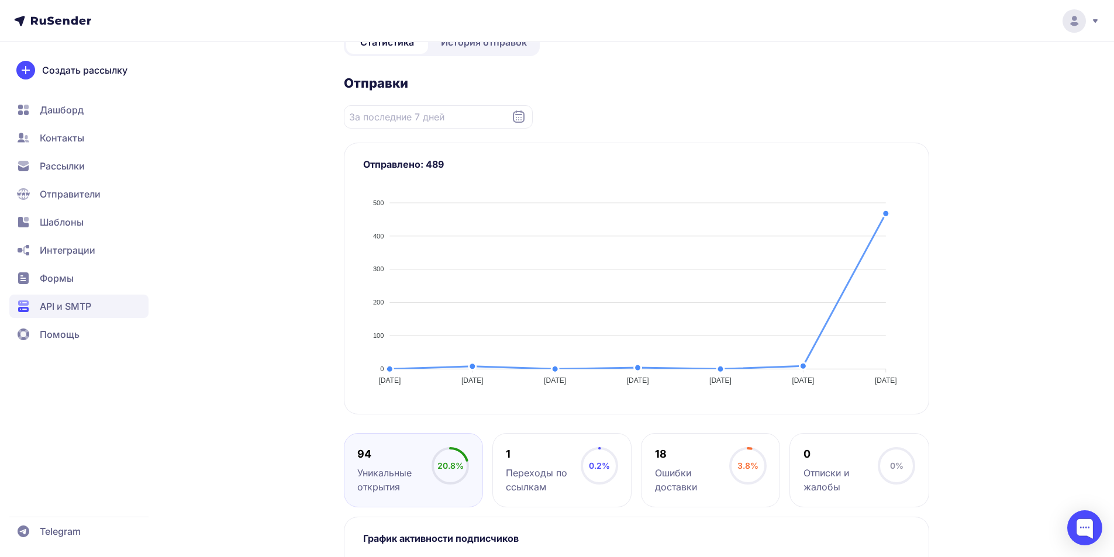
scroll to position [390, 0]
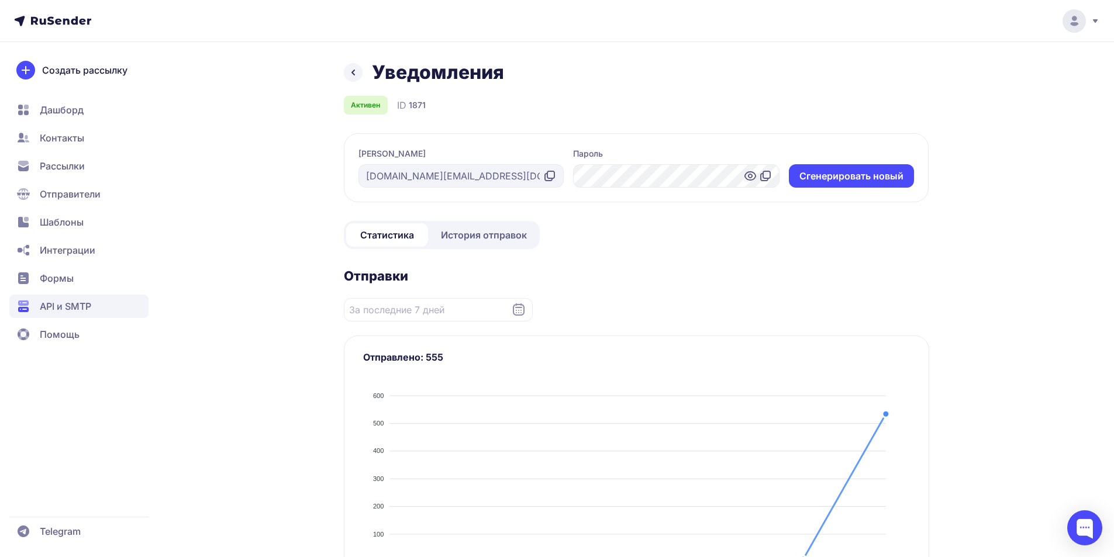
click at [481, 233] on span "История отправок" at bounding box center [484, 235] width 86 height 14
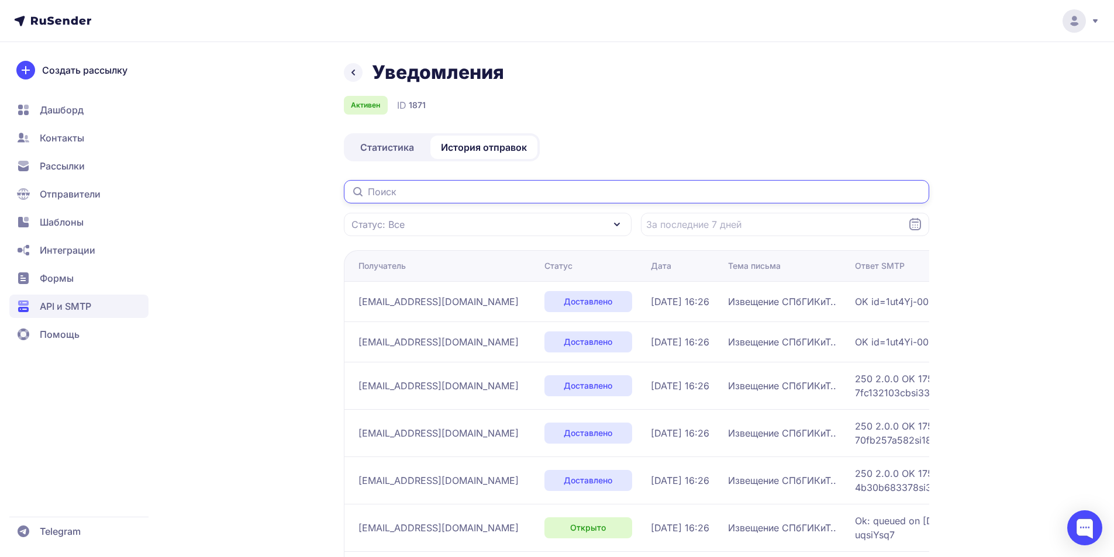
click at [406, 191] on input "text" at bounding box center [637, 191] width 586 height 23
paste input "kristina_b_00@bk.ru"
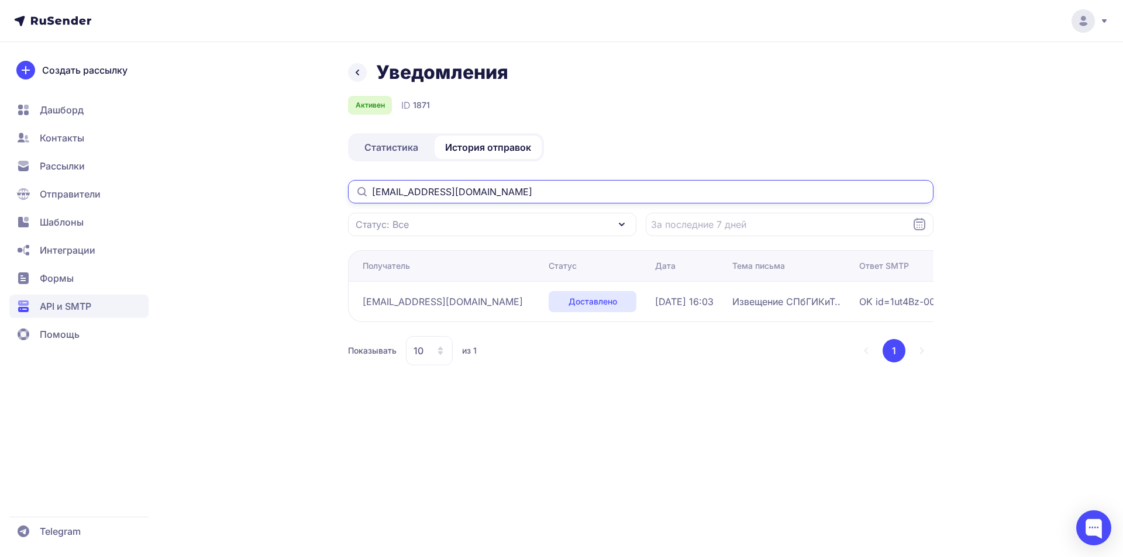
type input "kristina_b_00@bk.ru"
click at [369, 141] on span "Статистика" at bounding box center [391, 147] width 54 height 14
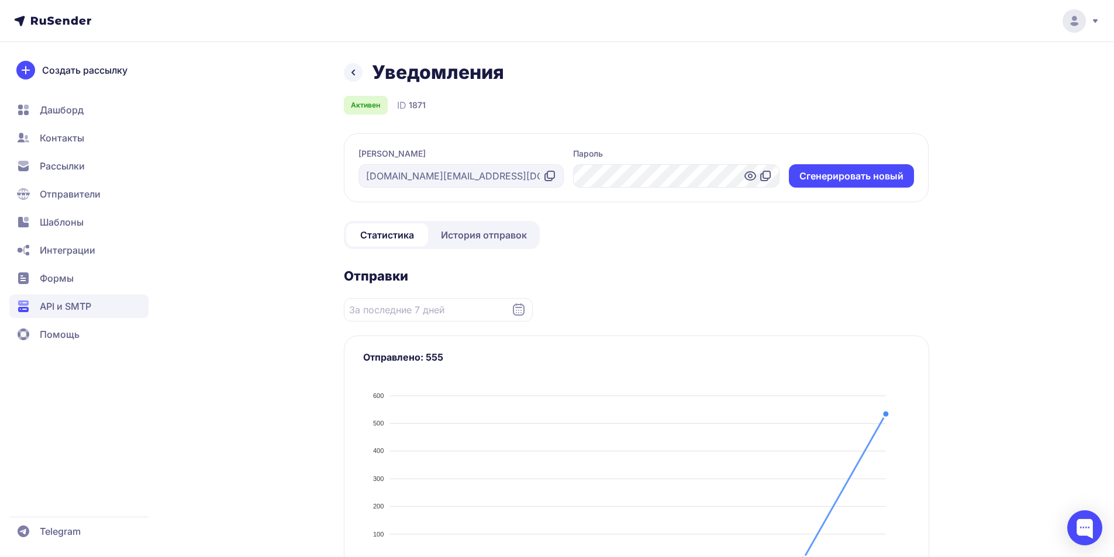
click at [688, 217] on div "Уведомления Активен ID 1871 Логин sdo.info@gikit.ru Пароль Cгенерировать новый …" at bounding box center [637, 528] width 586 height 935
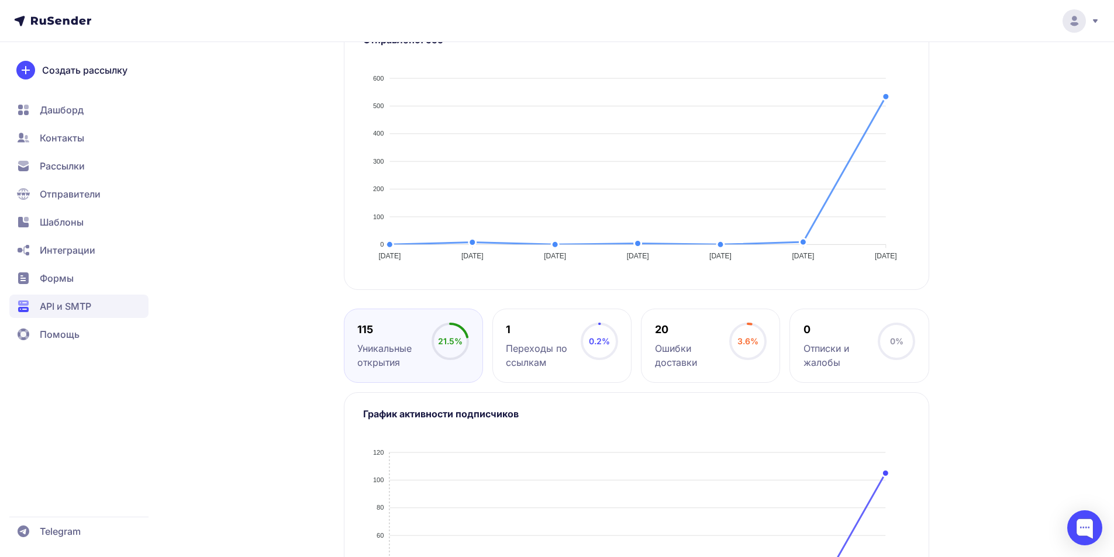
scroll to position [127, 0]
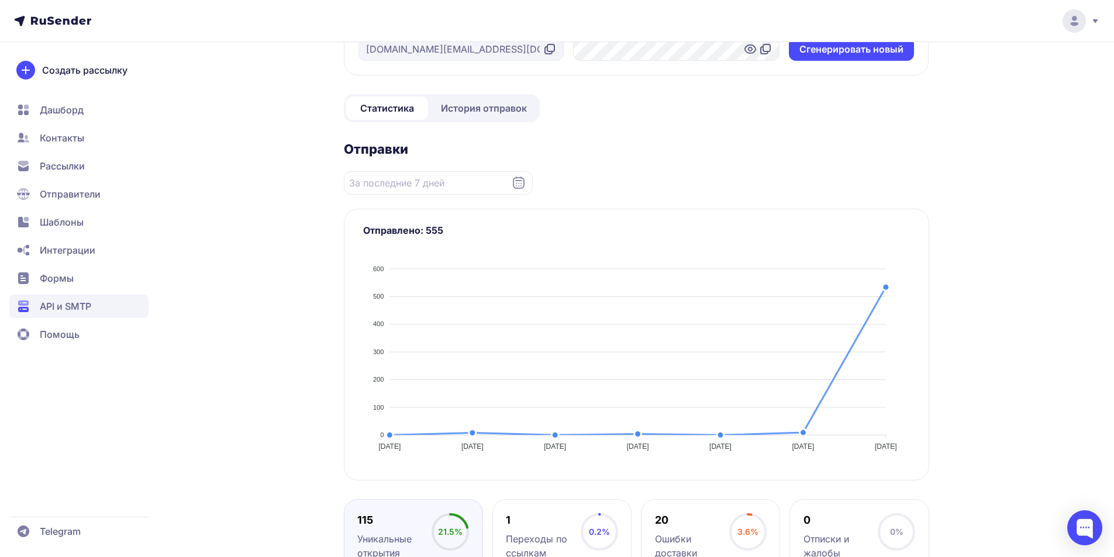
click at [494, 94] on div "Статистика История отправок" at bounding box center [442, 108] width 196 height 28
click at [493, 104] on span "История отправок" at bounding box center [484, 108] width 86 height 14
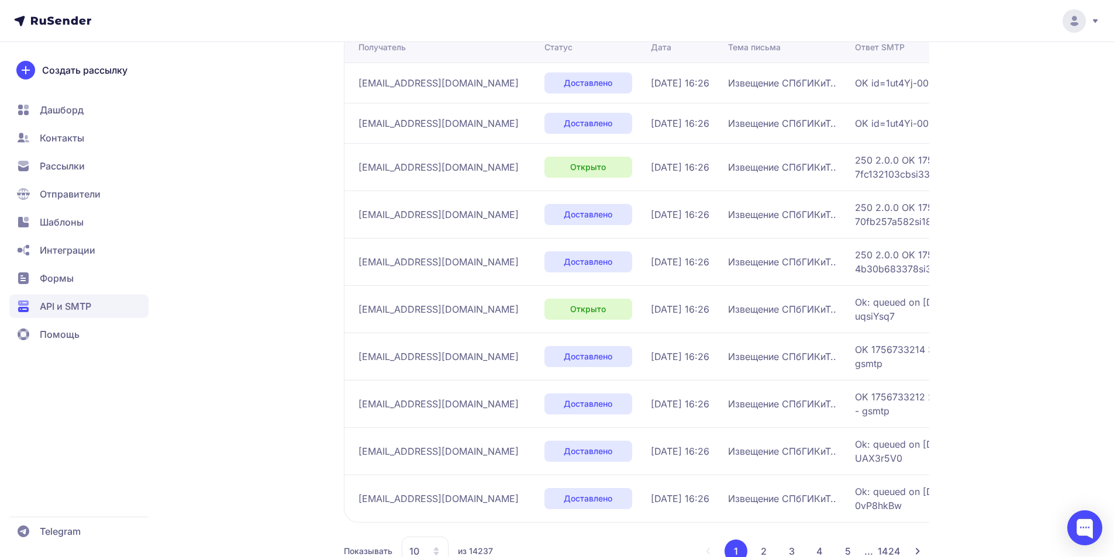
scroll to position [256, 0]
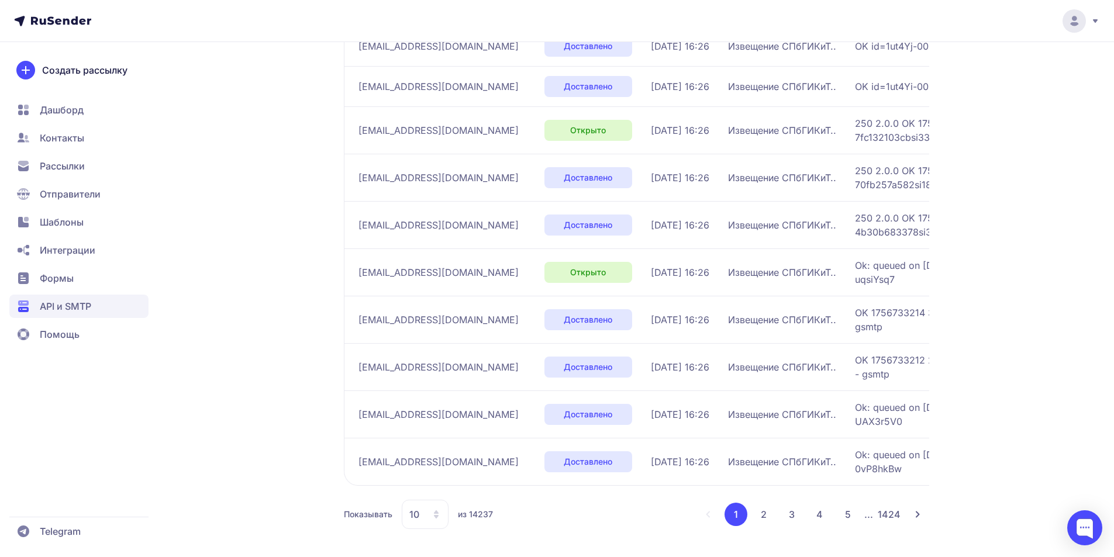
click at [759, 519] on button "2" at bounding box center [763, 514] width 23 height 23
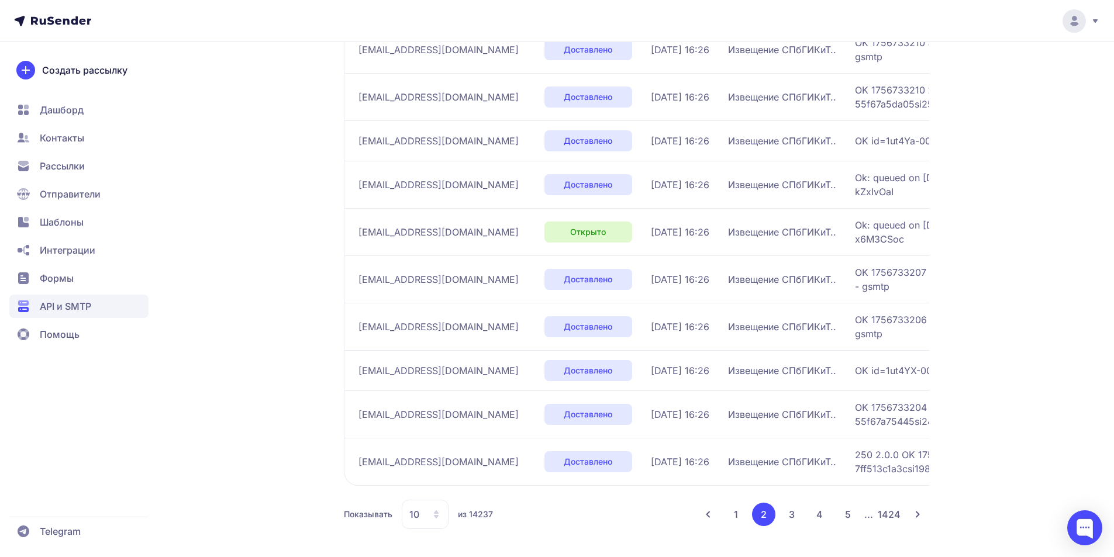
click at [789, 511] on button "3" at bounding box center [791, 514] width 23 height 23
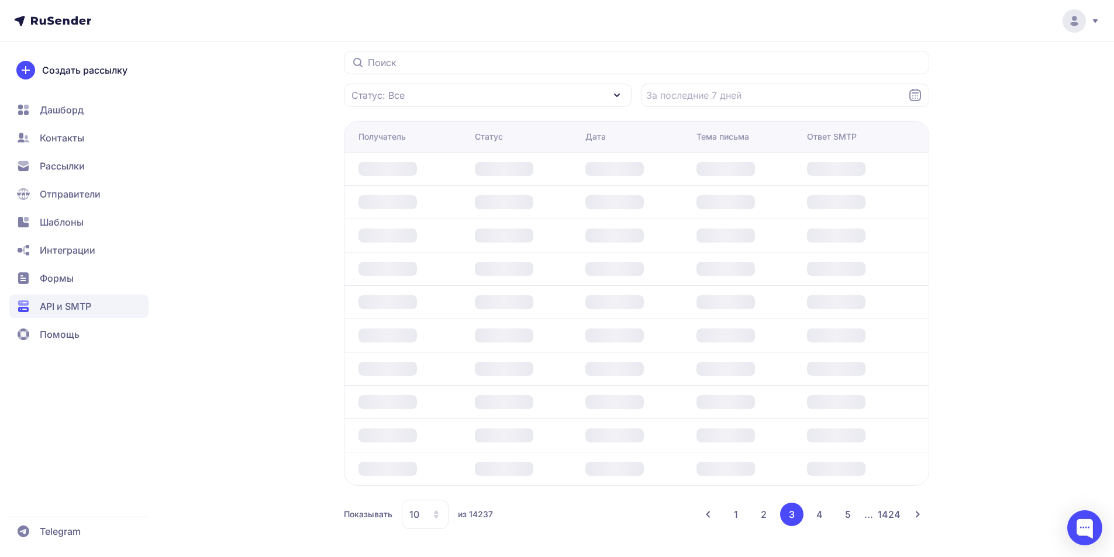
scroll to position [228, 0]
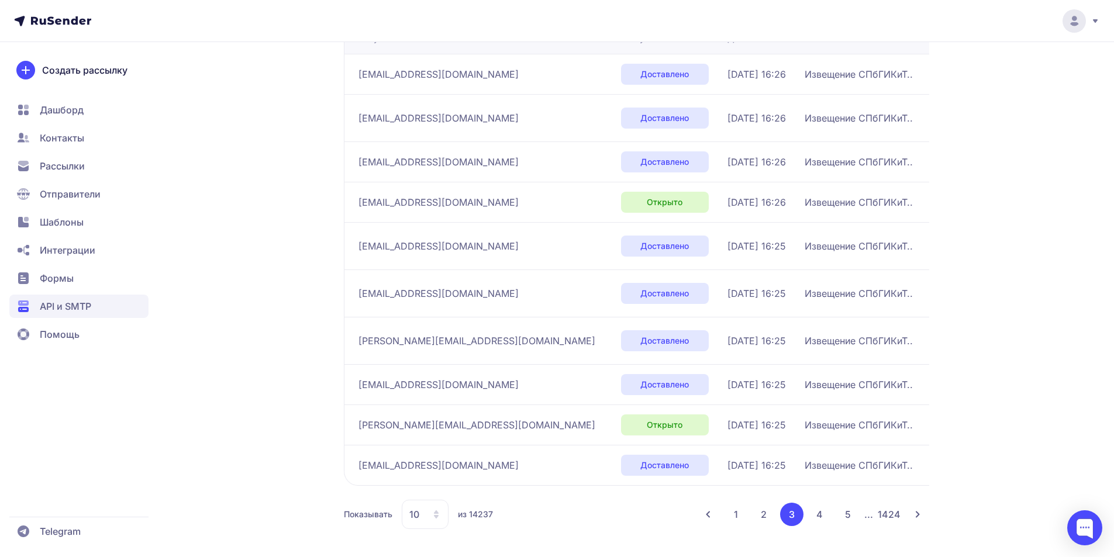
click at [734, 511] on button "1" at bounding box center [736, 514] width 23 height 23
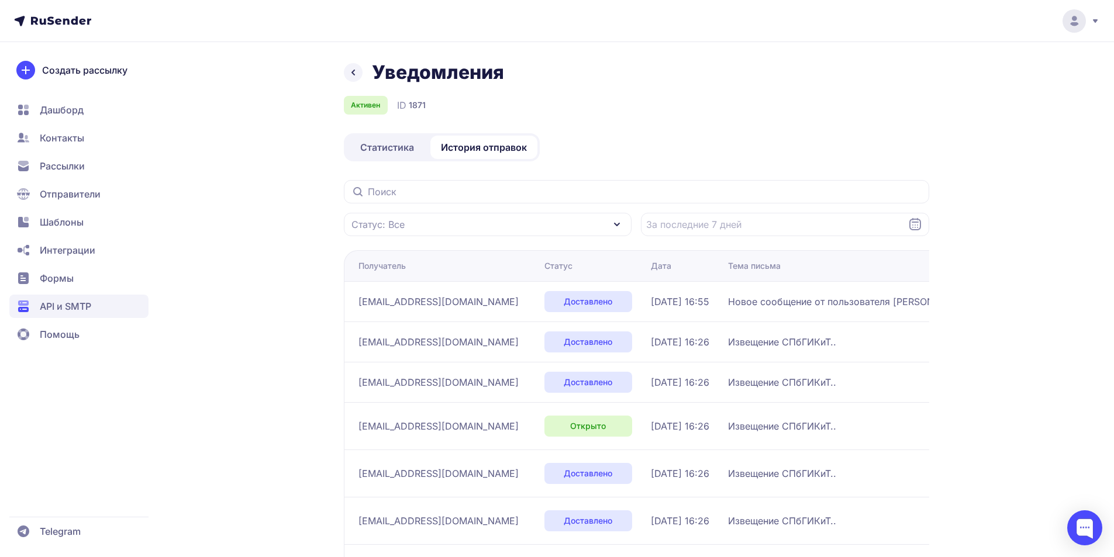
click at [401, 144] on span "Статистика" at bounding box center [387, 147] width 54 height 14
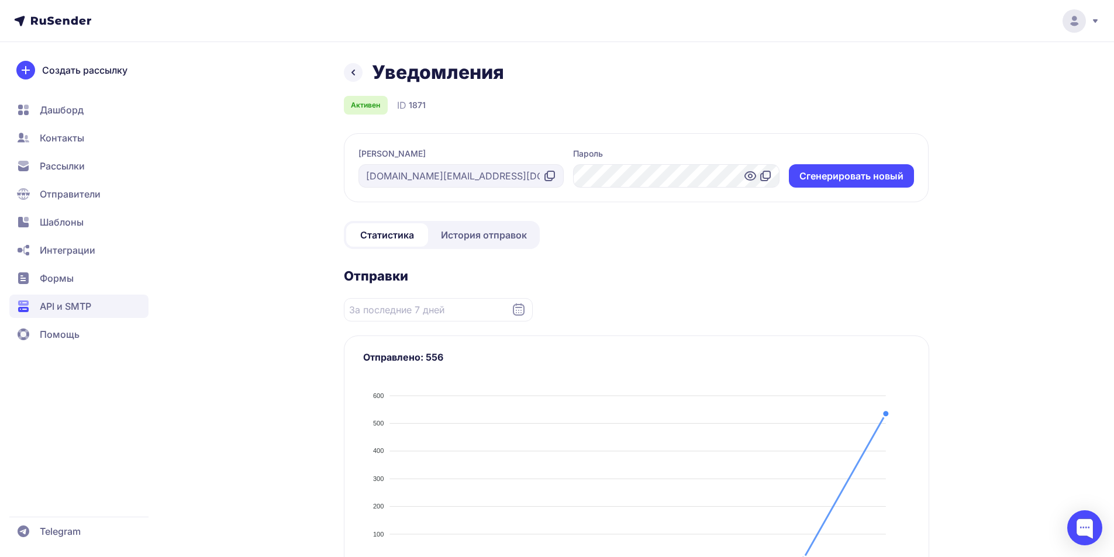
click at [483, 237] on span "История отправок" at bounding box center [484, 235] width 86 height 14
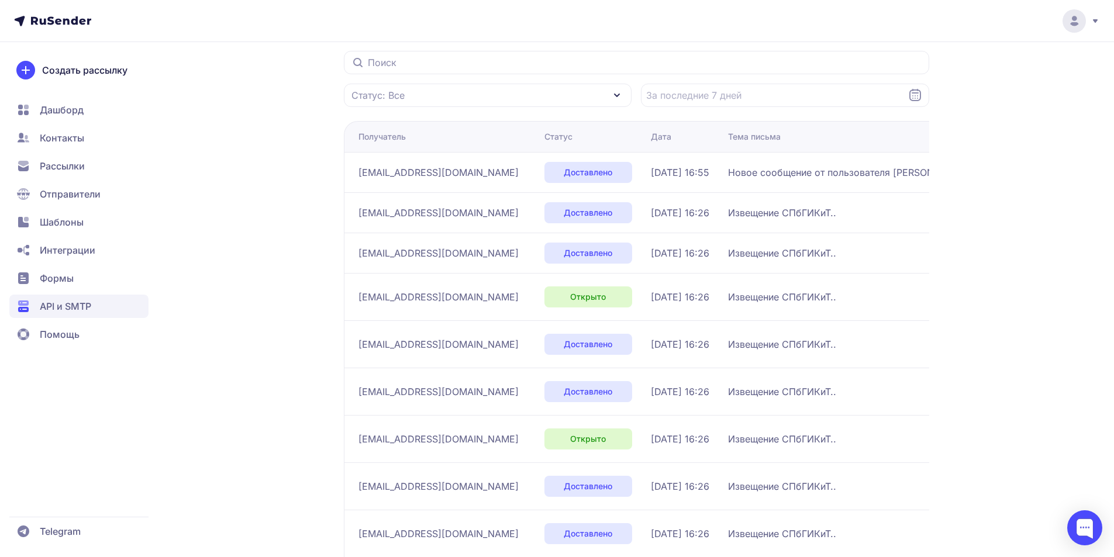
scroll to position [249, 0]
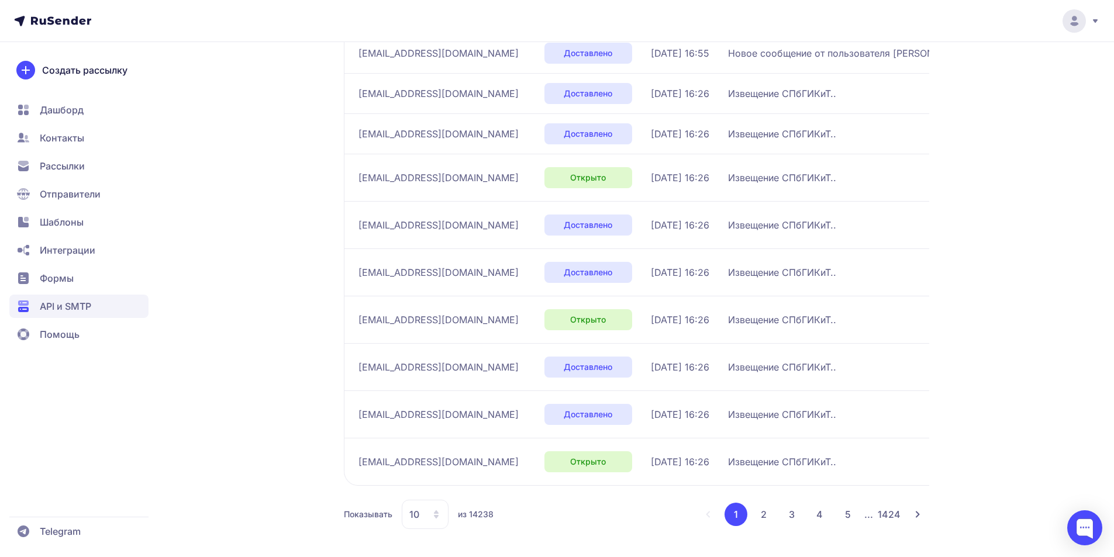
click at [764, 516] on button "2" at bounding box center [763, 514] width 23 height 23
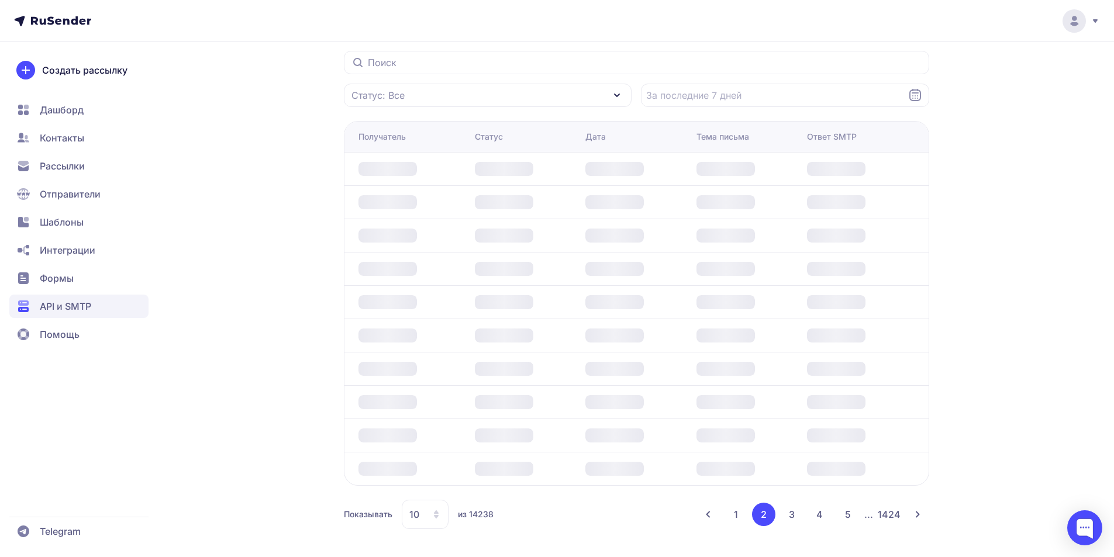
scroll to position [249, 0]
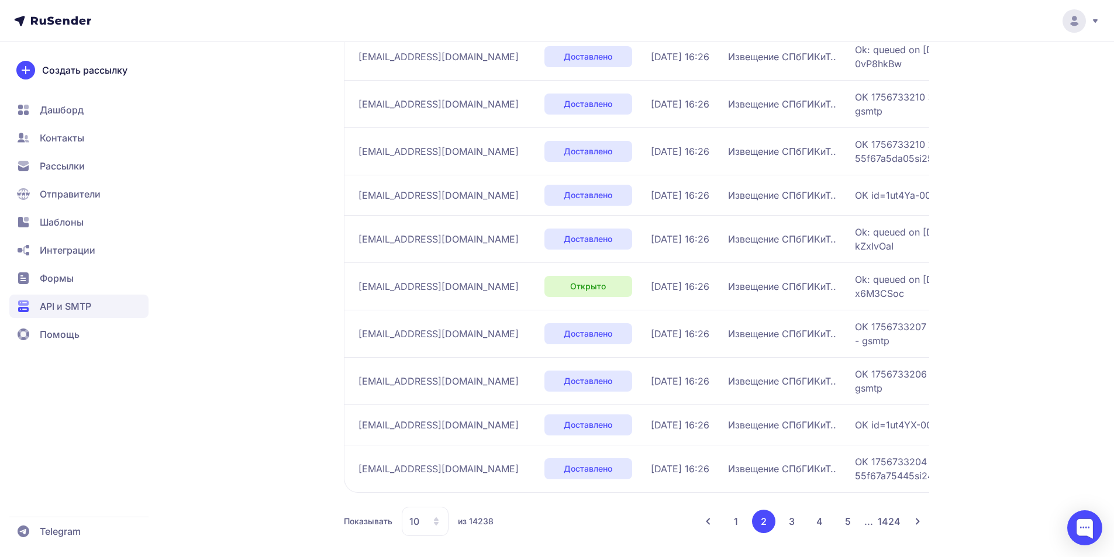
click at [787, 516] on button "3" at bounding box center [791, 521] width 23 height 23
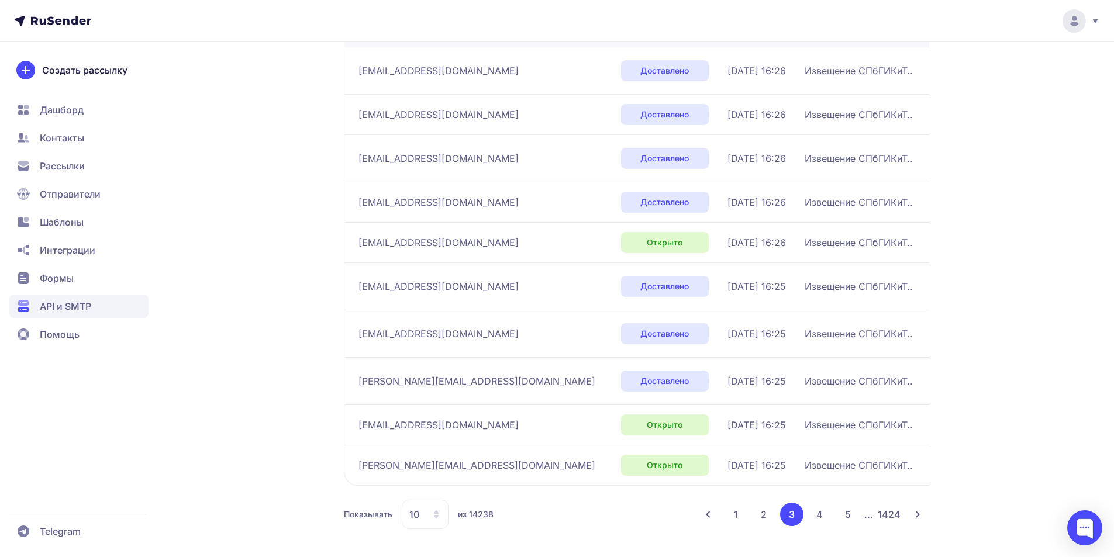
click at [820, 517] on button "4" at bounding box center [819, 514] width 23 height 23
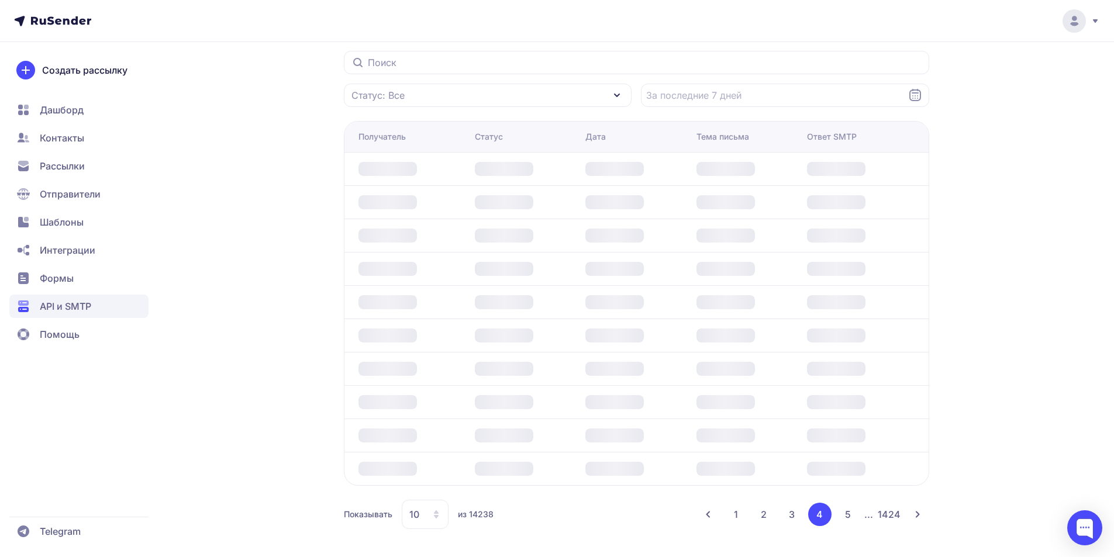
scroll to position [214, 0]
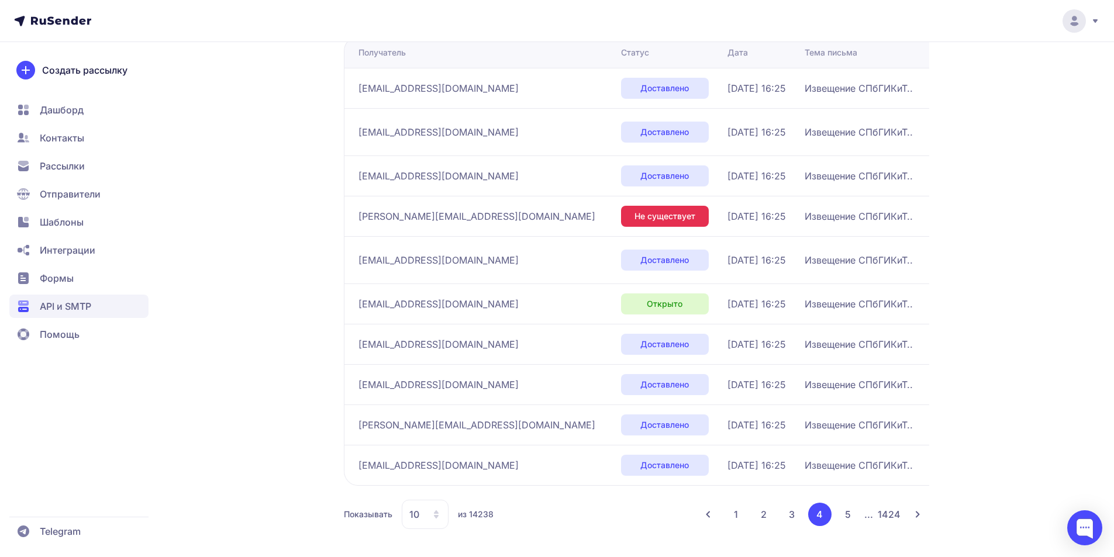
click at [737, 519] on button "1" at bounding box center [736, 514] width 23 height 23
